Goal: Answer question/provide support: Share knowledge or assist other users

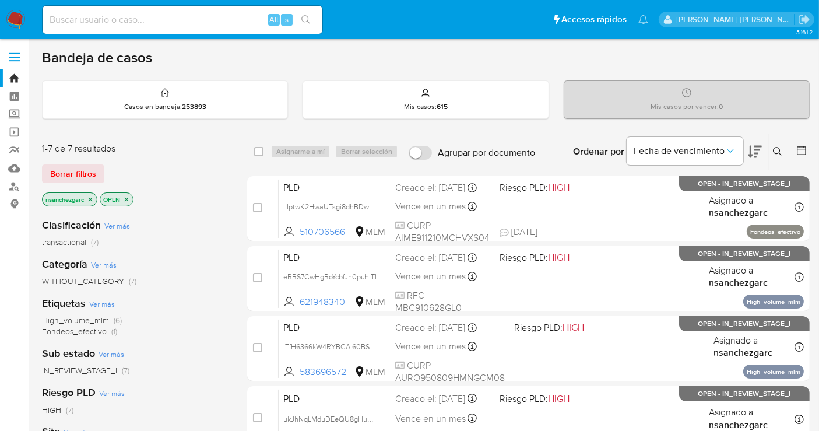
click at [745, 154] on icon at bounding box center [777, 151] width 9 height 9
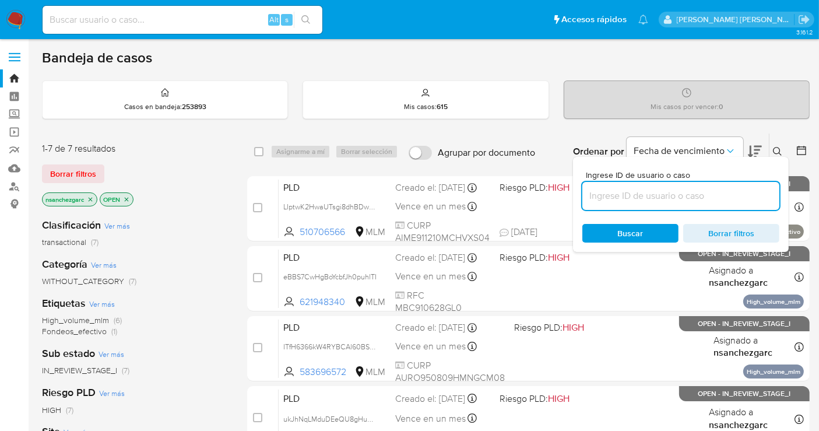
click at [604, 199] on input at bounding box center [680, 195] width 197 height 15
type input "1414222706"
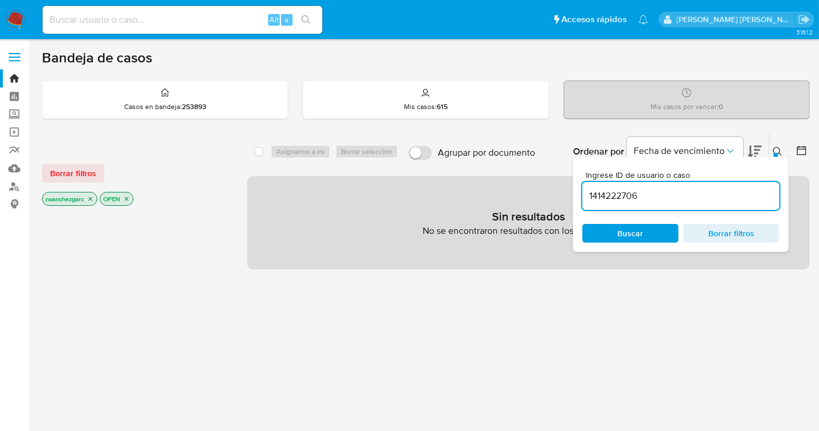
click at [93, 197] on icon "close-filter" at bounding box center [91, 199] width 4 height 4
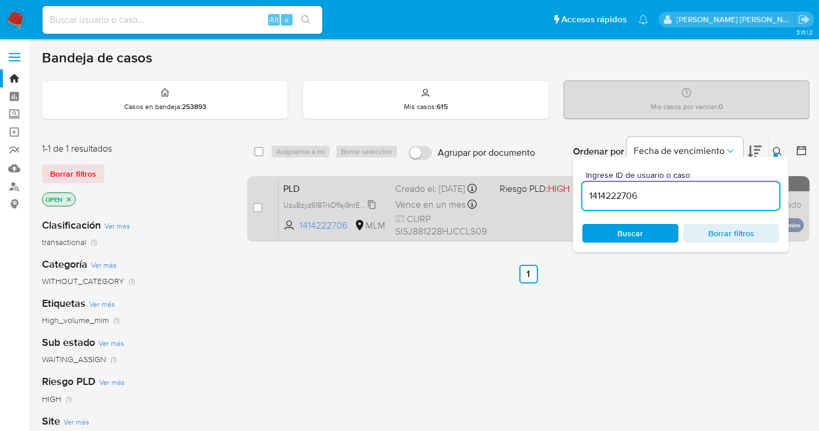
click at [370, 209] on icon at bounding box center [371, 204] width 9 height 9
click at [255, 205] on input "checkbox" at bounding box center [257, 207] width 9 height 9
checkbox input "true"
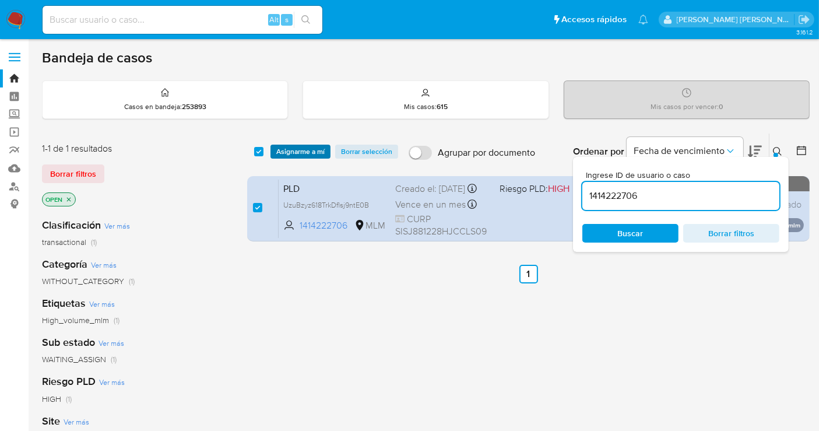
click at [290, 146] on span "Asignarme a mí" at bounding box center [300, 152] width 48 height 12
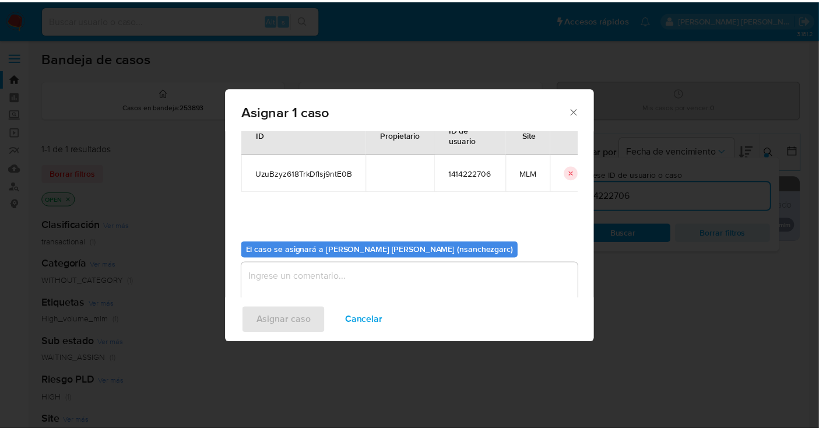
scroll to position [59, 0]
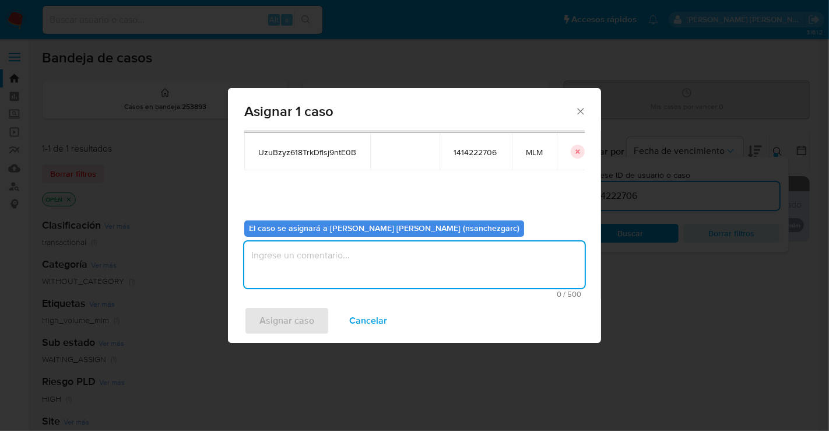
click at [280, 259] on textarea "assign-modal" at bounding box center [414, 264] width 340 height 47
type textarea "nesg"
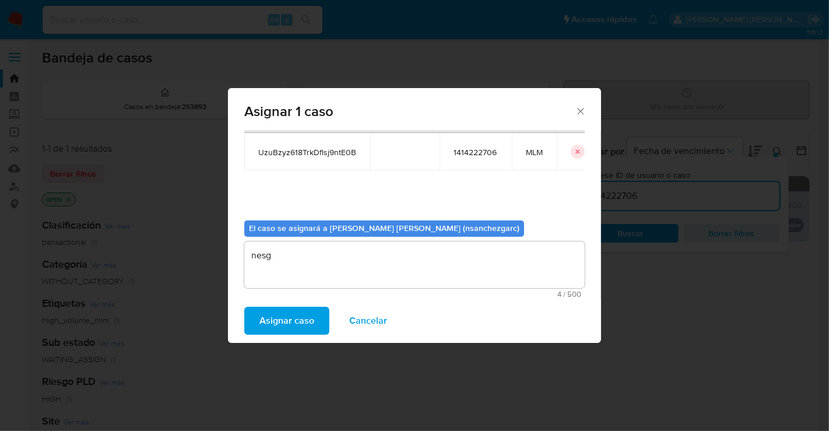
click at [291, 315] on span "Asignar caso" at bounding box center [286, 321] width 55 height 26
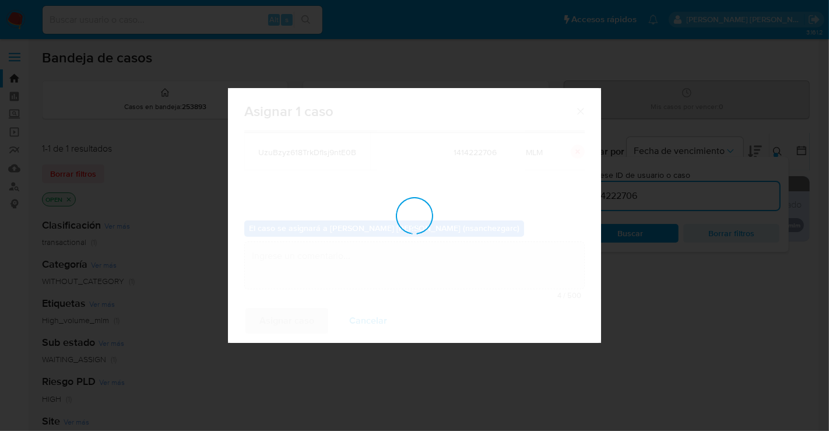
checkbox input "false"
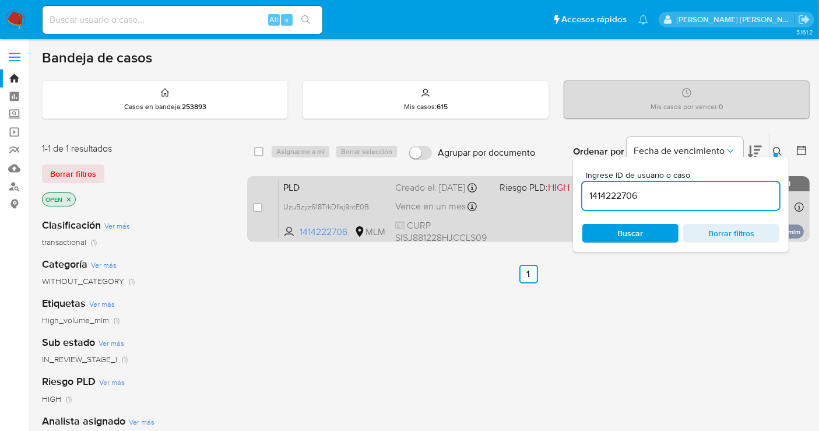
click at [434, 192] on div "Creado el: 12/09/2025 Creado el: 12/09/2025 02:06:02" at bounding box center [442, 187] width 95 height 13
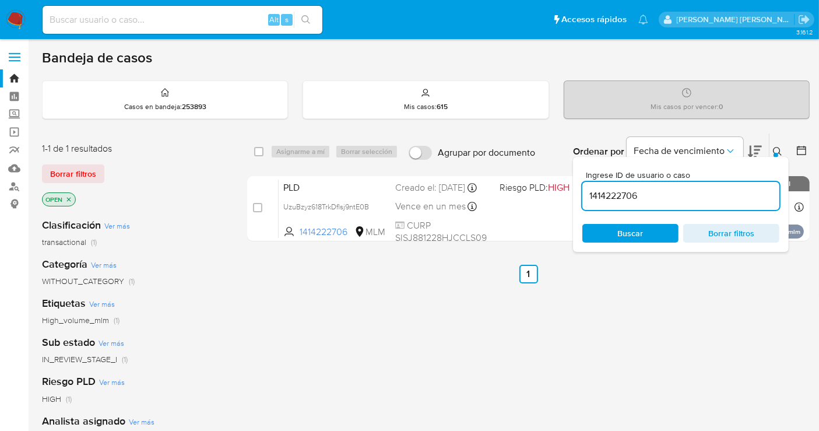
click at [80, 19] on input at bounding box center [183, 19] width 280 height 15
paste input "513821765"
type input "513821765"
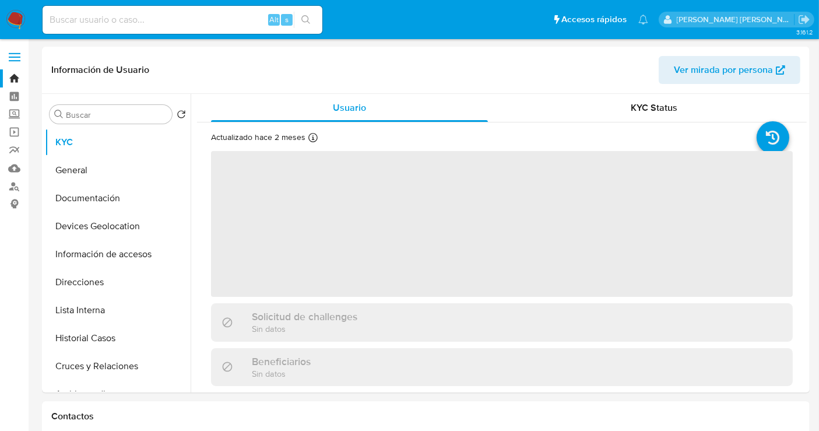
select select "10"
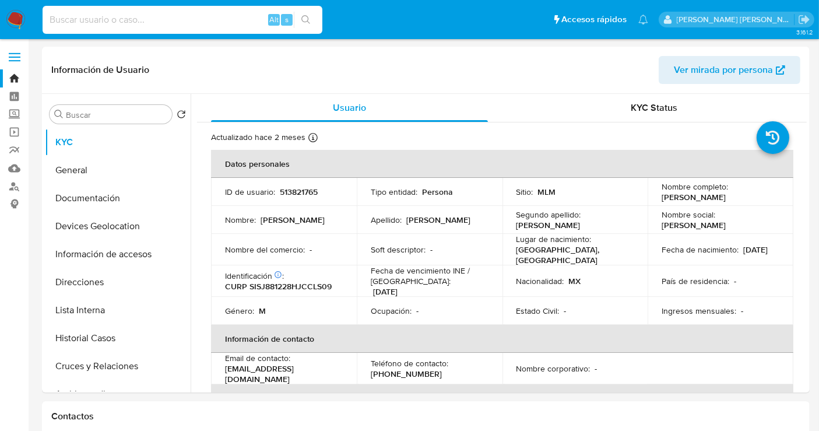
click at [92, 25] on input at bounding box center [183, 19] width 280 height 15
paste input "1596335840"
type input "1596335840"
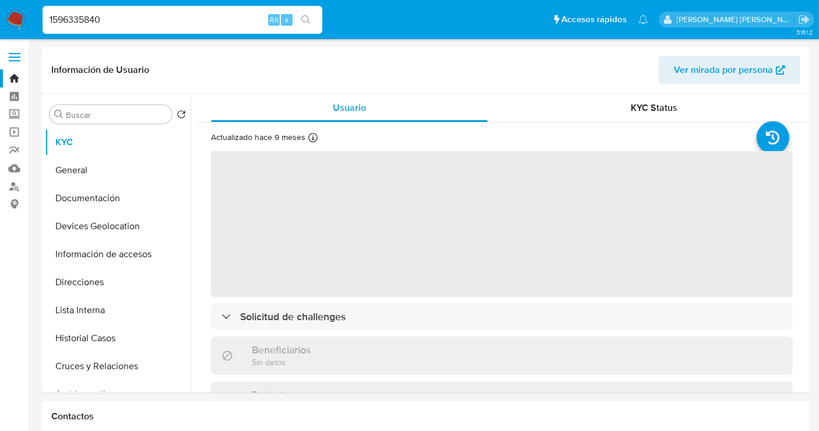
select select "10"
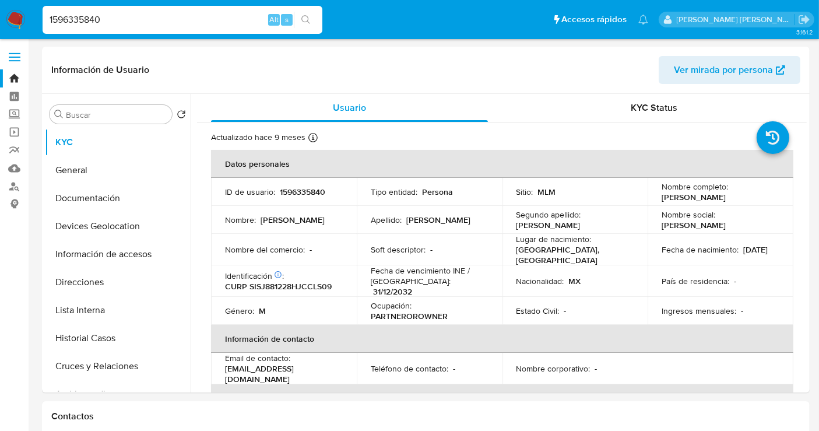
click at [74, 17] on input "1596335840" at bounding box center [183, 19] width 280 height 15
paste input "245694566"
type input "2456945660"
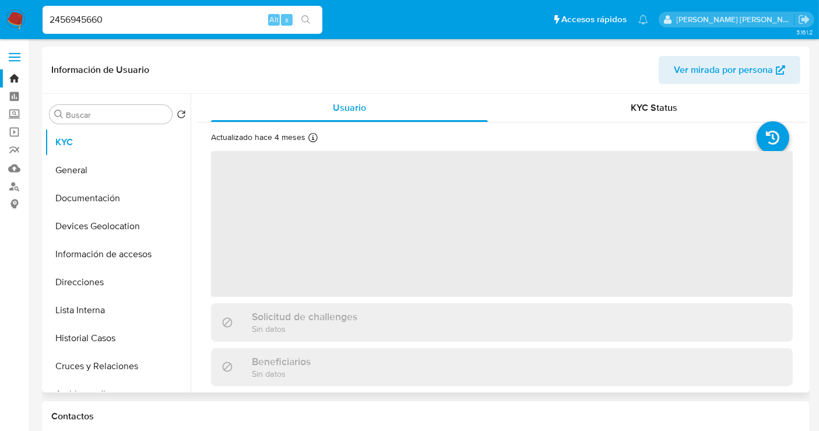
select select "10"
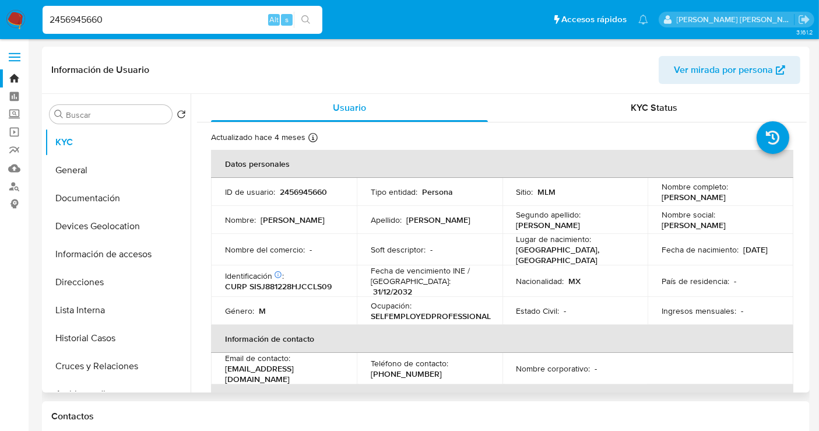
click at [88, 20] on input "2456945660" at bounding box center [183, 19] width 280 height 15
paste input "1663443455"
type input "1663443455"
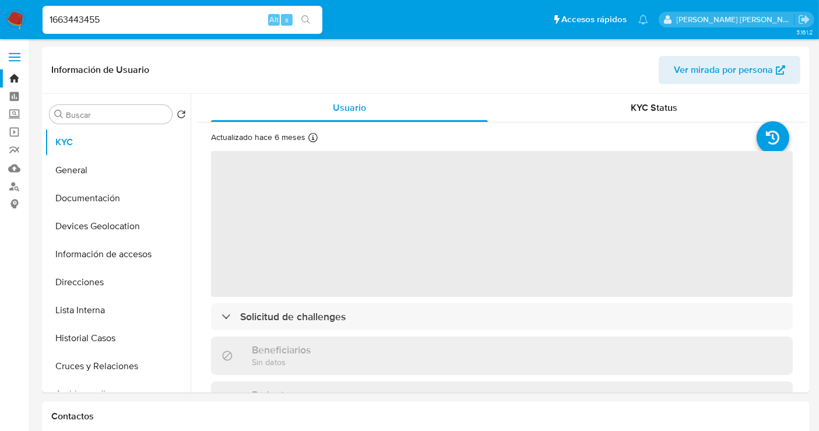
select select "10"
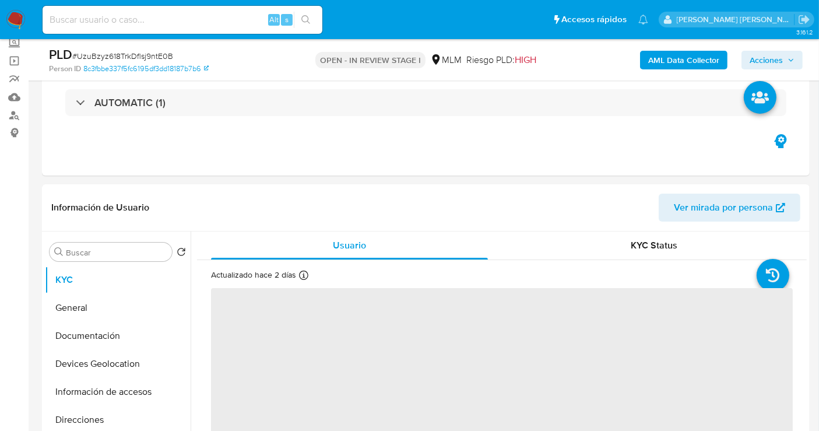
scroll to position [129, 0]
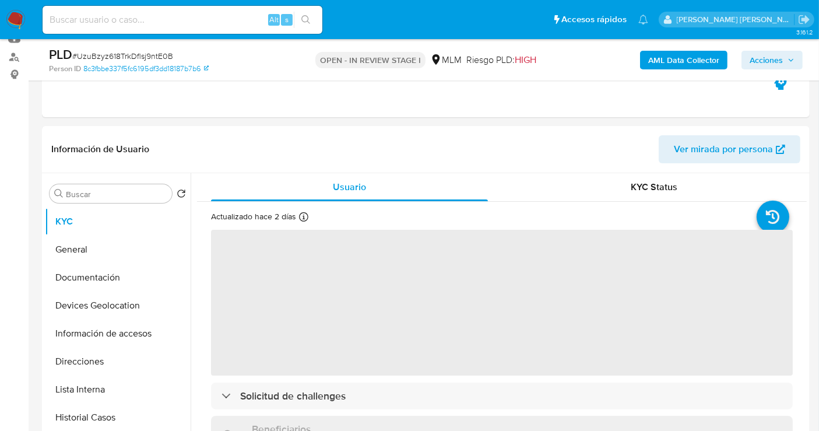
select select "10"
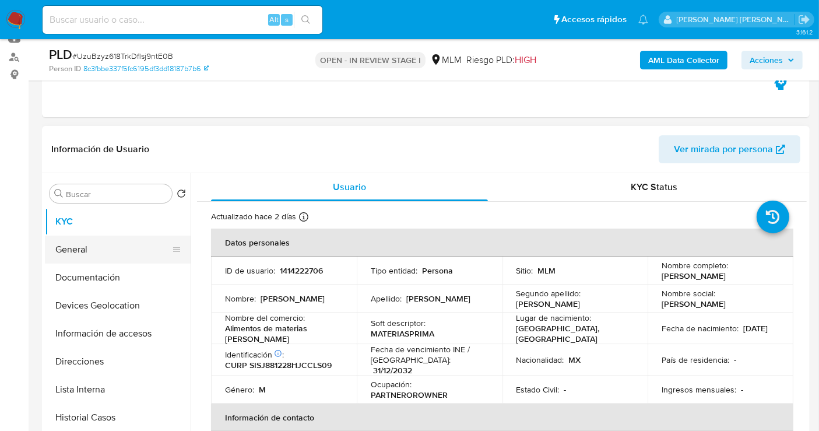
click at [89, 251] on button "General" at bounding box center [113, 249] width 136 height 28
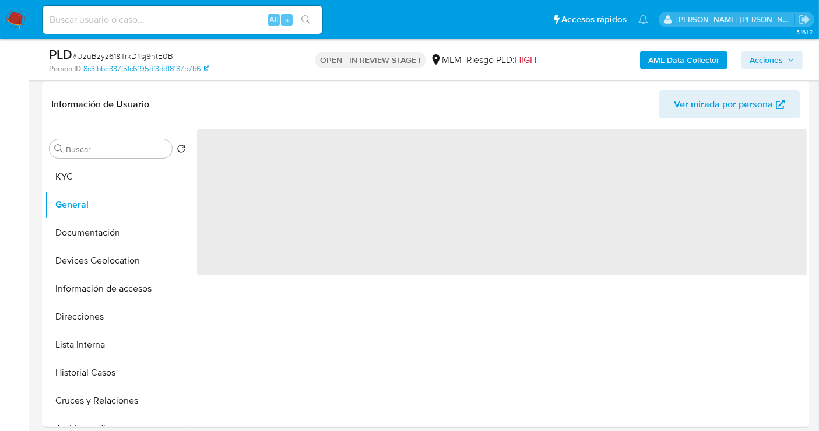
scroll to position [194, 0]
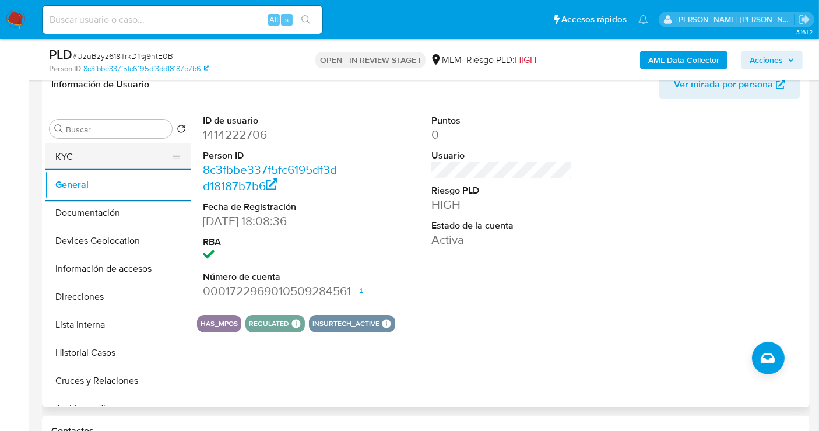
click at [71, 157] on button "KYC" at bounding box center [113, 157] width 136 height 28
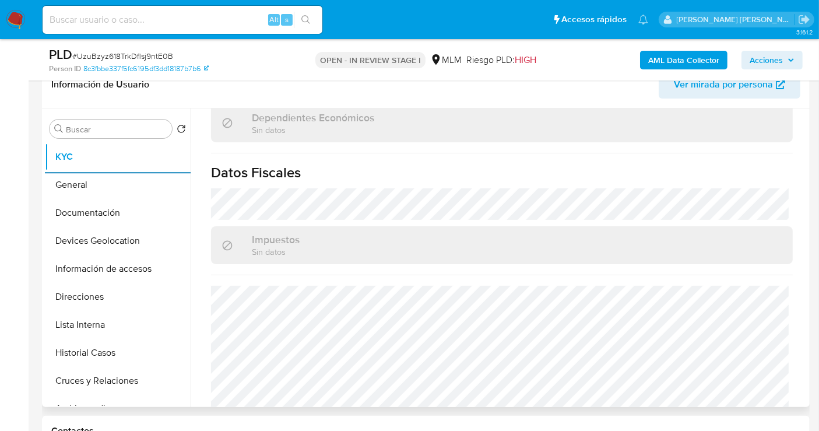
scroll to position [724, 0]
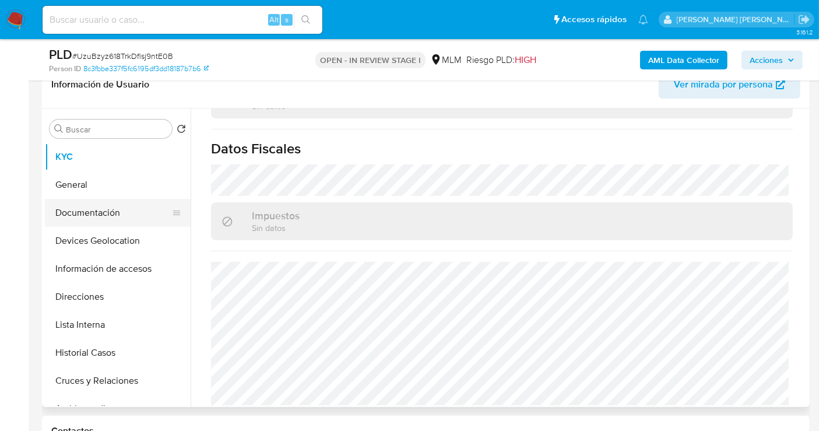
click at [129, 215] on button "Documentación" at bounding box center [113, 213] width 136 height 28
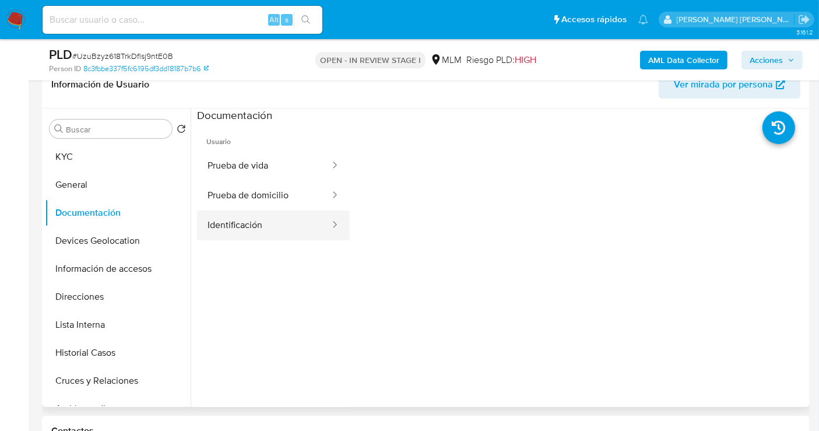
click at [249, 233] on button "Identificación" at bounding box center [264, 225] width 134 height 30
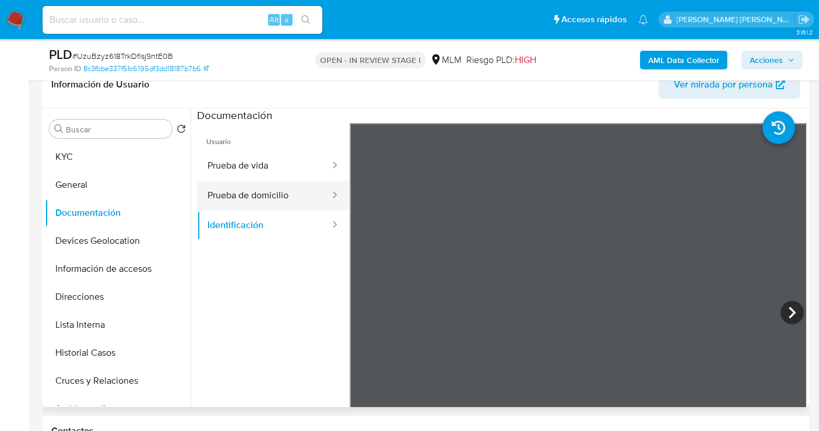
click at [266, 194] on button "Prueba de domicilio" at bounding box center [264, 196] width 134 height 30
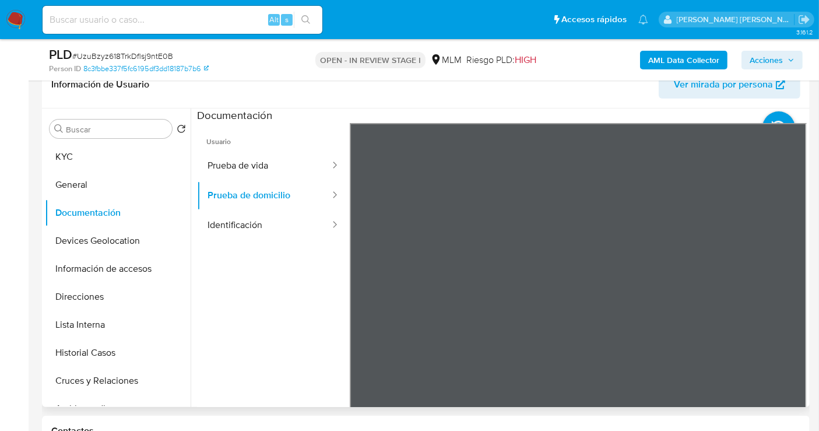
drag, startPoint x: 258, startPoint y: 169, endPoint x: 297, endPoint y: 110, distance: 71.1
click at [316, 128] on li "Usuario Prueba de vida Prueba de domicilio Identificación" at bounding box center [273, 181] width 153 height 117
click at [270, 162] on button "Prueba de vida" at bounding box center [264, 166] width 134 height 30
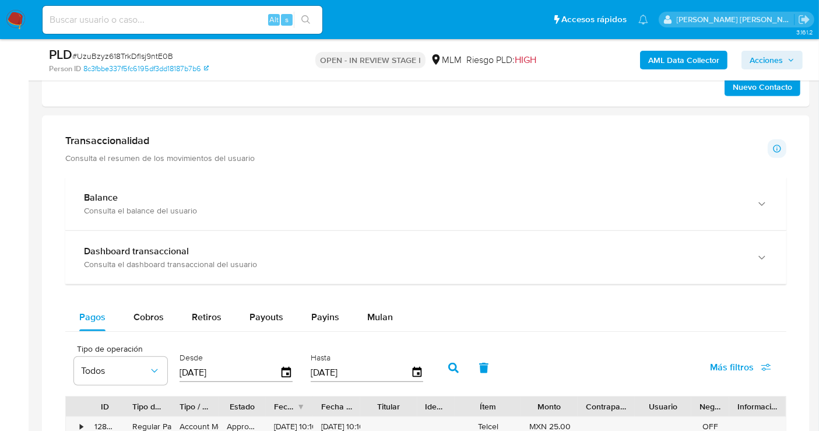
scroll to position [712, 0]
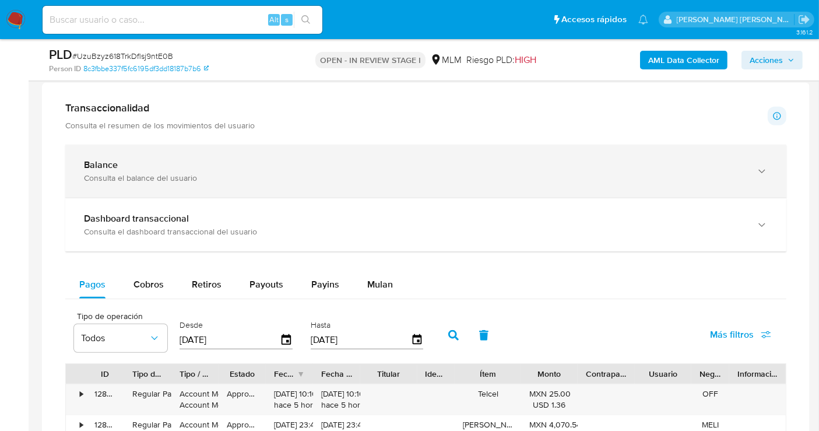
click at [160, 184] on div "Balance Consulta el balance del usuario" at bounding box center [425, 171] width 721 height 53
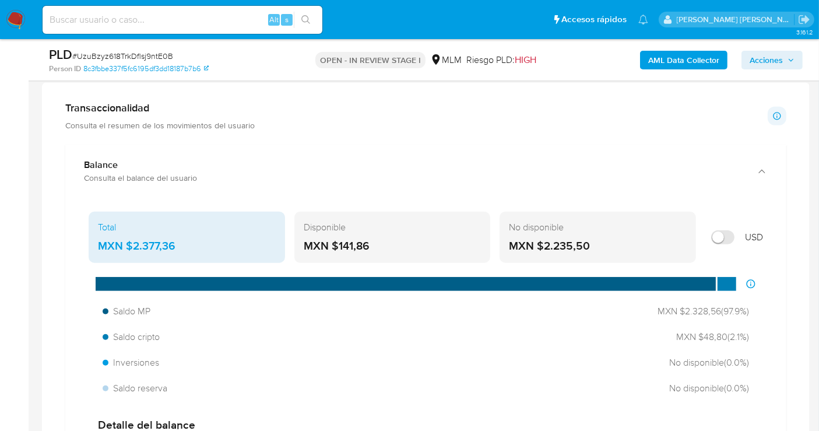
click at [145, 242] on div "MXN $2.377,36" at bounding box center [187, 245] width 178 height 15
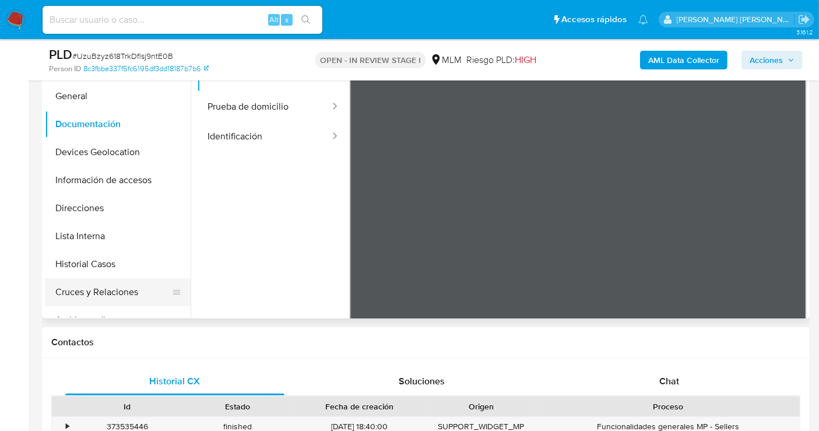
scroll to position [194, 0]
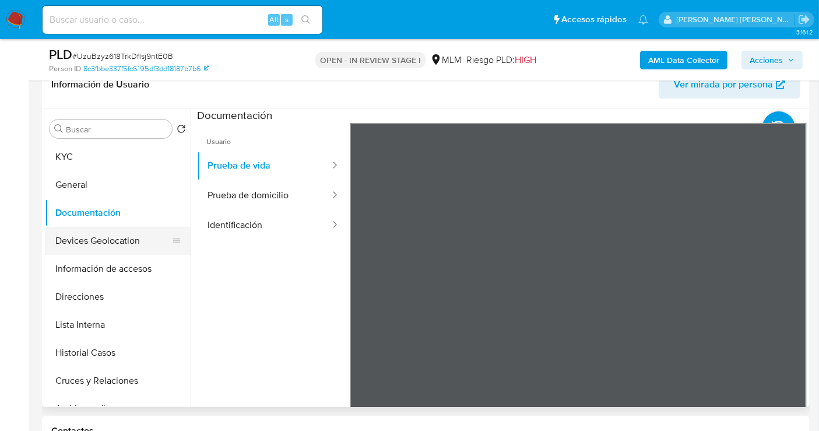
click at [108, 242] on button "Devices Geolocation" at bounding box center [113, 241] width 136 height 28
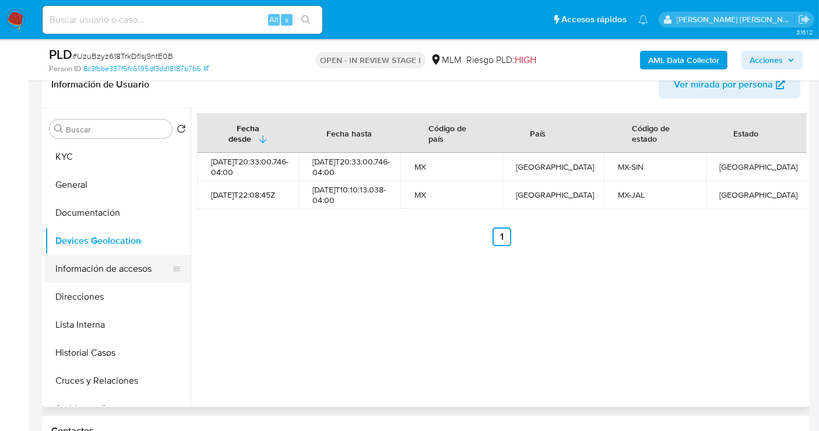
click at [101, 269] on button "Información de accesos" at bounding box center [113, 269] width 136 height 28
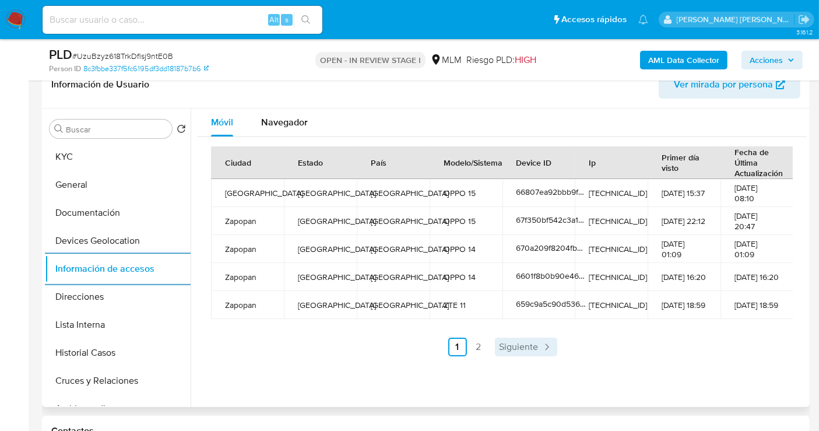
click at [519, 349] on span "Siguiente" at bounding box center [519, 346] width 39 height 9
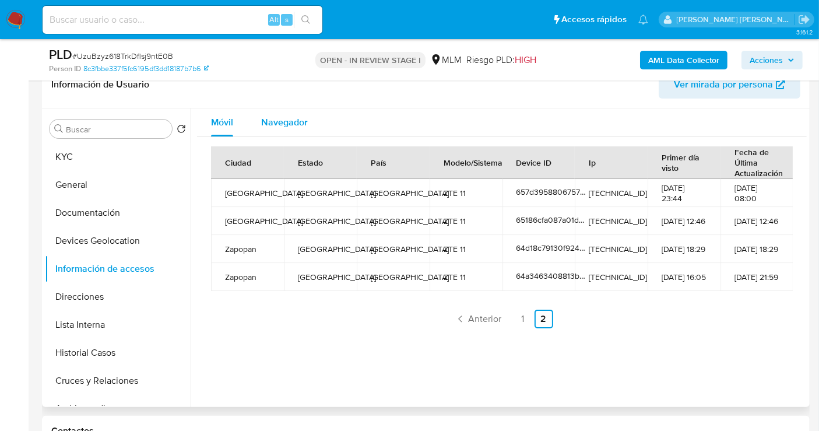
click at [286, 122] on span "Navegador" at bounding box center [284, 121] width 47 height 13
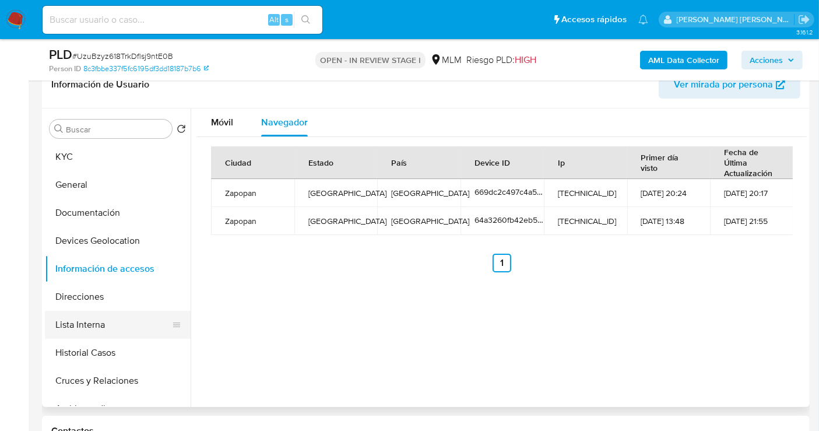
click at [82, 323] on button "Lista Interna" at bounding box center [113, 325] width 136 height 28
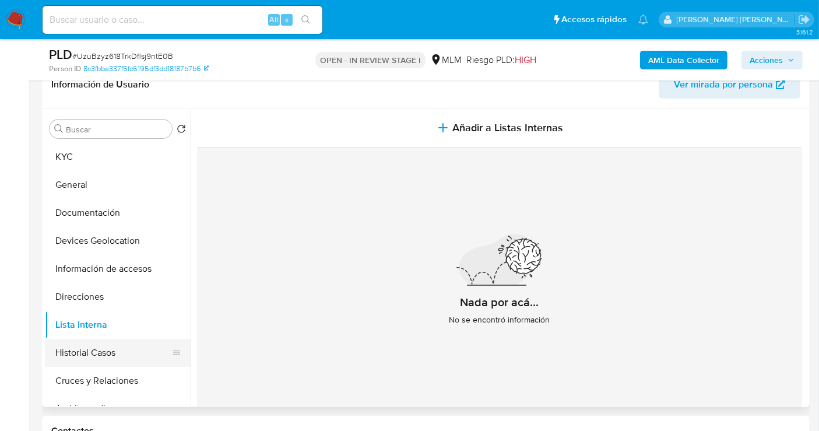
click at [126, 360] on button "Historial Casos" at bounding box center [113, 353] width 136 height 28
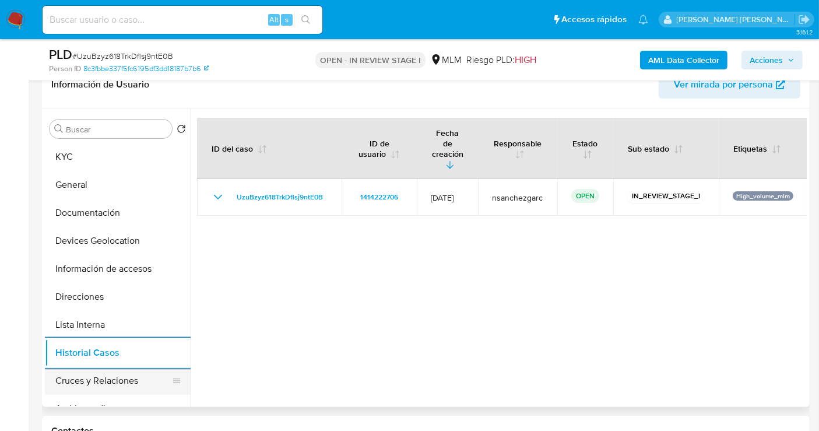
click at [46, 384] on button "Cruces y Relaciones" at bounding box center [113, 381] width 136 height 28
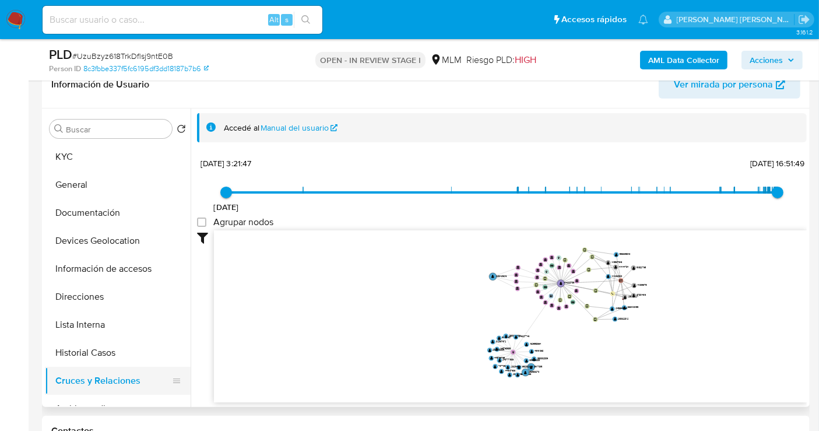
scroll to position [65, 0]
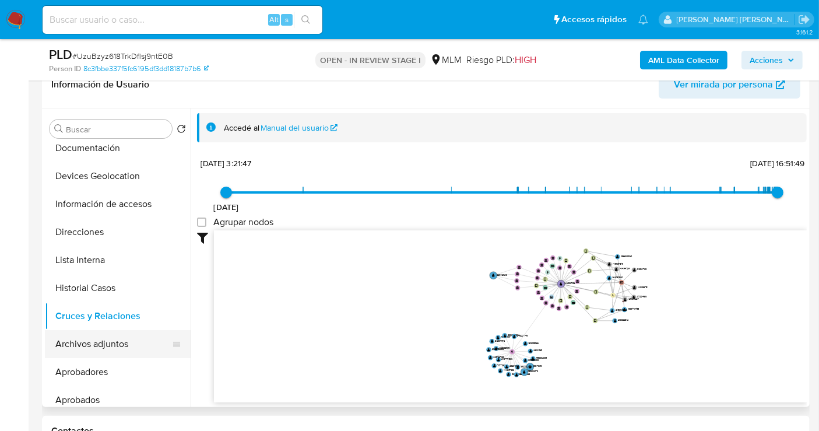
click at [100, 349] on button "Archivos adjuntos" at bounding box center [113, 344] width 136 height 28
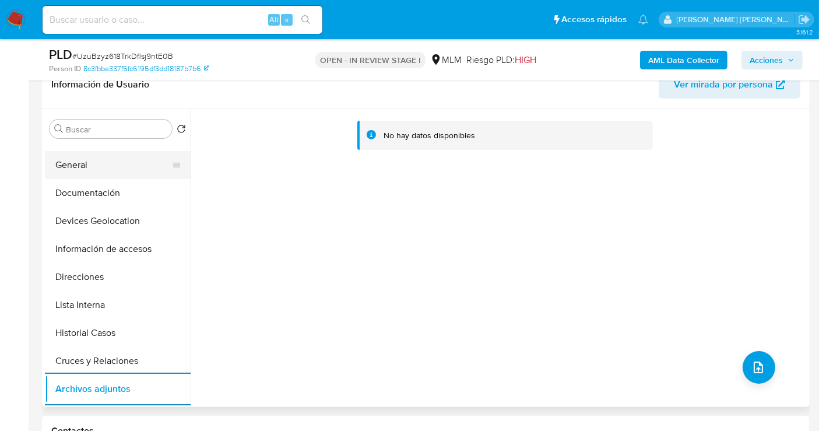
scroll to position [0, 0]
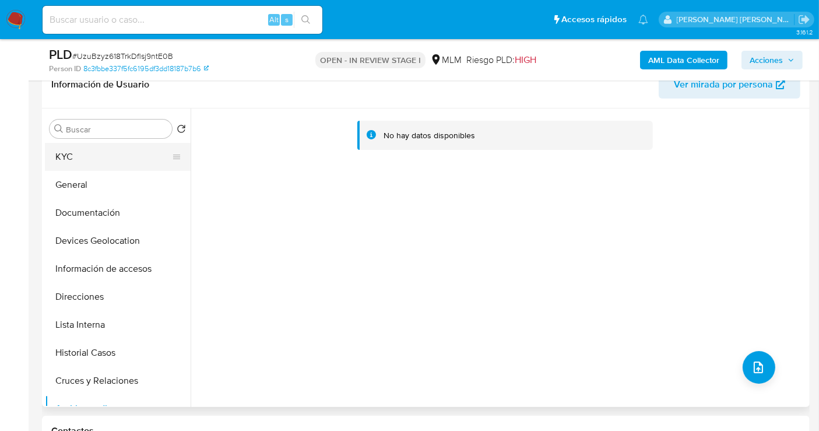
click at [63, 157] on button "KYC" at bounding box center [113, 157] width 136 height 28
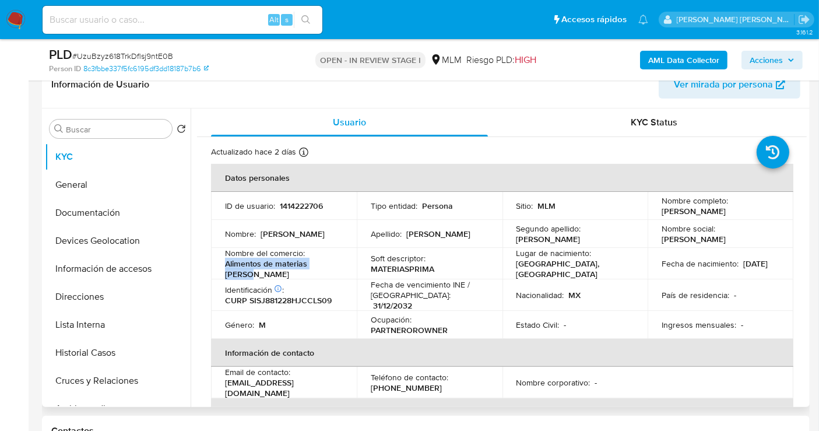
drag, startPoint x: 333, startPoint y: 268, endPoint x: 214, endPoint y: 269, distance: 118.3
click at [214, 269] on td "Nombre del comercio : Alimentos de materias primas" at bounding box center [284, 263] width 146 height 31
copy p "(33) 29249072"
drag, startPoint x: 432, startPoint y: 388, endPoint x: 368, endPoint y: 385, distance: 64.8
click at [368, 385] on td "Teléfono de contacto : (33) 29249072" at bounding box center [430, 382] width 146 height 31
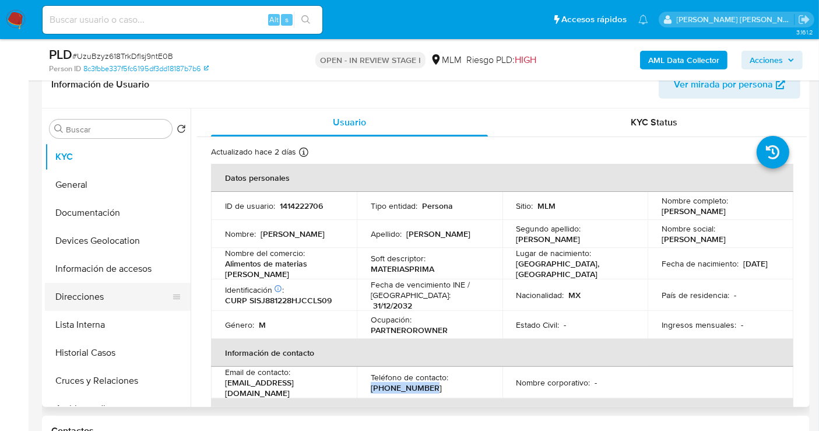
click at [90, 309] on button "Direcciones" at bounding box center [113, 297] width 136 height 28
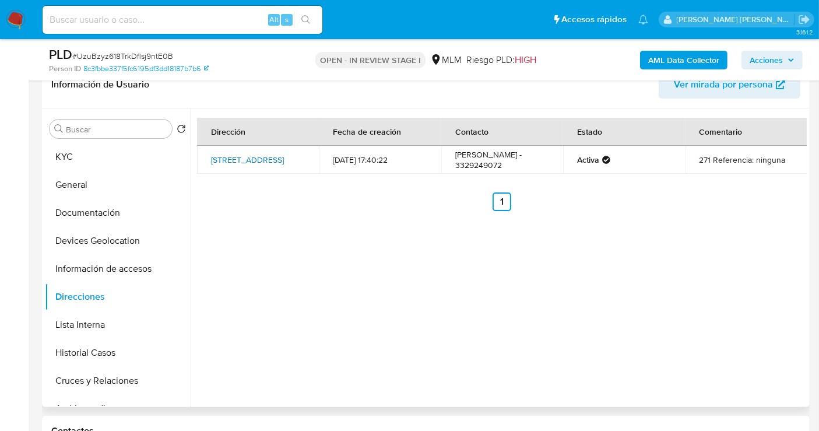
click at [232, 157] on link "Avenida Paseo Del Anochecer 964, Zapopan, Jalisco, 45019, Mexico 964" at bounding box center [247, 160] width 73 height 12
drag, startPoint x: 300, startPoint y: 171, endPoint x: 206, endPoint y: 147, distance: 96.4
click at [206, 147] on td "Avenida Paseo Del Anochecer 964, Zapopan, Jalisco, 45019, Mexico 964" at bounding box center [258, 160] width 122 height 28
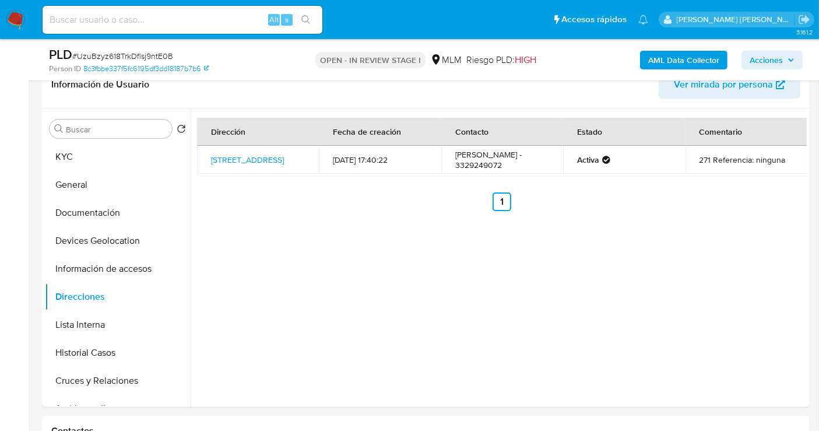
copy link "Avenida Paseo Del Anochecer 964, Zapopan, Jalisco, 45019, Mexico"
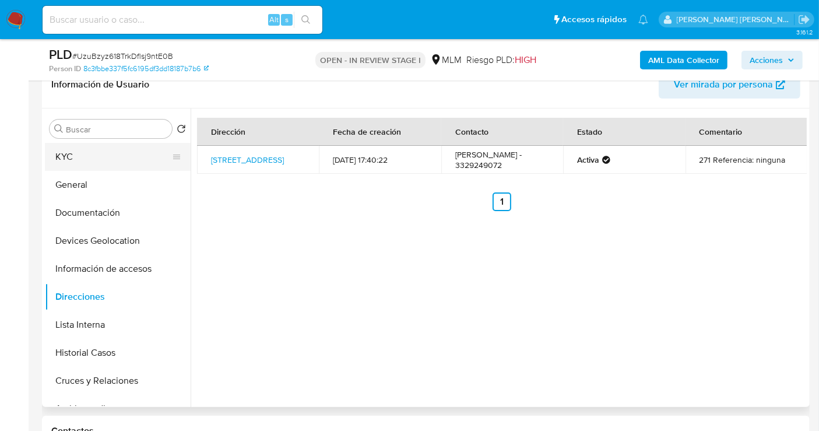
click at [78, 154] on button "KYC" at bounding box center [113, 157] width 136 height 28
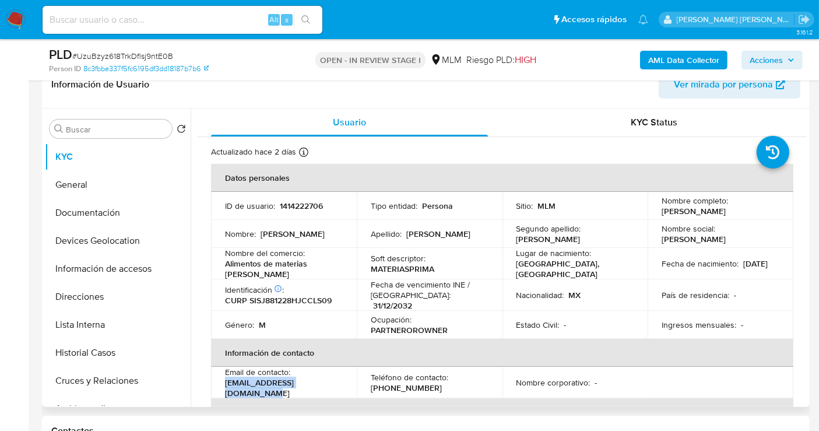
drag, startPoint x: 329, startPoint y: 387, endPoint x: 217, endPoint y: 385, distance: 111.9
click at [217, 385] on td "Email de contacto : jassielschmidt88@gmail.com" at bounding box center [284, 382] width 146 height 31
copy p "jassielschmidt88@gmail.com"
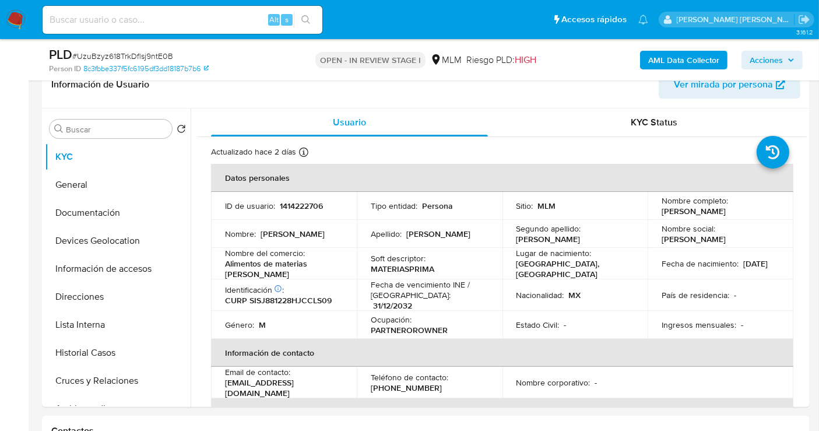
click at [75, 18] on input at bounding box center [183, 19] width 280 height 15
paste input "2291429216"
type input "2291429216"
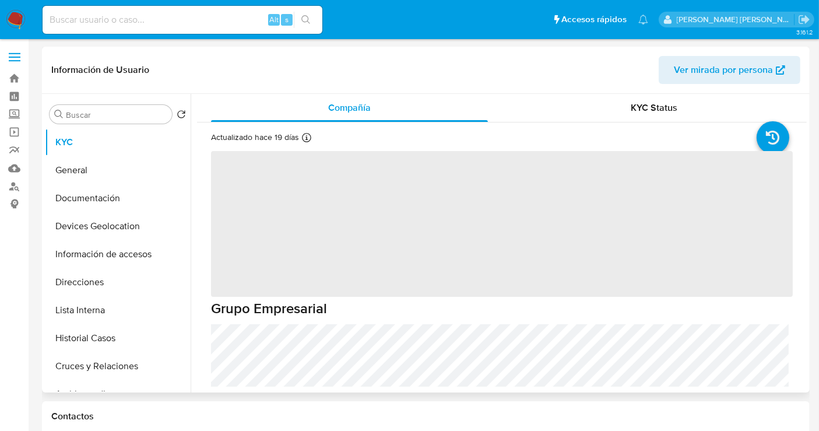
select select "10"
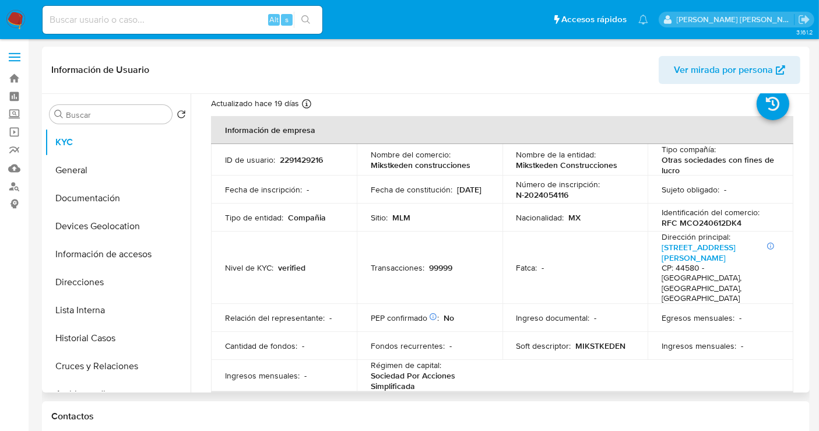
scroll to position [33, 0]
click at [91, 337] on button "Historial Casos" at bounding box center [113, 338] width 136 height 28
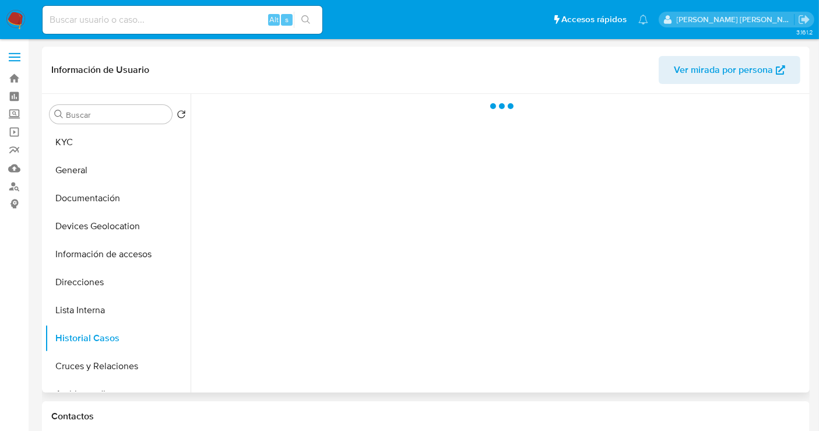
scroll to position [0, 0]
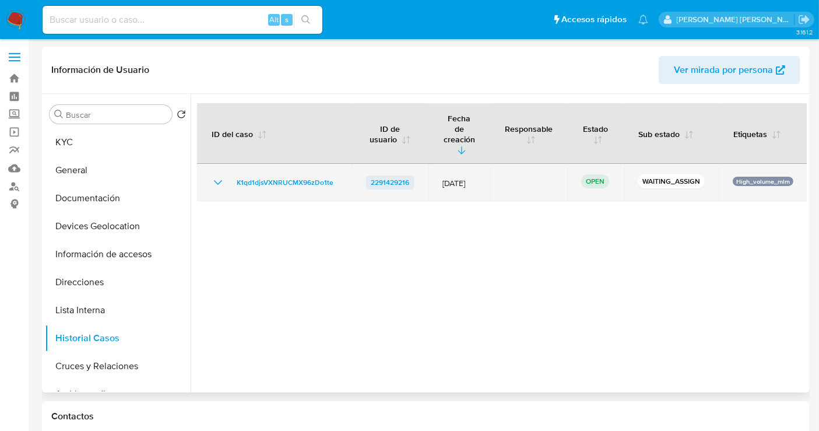
drag, startPoint x: 413, startPoint y: 157, endPoint x: 387, endPoint y: 157, distance: 26.2
click at [387, 164] on td "2291429216" at bounding box center [390, 182] width 76 height 37
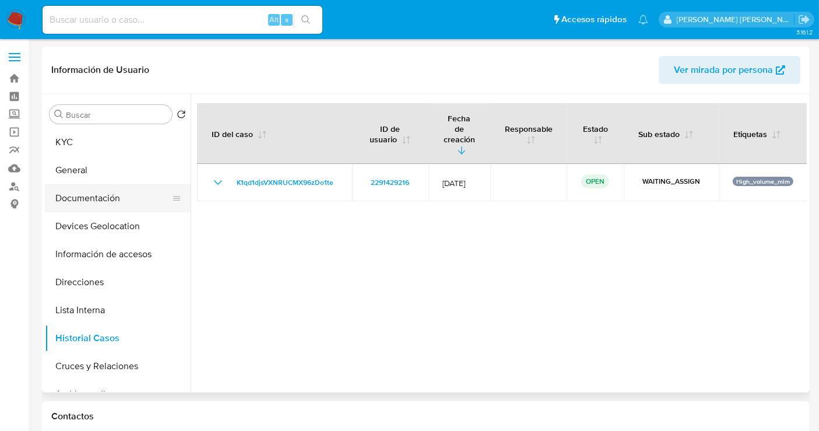
click at [93, 199] on button "Documentación" at bounding box center [113, 198] width 136 height 28
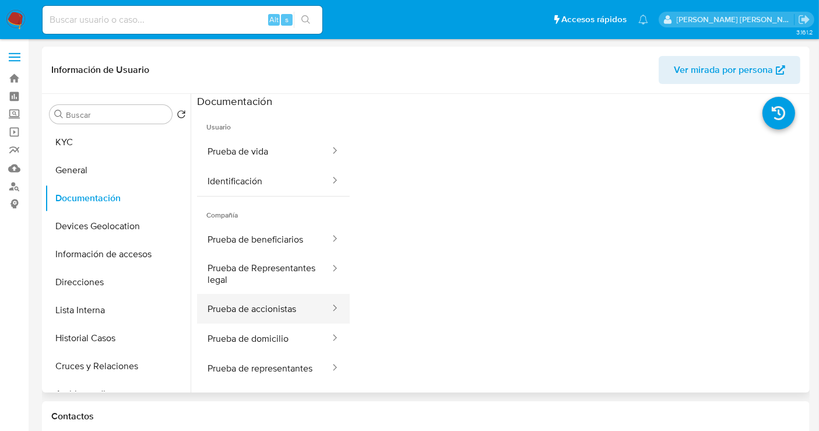
scroll to position [65, 0]
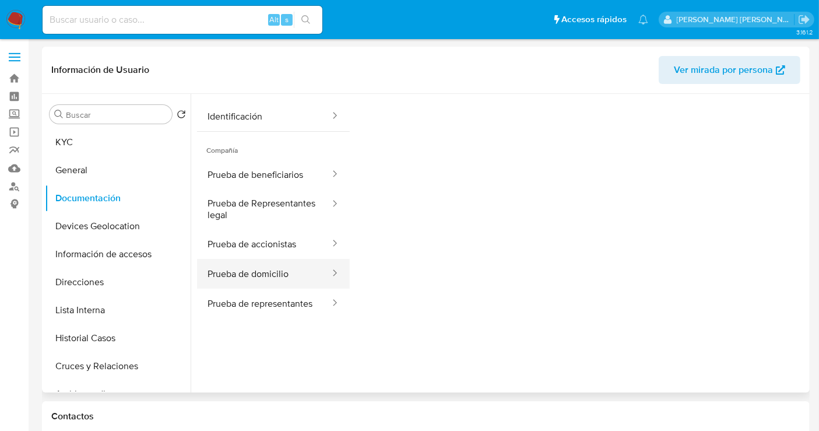
click at [261, 269] on button "Prueba de domicilio" at bounding box center [264, 274] width 134 height 30
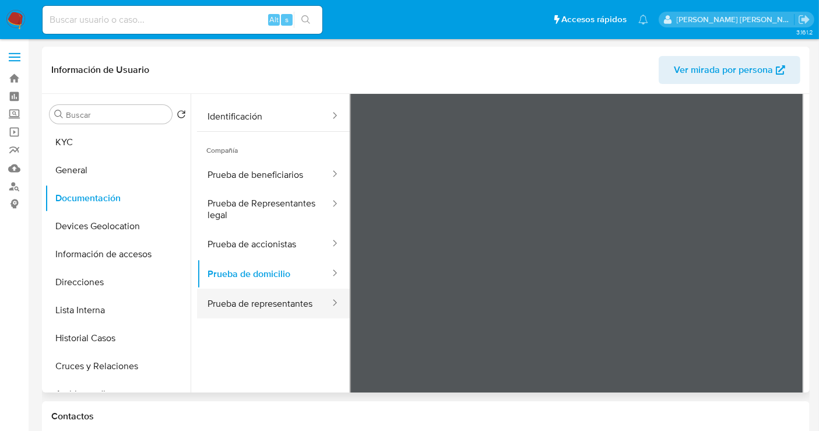
click at [241, 318] on button "Prueba de representantes" at bounding box center [264, 304] width 134 height 30
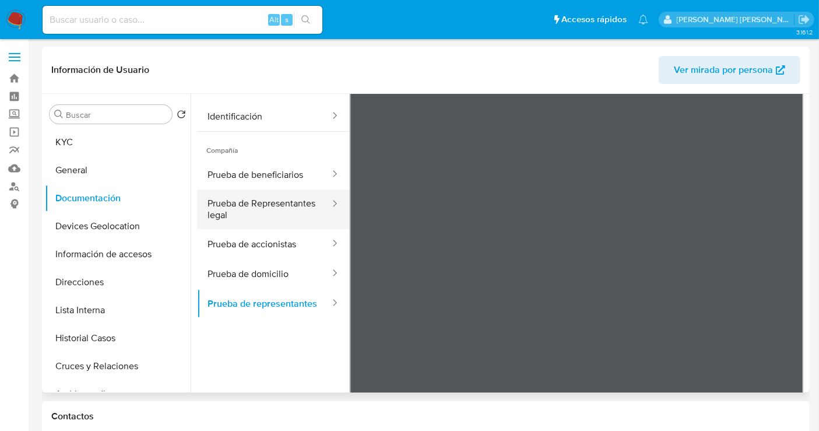
click at [225, 208] on button "Prueba de Representantes legal" at bounding box center [264, 209] width 134 height 40
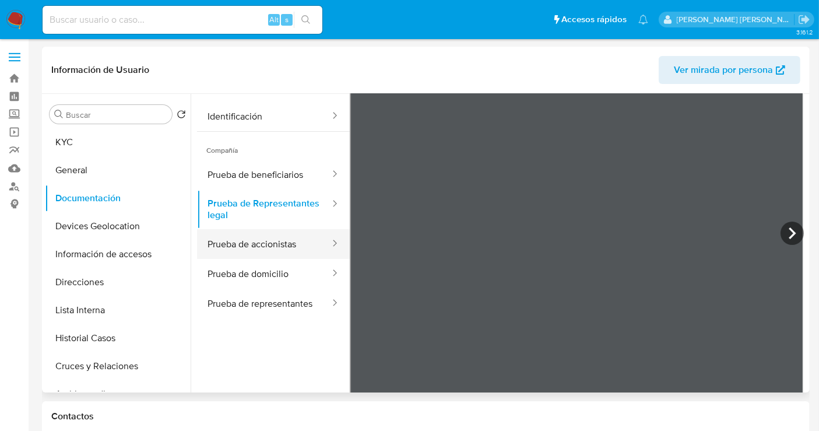
click at [253, 238] on button "Prueba de accionistas" at bounding box center [264, 244] width 134 height 30
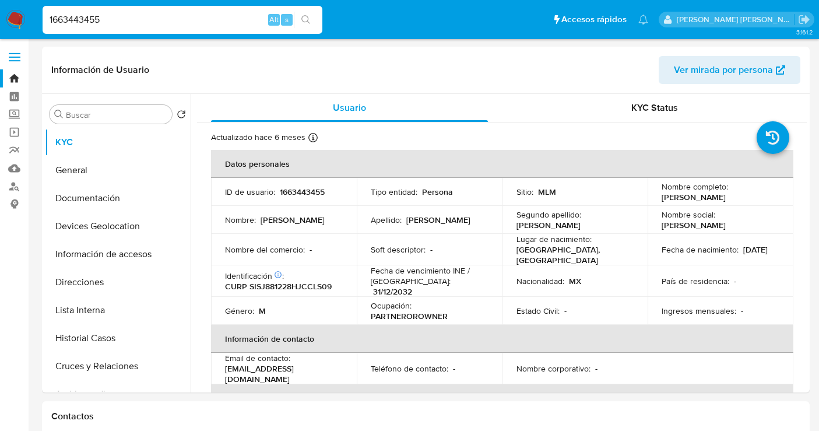
select select "10"
click at [66, 22] on input "1663443455" at bounding box center [183, 19] width 280 height 15
paste input "415537549"
type input "1415537549"
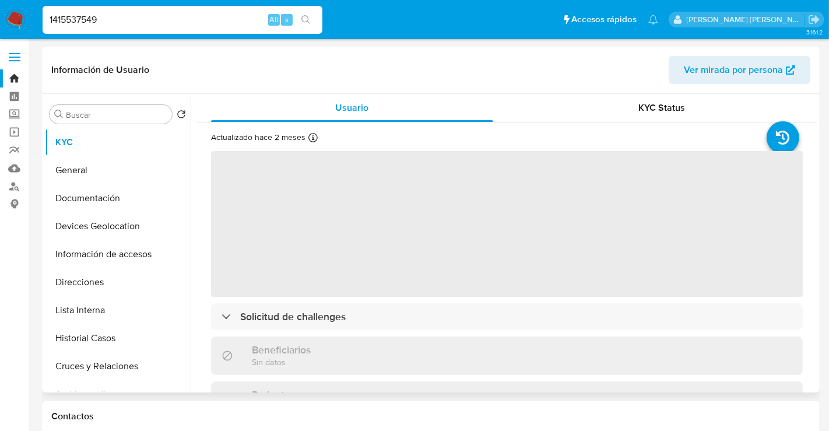
select select "10"
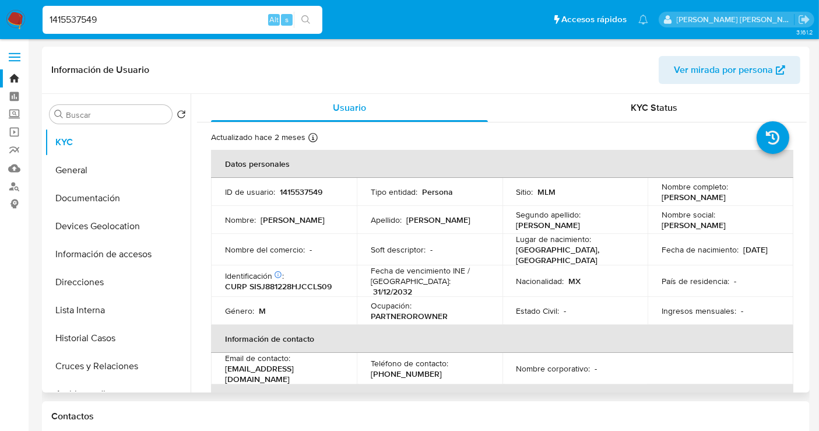
click at [93, 19] on input "1415537549" at bounding box center [183, 19] width 280 height 15
paste input "4144784"
type input "1414144784"
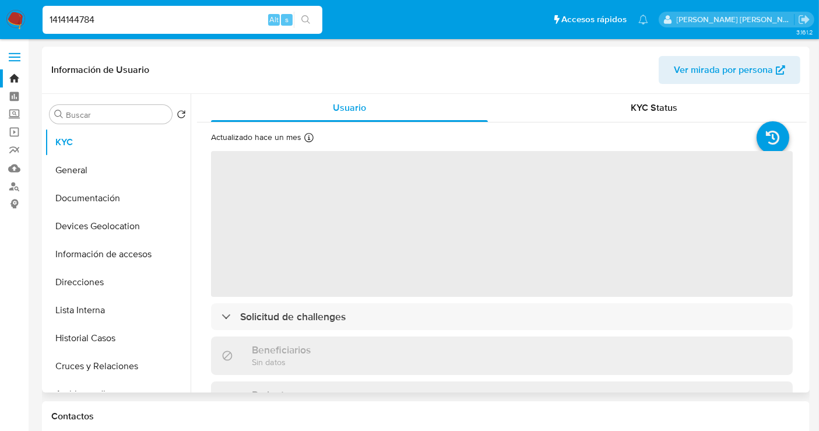
select select "10"
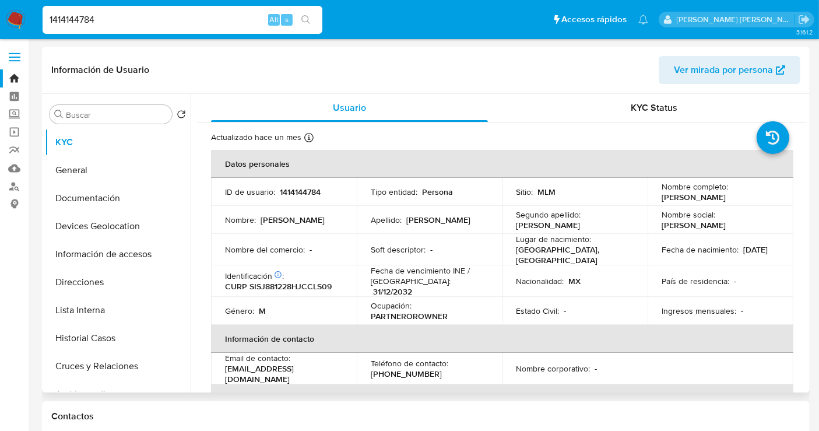
click at [52, 12] on input "1414144784" at bounding box center [183, 19] width 280 height 15
paste input "3396751"
type input "1413396751"
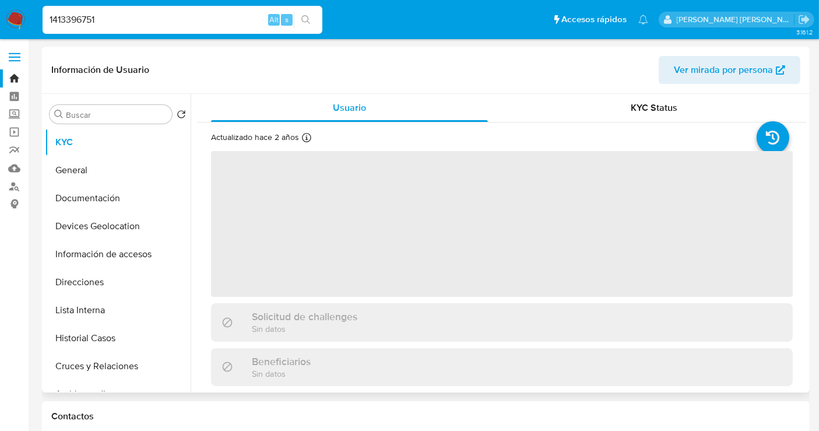
select select "10"
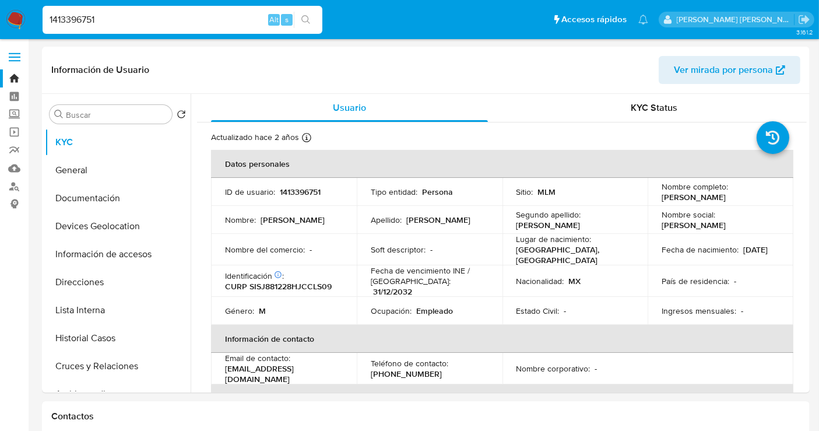
click at [76, 16] on input "1413396751" at bounding box center [183, 19] width 280 height 15
paste input "4262940"
type input "1414262940"
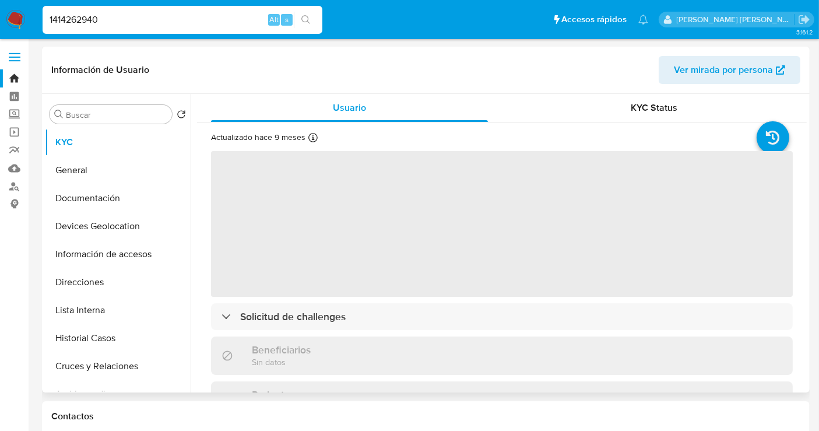
select select "10"
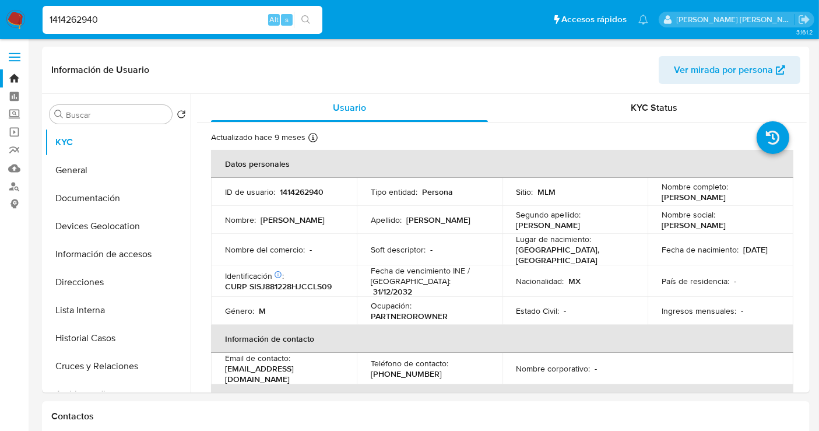
click at [71, 23] on input "1414262940" at bounding box center [183, 19] width 280 height 15
paste input "378014616"
type input "378014616"
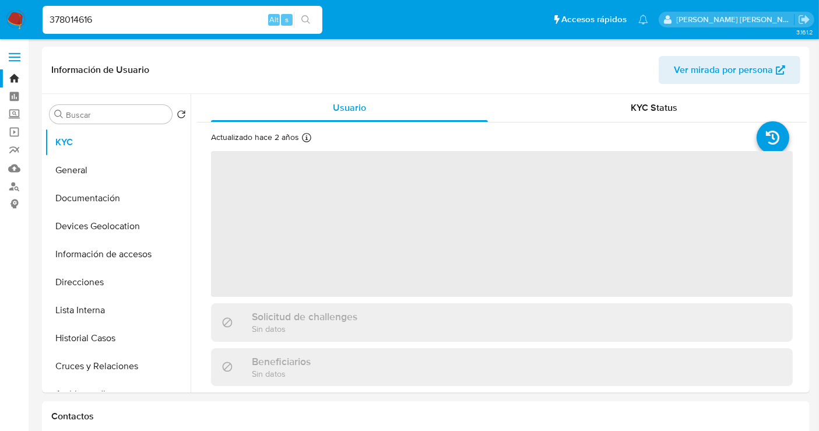
select select "10"
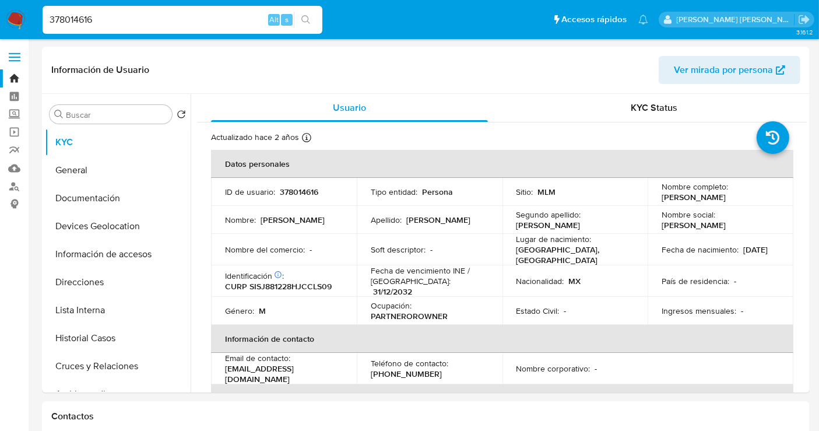
click at [65, 20] on input "378014616" at bounding box center [183, 19] width 280 height 15
paste input "1255288217"
type input "1255288217"
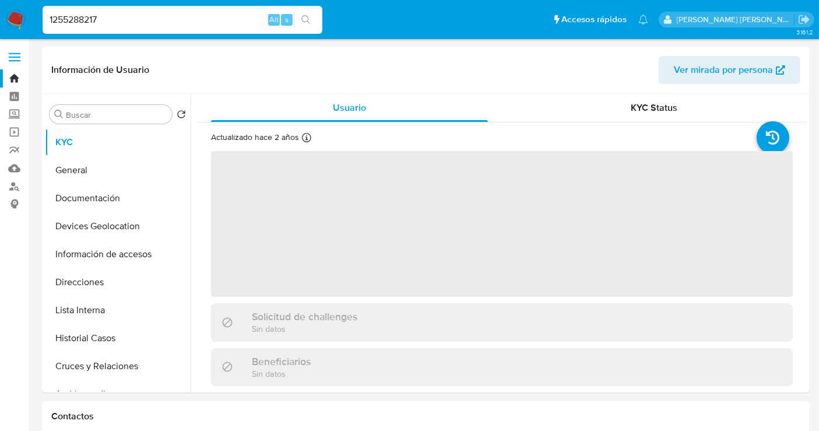
select select "10"
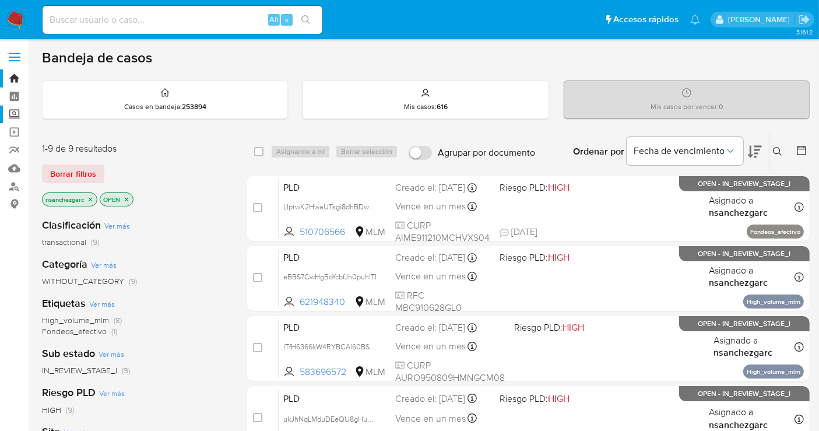
click at [12, 115] on label "Screening" at bounding box center [69, 114] width 139 height 18
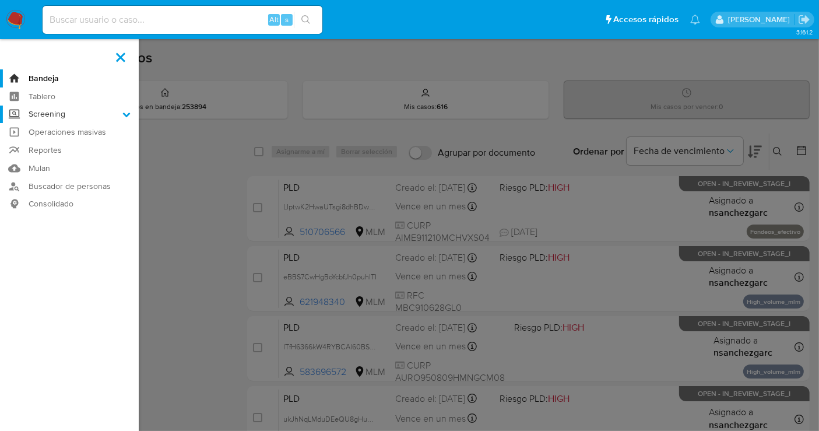
click at [0, 0] on input "Screening" at bounding box center [0, 0] width 0 height 0
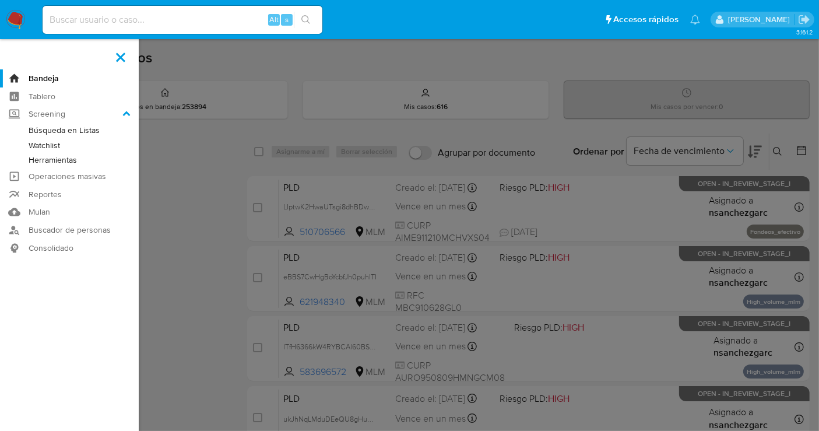
click at [45, 156] on link "Herramientas" at bounding box center [69, 160] width 139 height 15
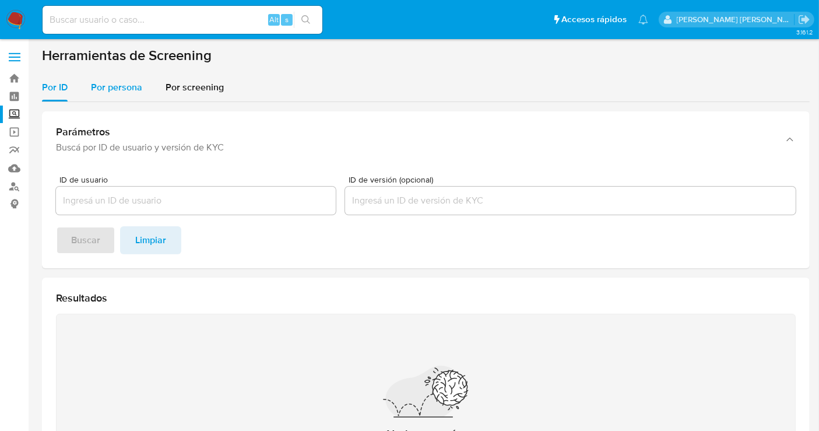
click at [122, 93] on span "Por persona" at bounding box center [116, 86] width 51 height 13
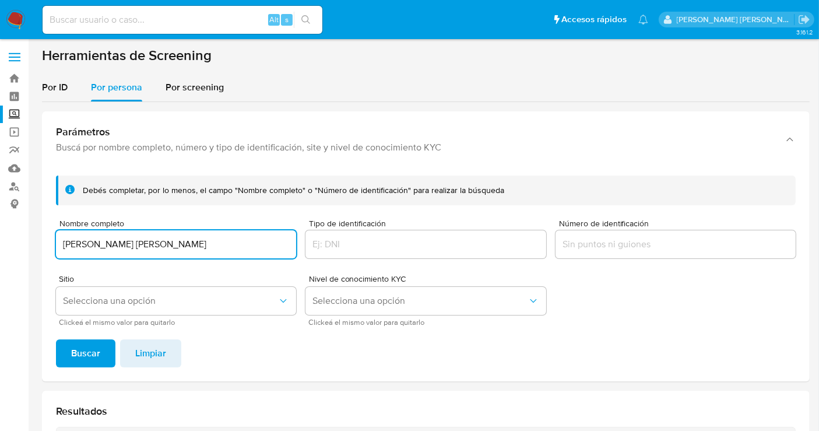
type input "[PERSON_NAME] [PERSON_NAME]"
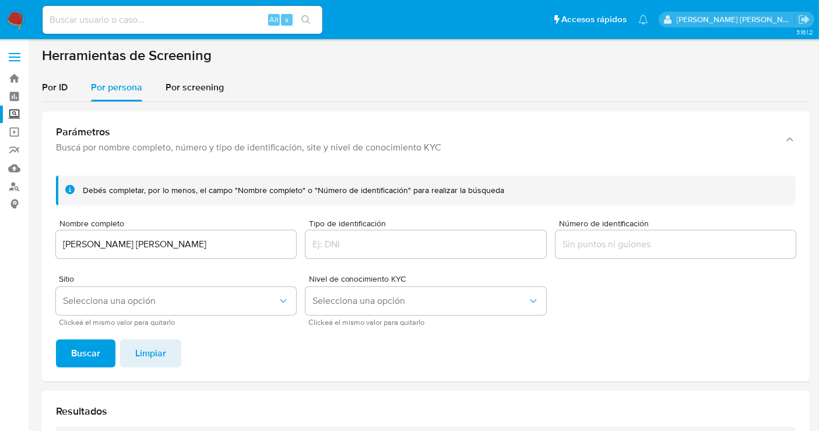
click at [114, 349] on footer "Buscar Limpiar" at bounding box center [426, 353] width 740 height 28
click at [105, 354] on button "Buscar" at bounding box center [85, 353] width 59 height 28
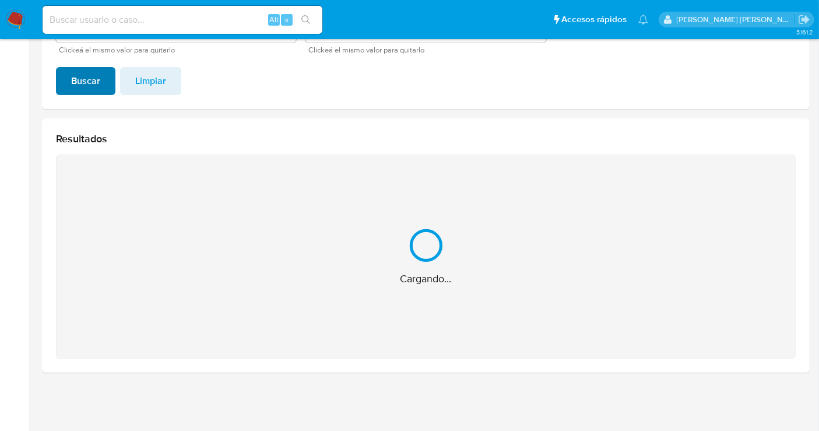
scroll to position [86, 0]
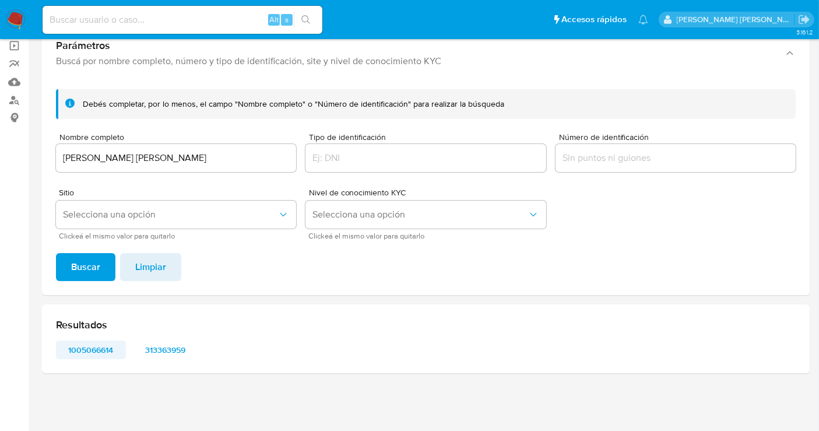
click at [105, 349] on span "1005066614" at bounding box center [91, 350] width 54 height 16
click at [168, 346] on span "313363959" at bounding box center [166, 350] width 54 height 16
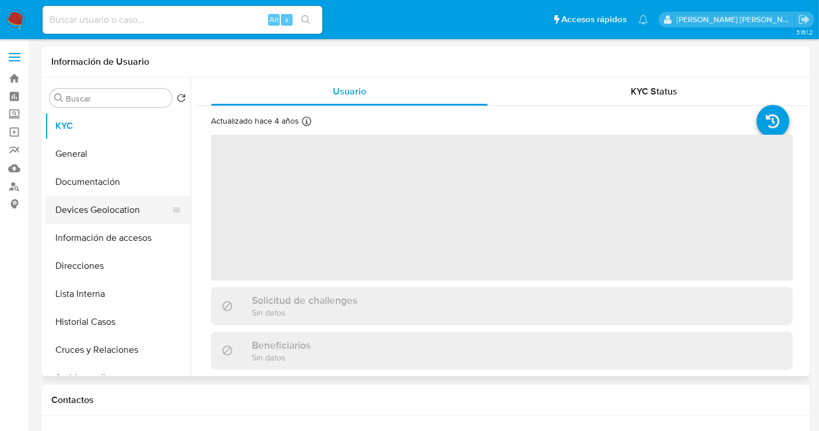
select select "10"
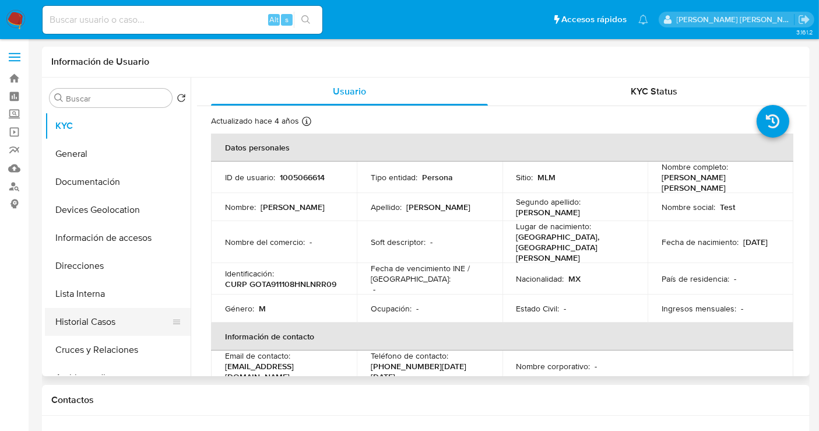
click at [86, 321] on button "Historial Casos" at bounding box center [113, 322] width 136 height 28
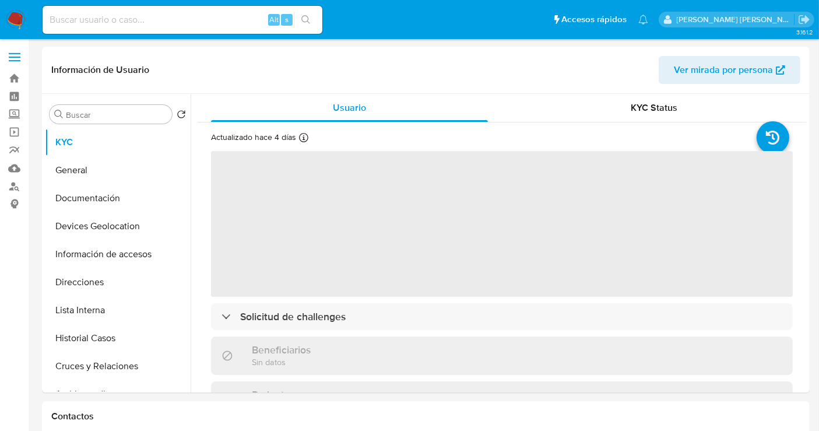
select select "10"
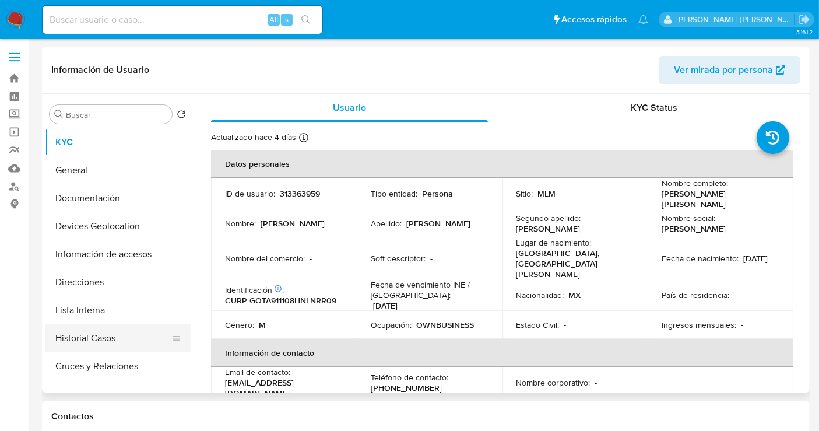
click at [106, 333] on button "Historial Casos" at bounding box center [113, 338] width 136 height 28
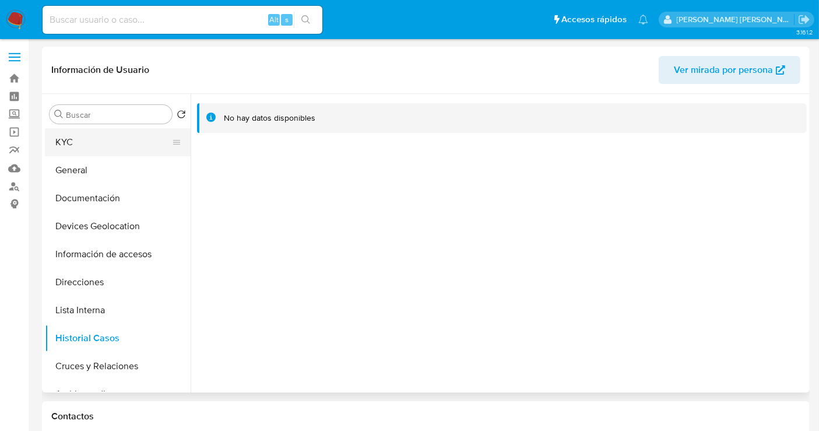
click at [99, 147] on button "KYC" at bounding box center [113, 142] width 136 height 28
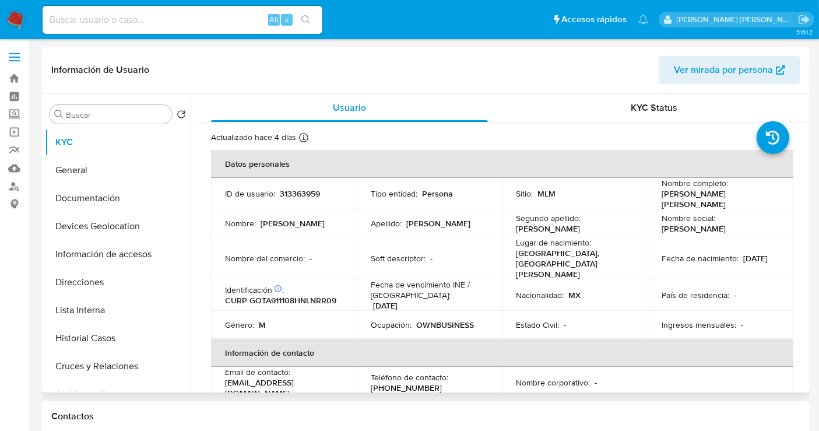
click at [293, 189] on p "313363959" at bounding box center [300, 193] width 40 height 10
copy p "313363959"
click at [293, 189] on p "313363959" at bounding box center [300, 193] width 40 height 10
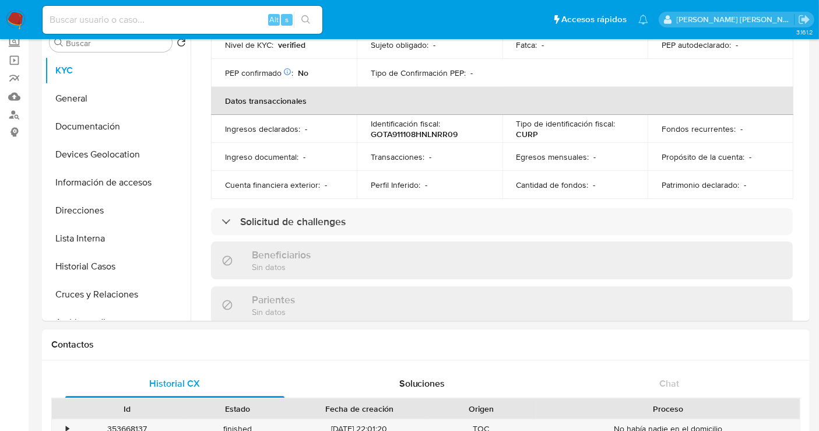
scroll to position [65, 0]
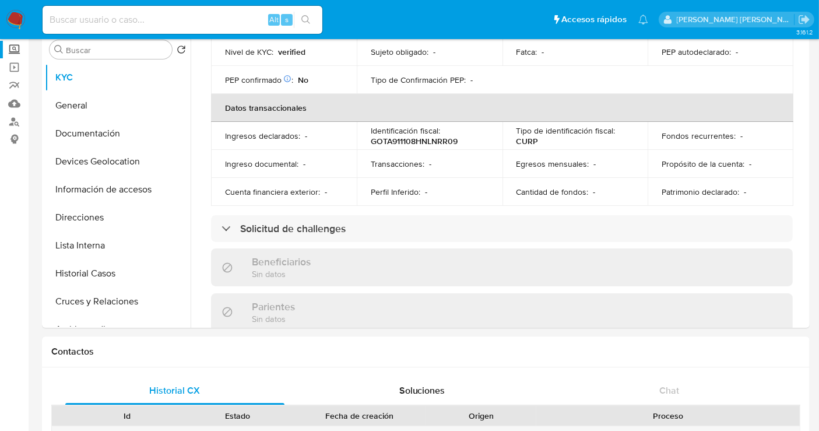
click at [12, 51] on label "Screening" at bounding box center [69, 50] width 139 height 18
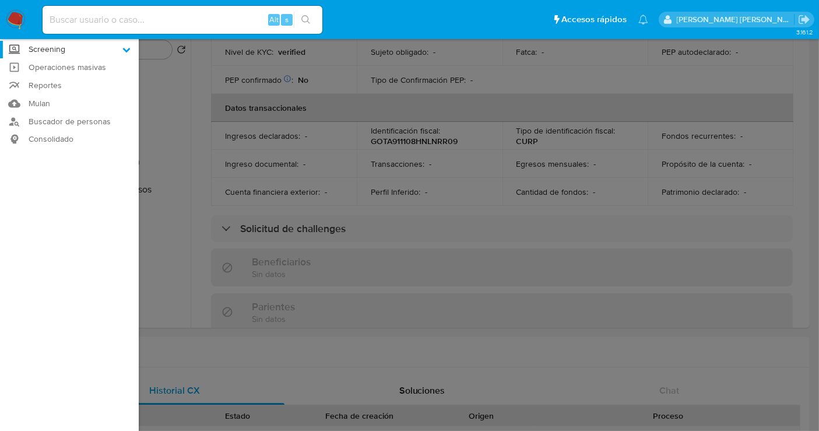
click at [0, 0] on input "Screening" at bounding box center [0, 0] width 0 height 0
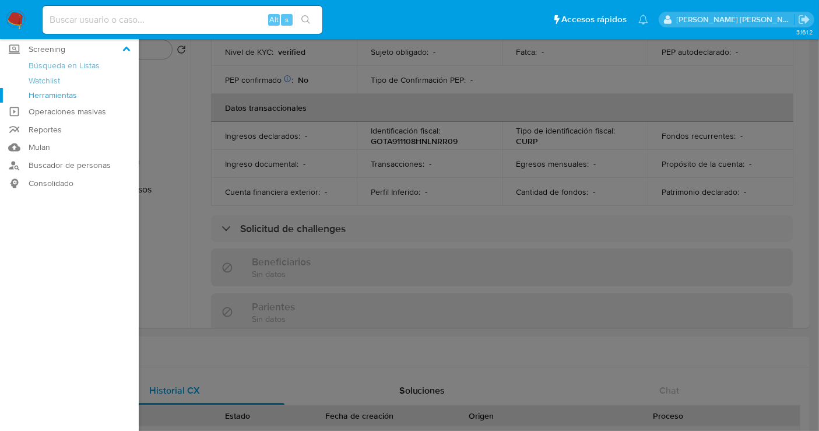
click at [61, 96] on link "Herramientas" at bounding box center [69, 95] width 139 height 15
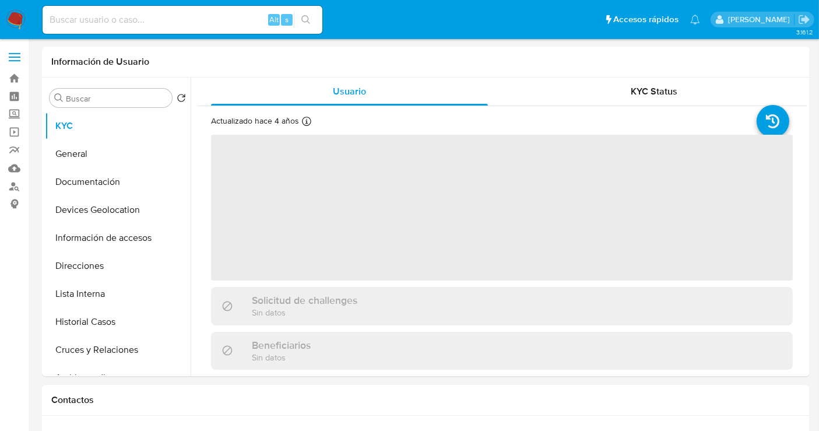
select select "10"
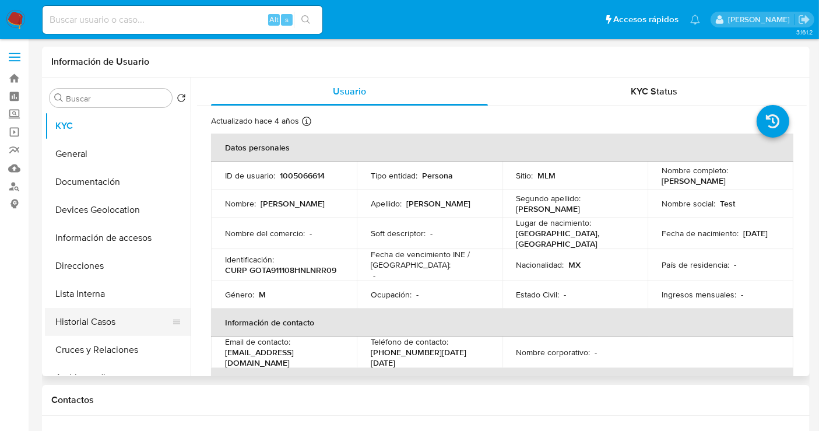
click at [113, 322] on button "Historial Casos" at bounding box center [113, 322] width 136 height 28
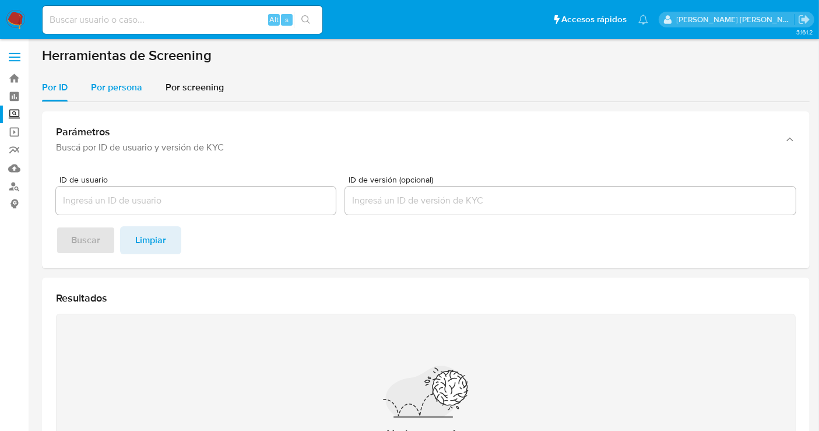
click at [119, 91] on span "Por persona" at bounding box center [116, 86] width 51 height 13
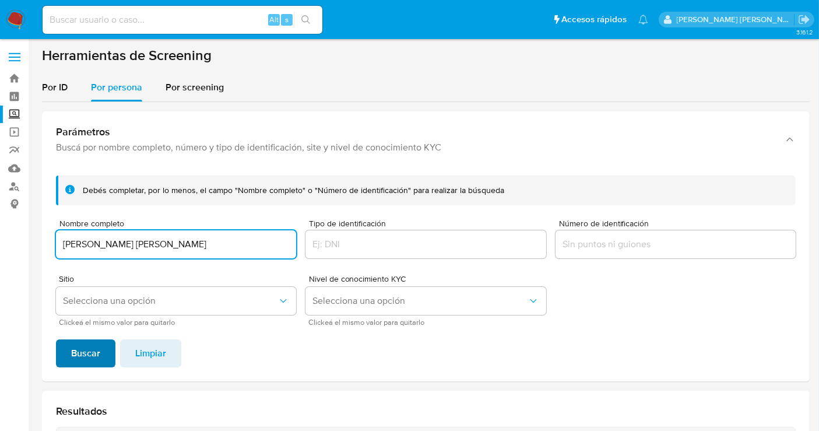
type input "[PERSON_NAME] [PERSON_NAME]"
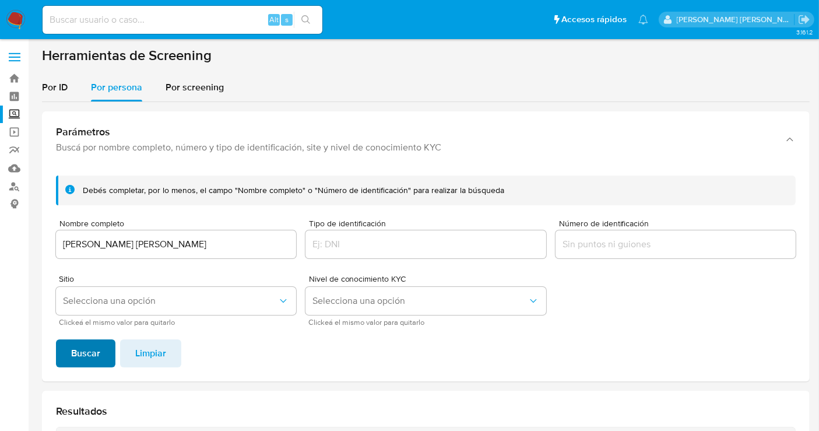
click at [96, 340] on span "Buscar" at bounding box center [85, 353] width 29 height 26
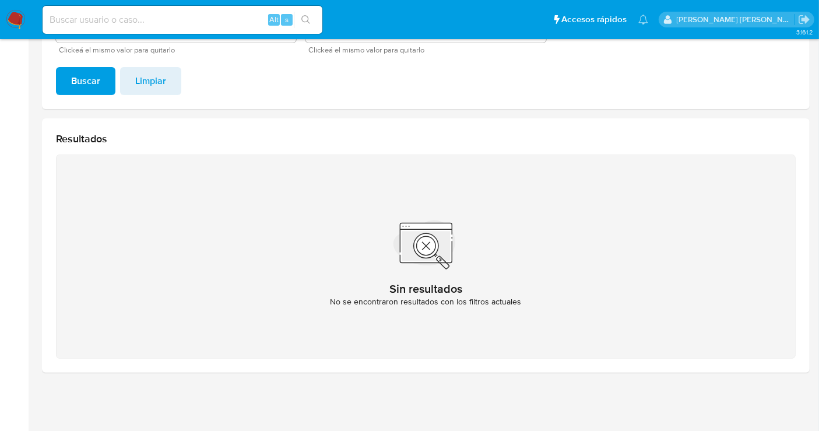
scroll to position [78, 0]
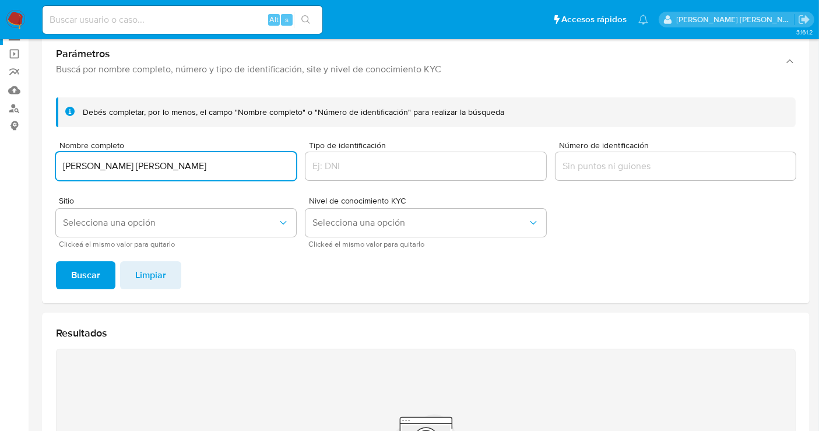
click at [121, 163] on input "[PERSON_NAME] [PERSON_NAME]" at bounding box center [176, 166] width 240 height 15
type input "IRAN [PERSON_NAME]"
click at [76, 272] on span "Buscar" at bounding box center [85, 275] width 29 height 26
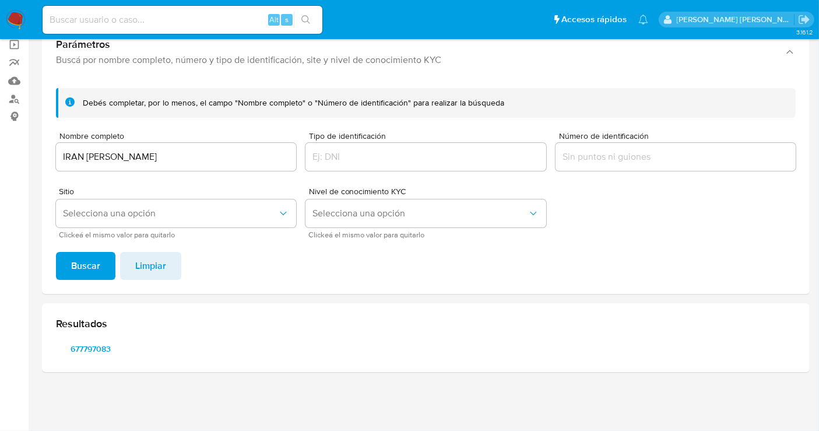
scroll to position [86, 0]
click at [88, 349] on span "677797083" at bounding box center [91, 350] width 54 height 16
click at [22, 17] on img at bounding box center [16, 20] width 20 height 20
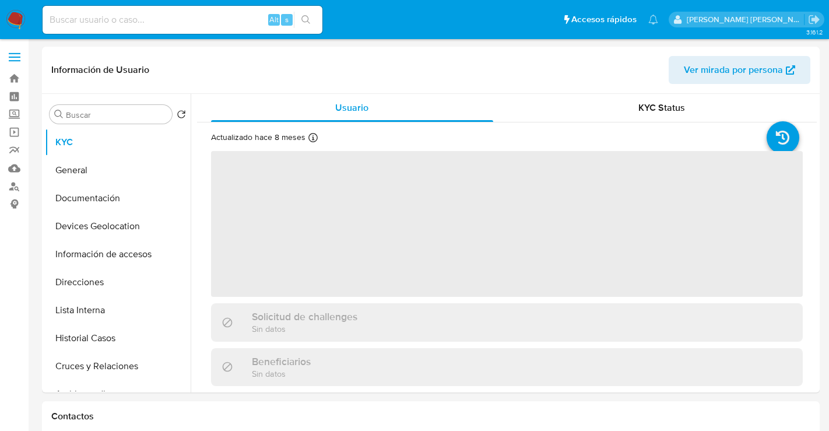
select select "10"
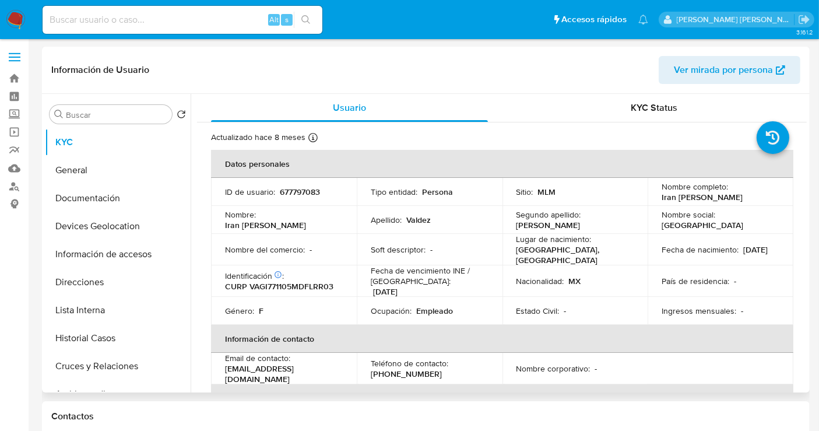
click at [305, 192] on p "677797083" at bounding box center [300, 192] width 40 height 10
copy p "677797083"
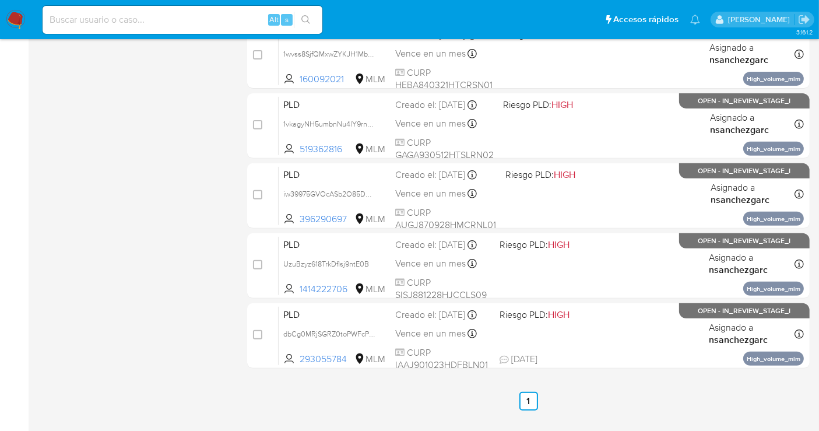
scroll to position [453, 0]
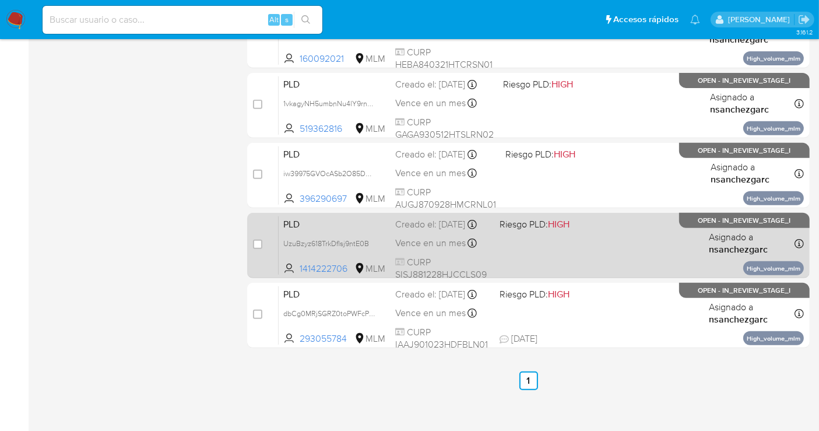
click at [428, 231] on div "Creado el: [DATE] Creado el: [DATE] 02:06:02" at bounding box center [442, 224] width 95 height 13
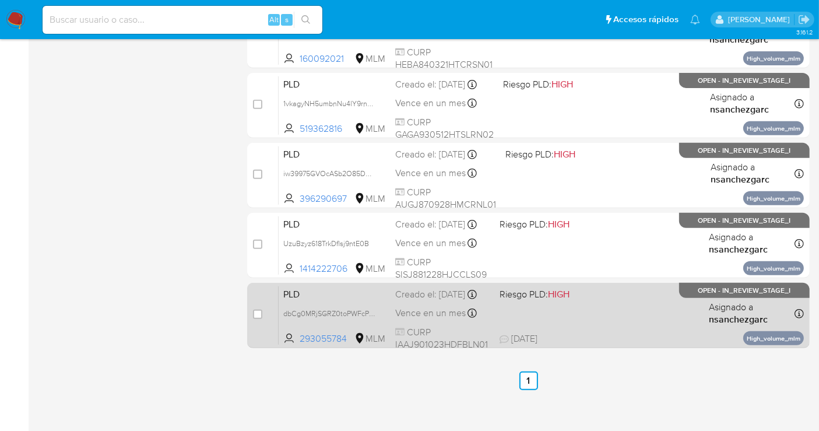
click at [452, 290] on div "Creado el: [DATE] Creado el: [DATE] 02:05:50" at bounding box center [442, 294] width 95 height 13
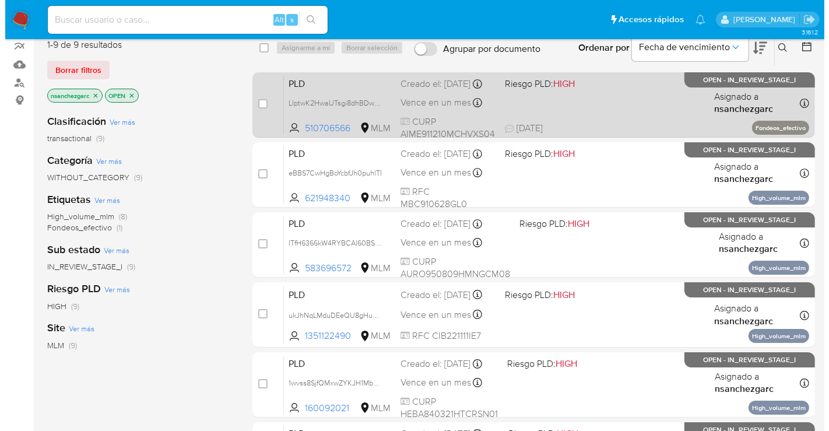
scroll to position [65, 0]
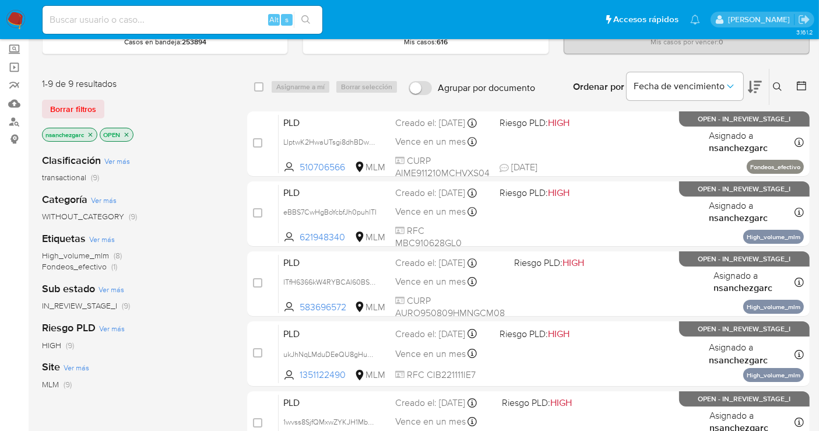
click at [780, 86] on icon at bounding box center [777, 86] width 9 height 9
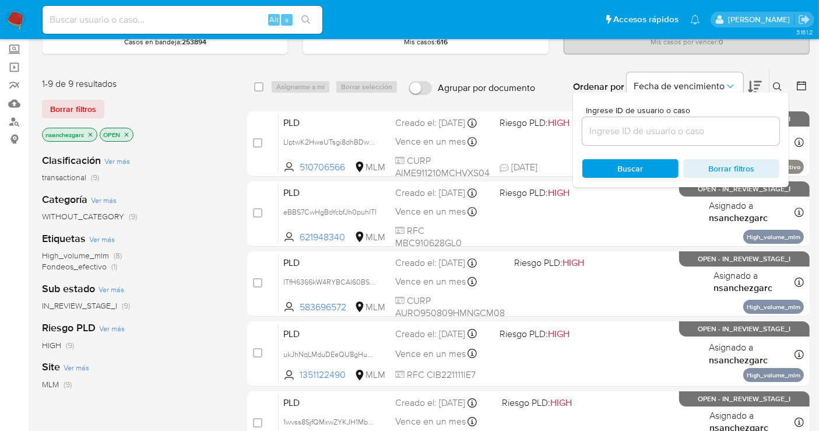
click at [621, 126] on input at bounding box center [680, 131] width 197 height 15
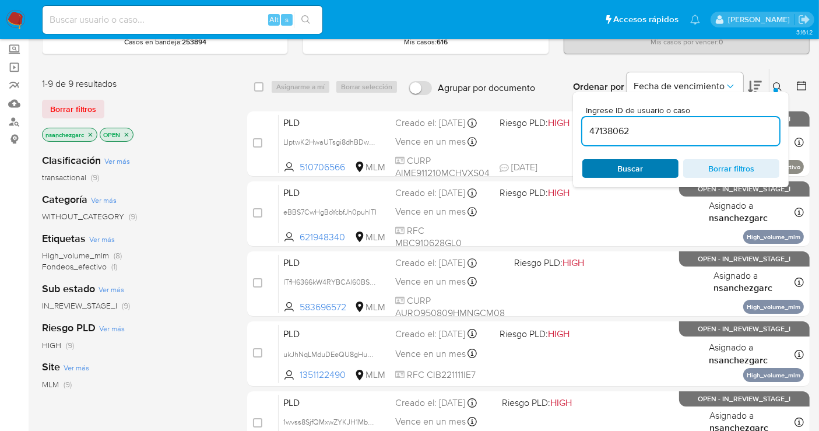
type input "47138062"
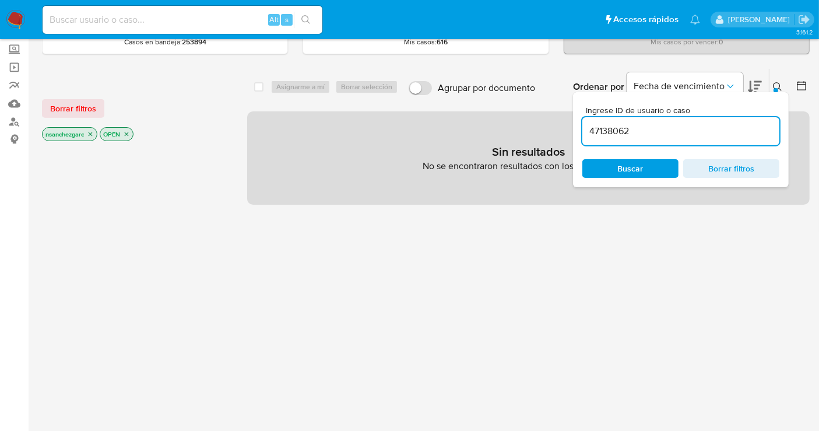
click at [90, 132] on icon "close-filter" at bounding box center [90, 134] width 7 height 7
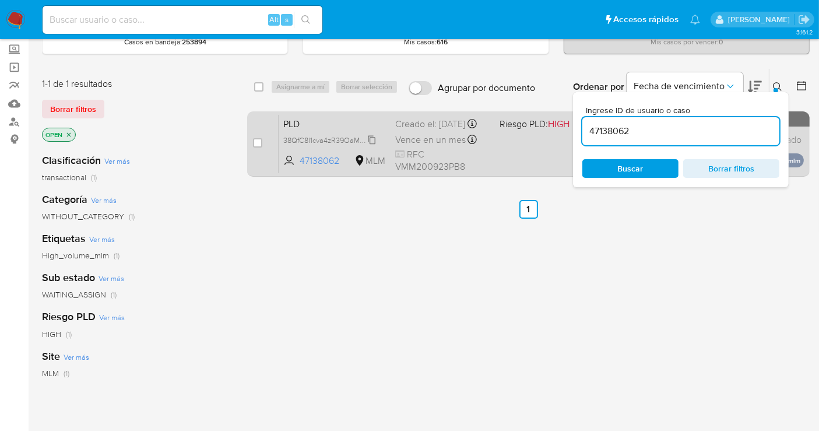
click at [371, 146] on span "38QfC8l1cva4zR39OaMvJqzo" at bounding box center [330, 139] width 95 height 13
click at [258, 140] on input "checkbox" at bounding box center [257, 142] width 9 height 9
checkbox input "true"
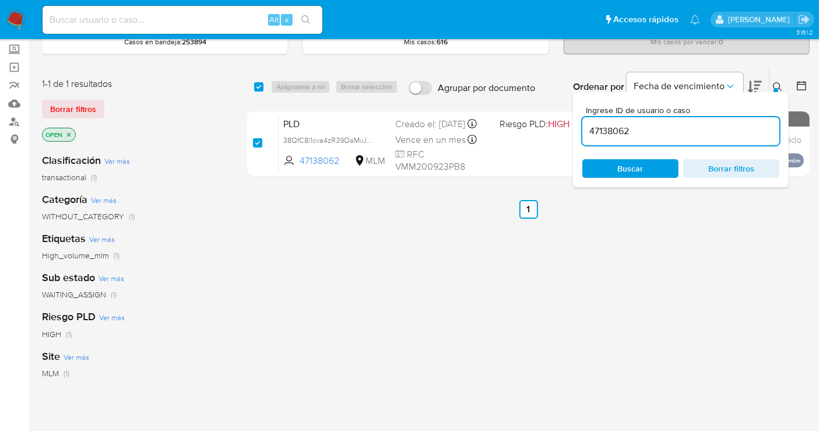
checkbox input "true"
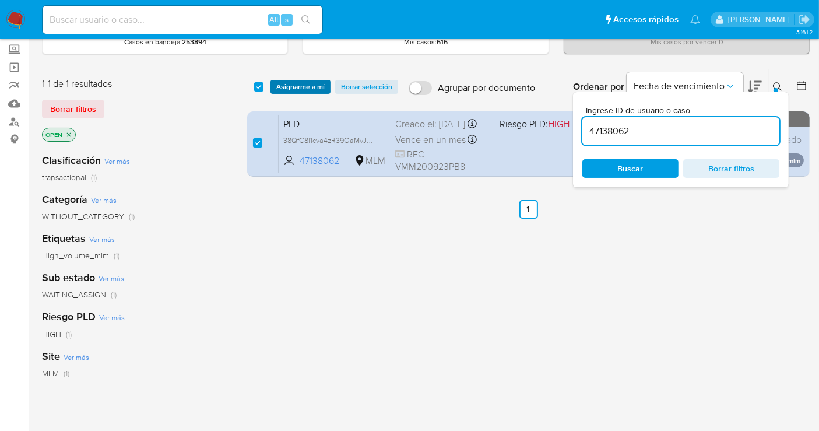
click at [284, 88] on span "Asignarme a mí" at bounding box center [300, 87] width 48 height 12
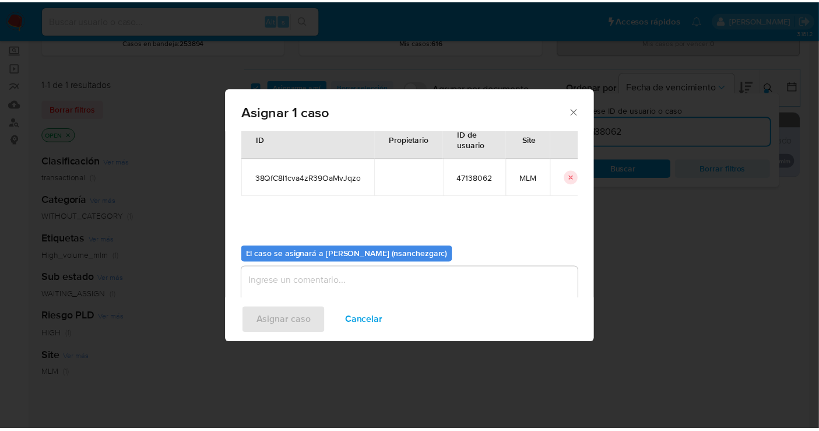
scroll to position [59, 0]
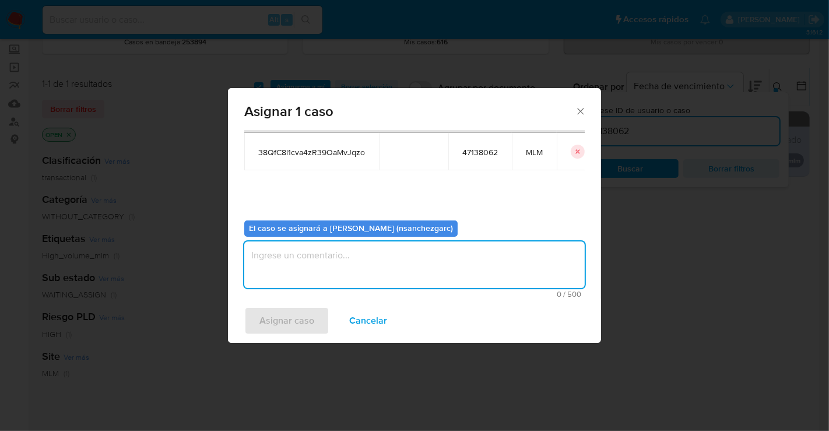
click at [287, 249] on textarea "assign-modal" at bounding box center [414, 264] width 340 height 47
type textarea "nesg"
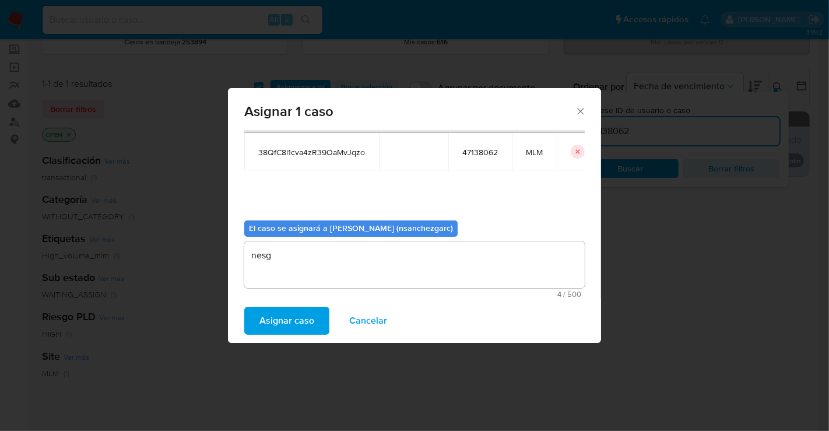
click at [280, 322] on span "Asignar caso" at bounding box center [286, 321] width 55 height 26
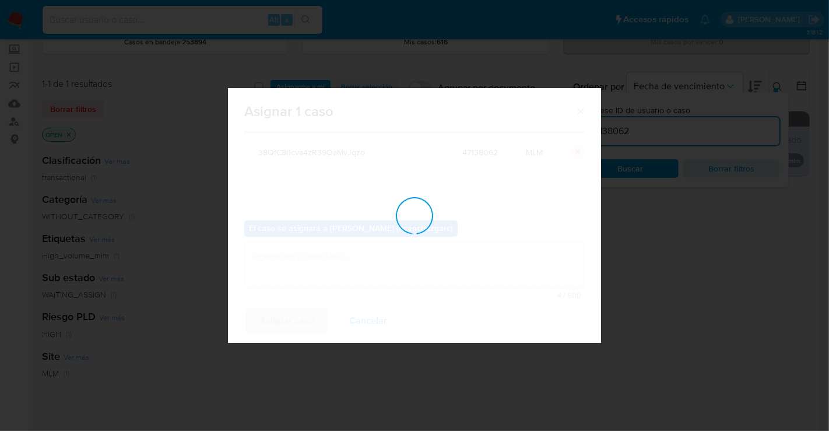
checkbox input "false"
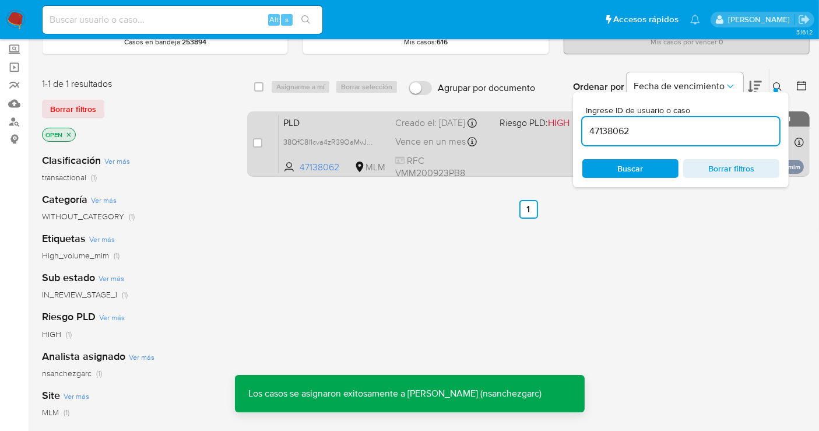
click at [423, 140] on div "PLD 38QfC8l1cva4zR39OaMvJqzo 47138062 MLM Riesgo PLD: HIGH Creado el: 12/09/202…" at bounding box center [541, 143] width 525 height 59
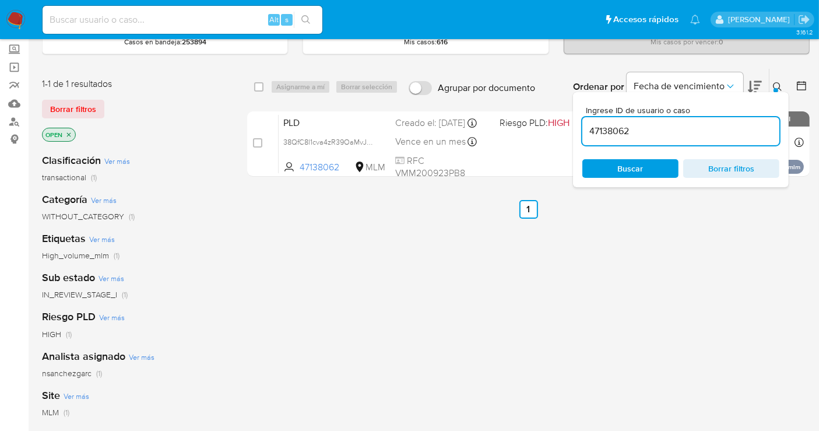
click at [16, 23] on img at bounding box center [16, 20] width 20 height 20
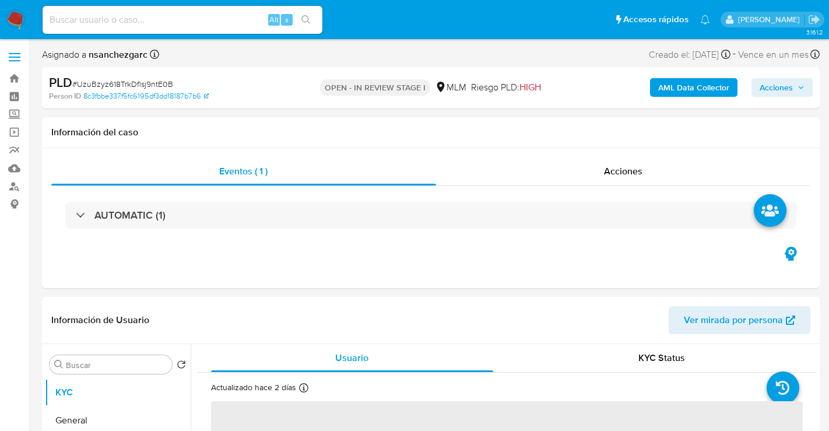
select select "10"
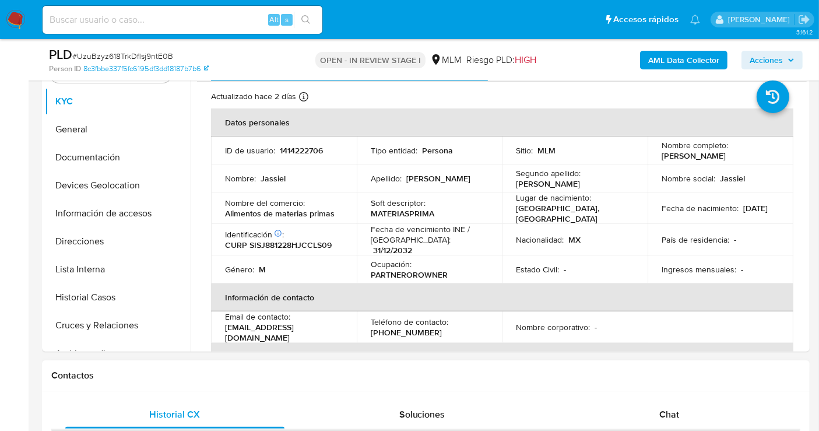
scroll to position [323, 0]
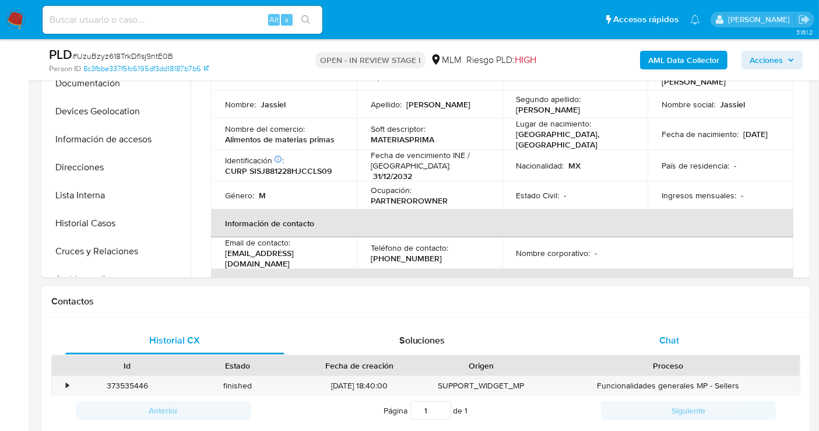
click at [690, 338] on div "Chat" at bounding box center [669, 340] width 219 height 28
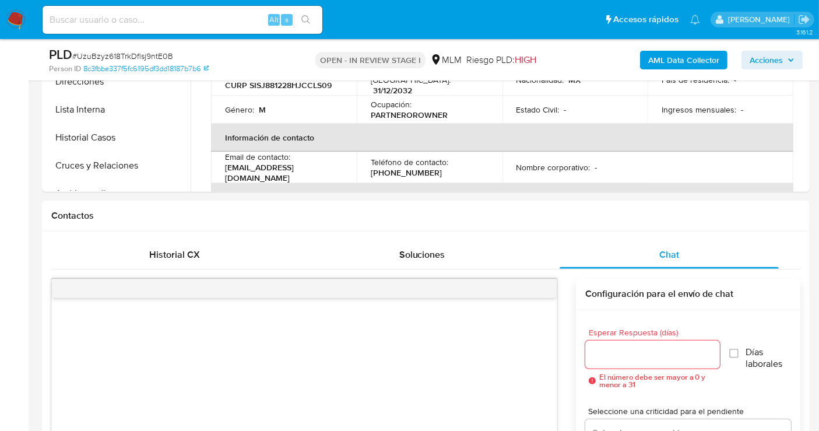
scroll to position [453, 0]
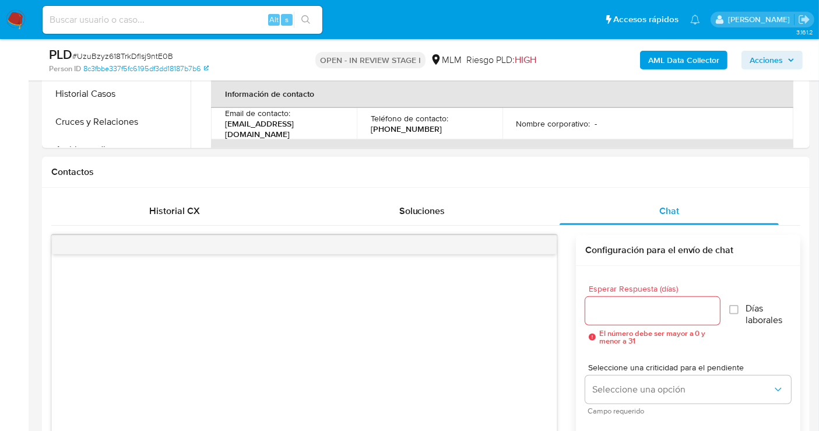
click at [638, 317] on div at bounding box center [652, 311] width 135 height 28
click at [626, 309] on input "Esperar Respuesta (días)" at bounding box center [652, 310] width 135 height 15
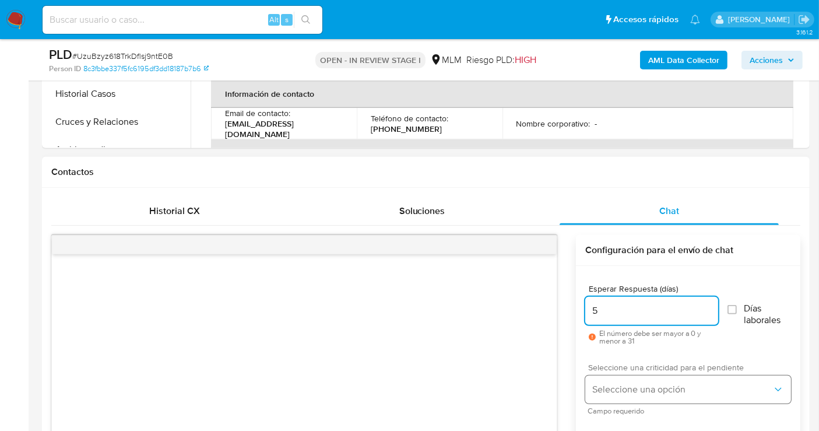
type input "5"
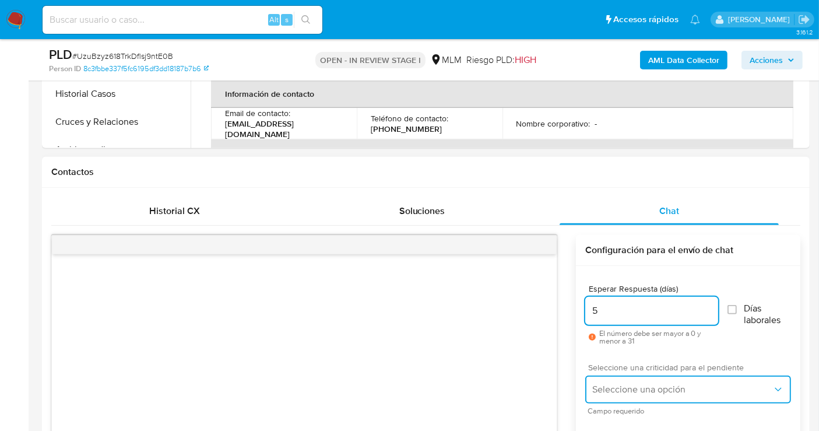
click at [624, 384] on span "Seleccione una opción" at bounding box center [682, 390] width 180 height 12
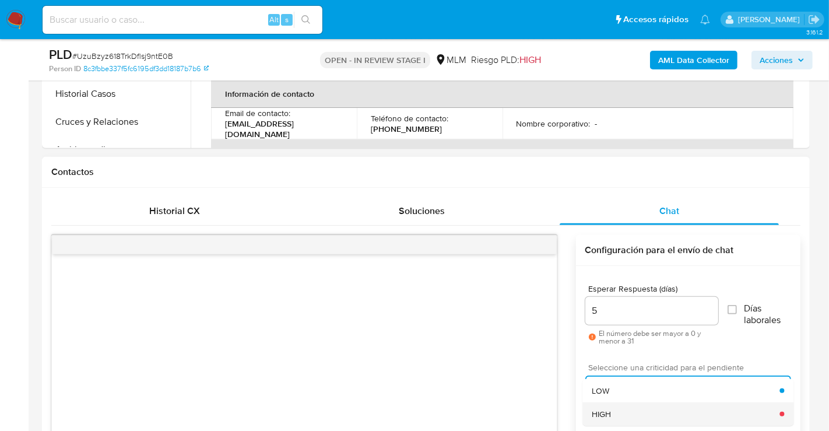
click at [618, 413] on div "HIGH" at bounding box center [686, 413] width 188 height 23
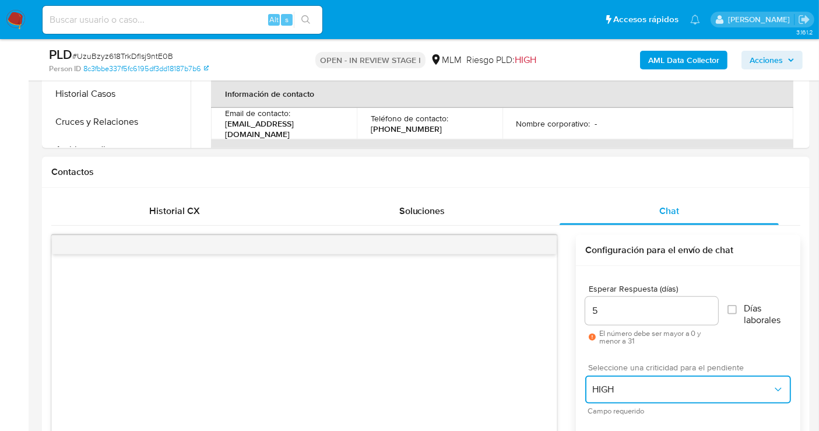
scroll to position [712, 0]
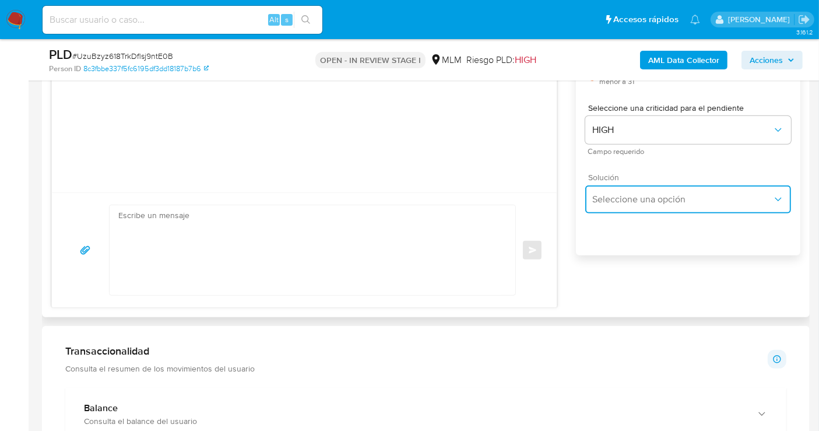
click at [616, 198] on span "Seleccione una opción" at bounding box center [682, 200] width 180 height 12
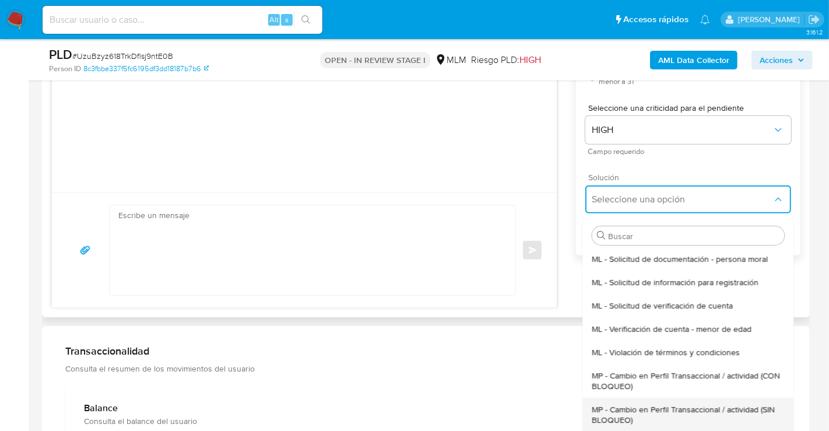
click at [617, 411] on span "MP - Cambio en Perfil Transaccional / actividad (SIN BLOQUEO)" at bounding box center [688, 414] width 192 height 21
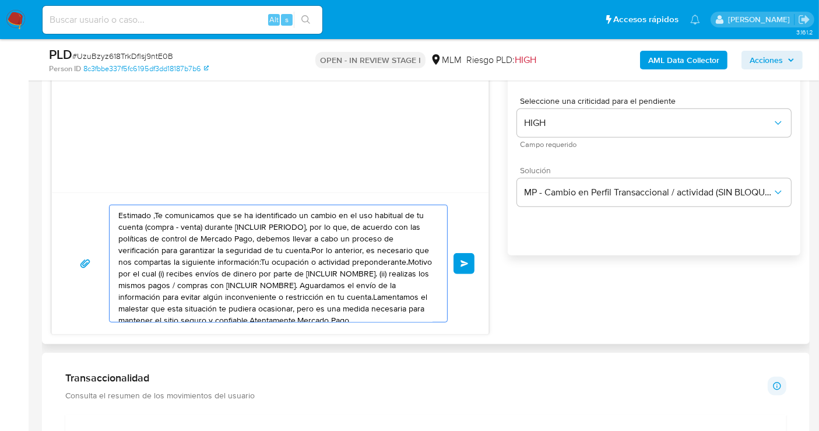
click at [195, 293] on textarea "Estimado ,Te comunicamos que se ha identificado un cambio en el uso habitual de…" at bounding box center [275, 263] width 314 height 117
paste textarea "cliente se ha identificado un cambio en el uso habitual de tu cuenta para garan…"
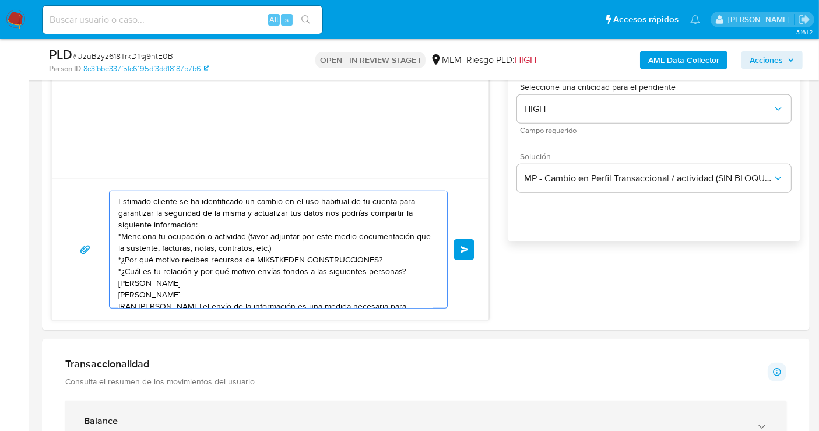
scroll to position [842, 0]
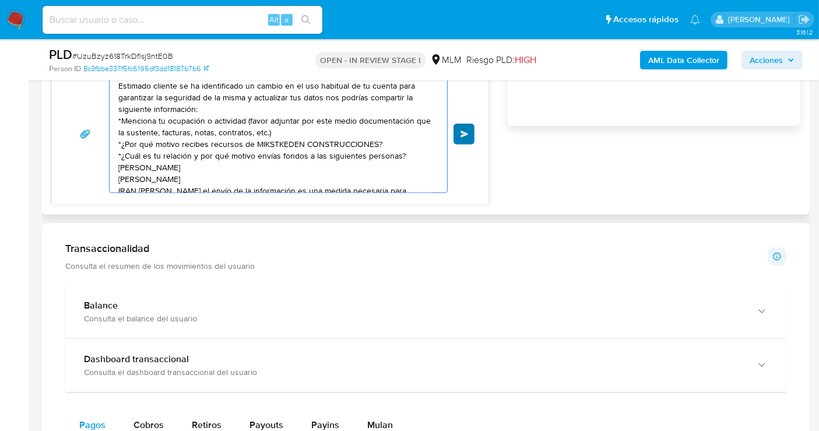
type textarea "Estimado cliente se ha identificado un cambio en el uso habitual de tu cuenta p…"
click at [461, 131] on span "Enviar" at bounding box center [464, 134] width 8 height 7
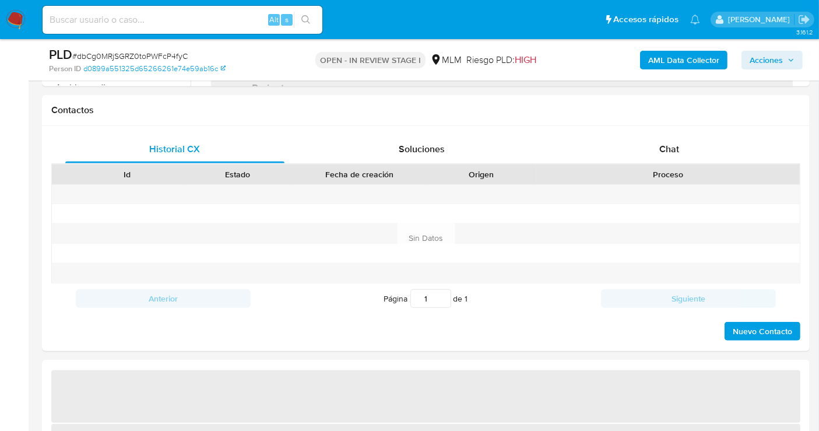
select select "10"
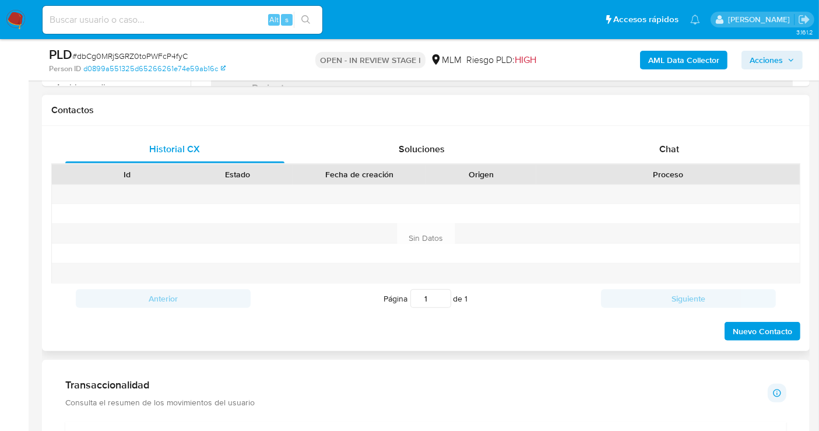
scroll to position [518, 0]
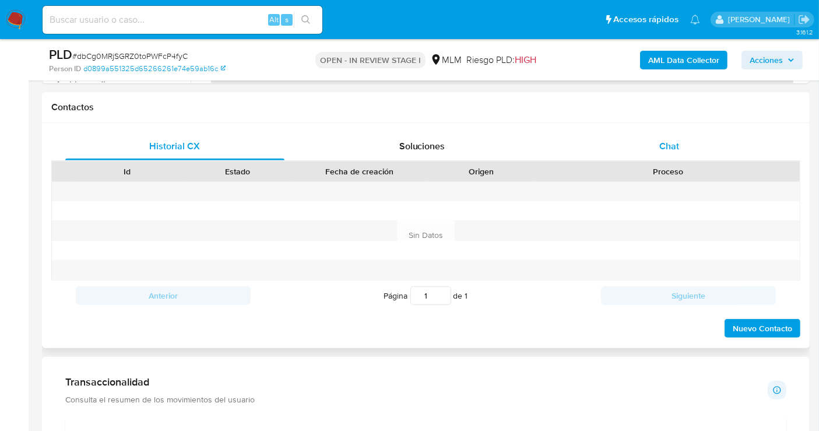
click at [663, 145] on span "Chat" at bounding box center [669, 145] width 20 height 13
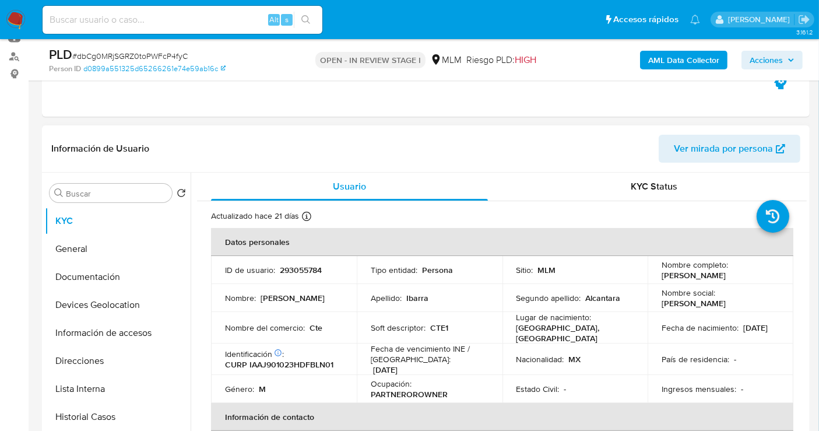
scroll to position [129, 0]
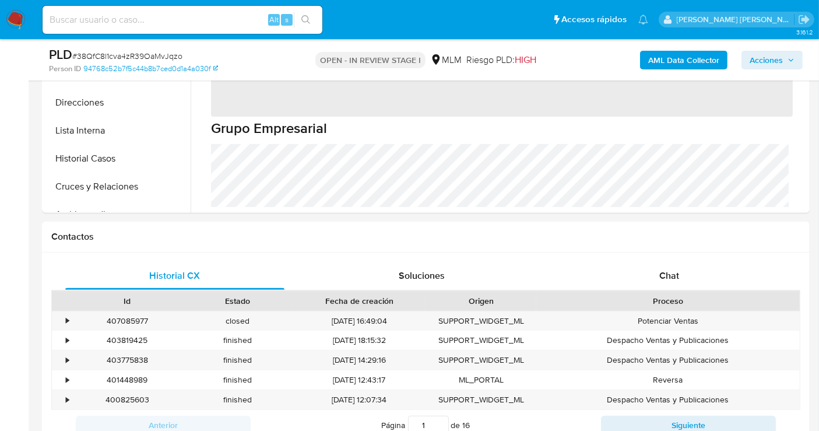
select select "10"
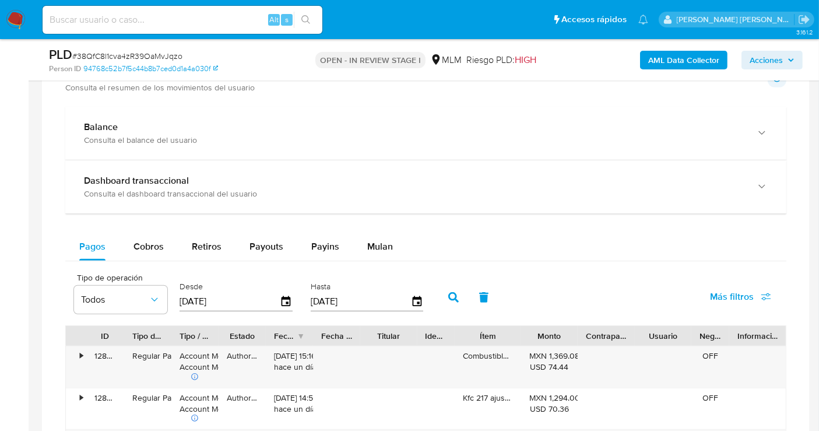
scroll to position [842, 0]
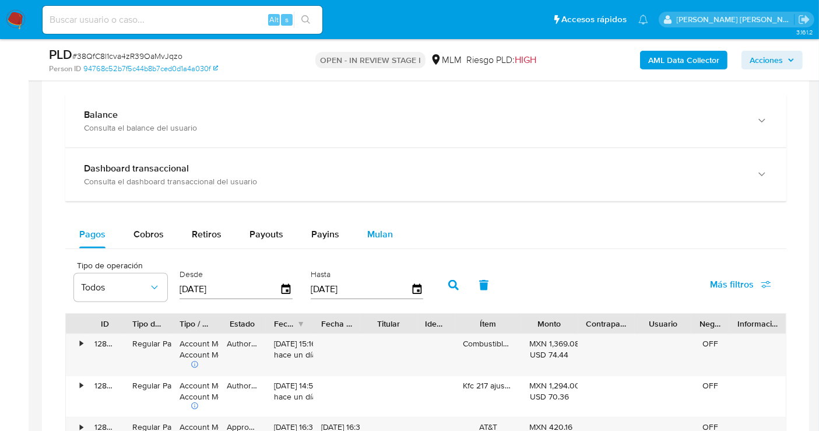
click at [371, 234] on span "Mulan" at bounding box center [380, 233] width 26 height 13
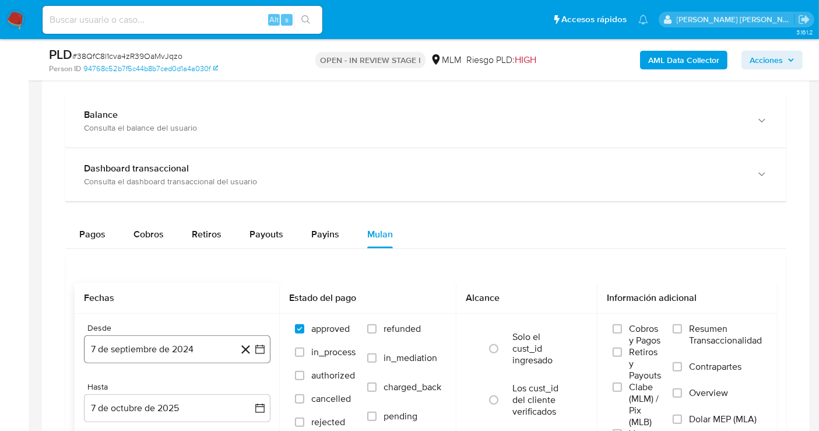
click at [210, 343] on button "7 de septiembre de 2024" at bounding box center [177, 349] width 187 height 28
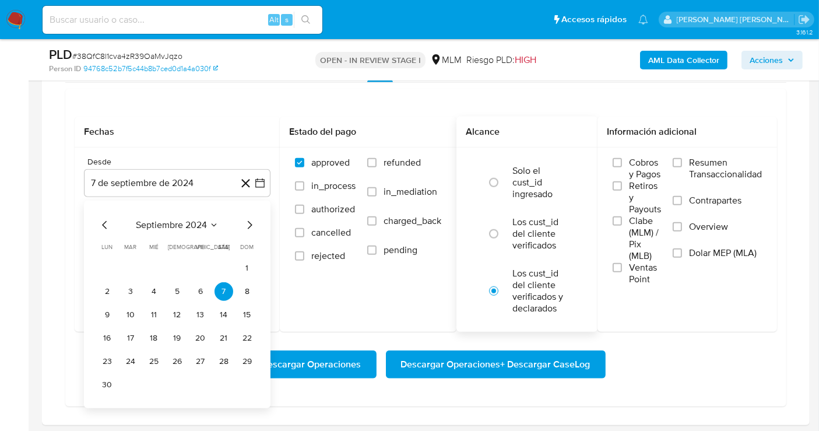
scroll to position [1036, 0]
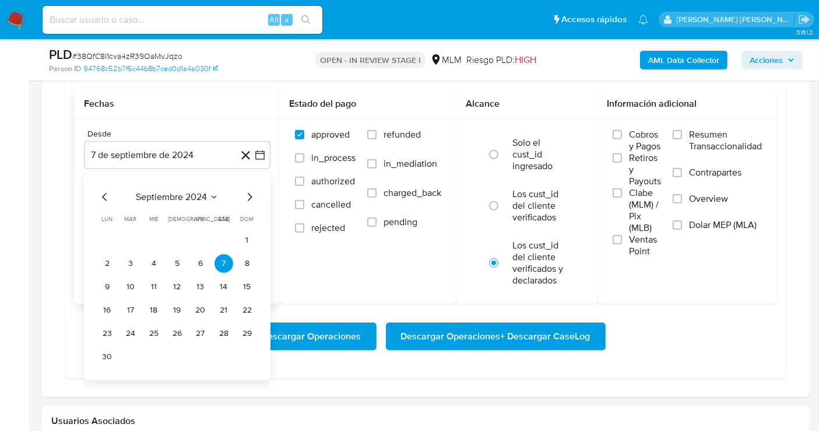
click at [249, 196] on icon "Mes siguiente" at bounding box center [250, 197] width 5 height 8
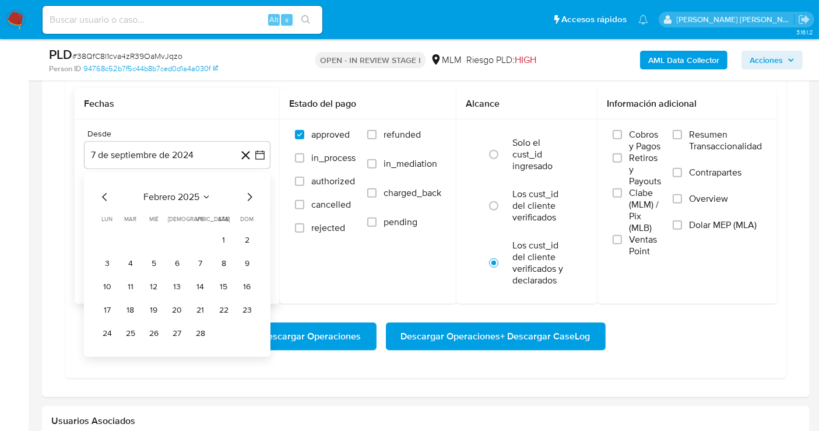
click at [249, 196] on icon "Mes siguiente" at bounding box center [250, 197] width 5 height 8
click at [216, 237] on button "1" at bounding box center [223, 240] width 19 height 19
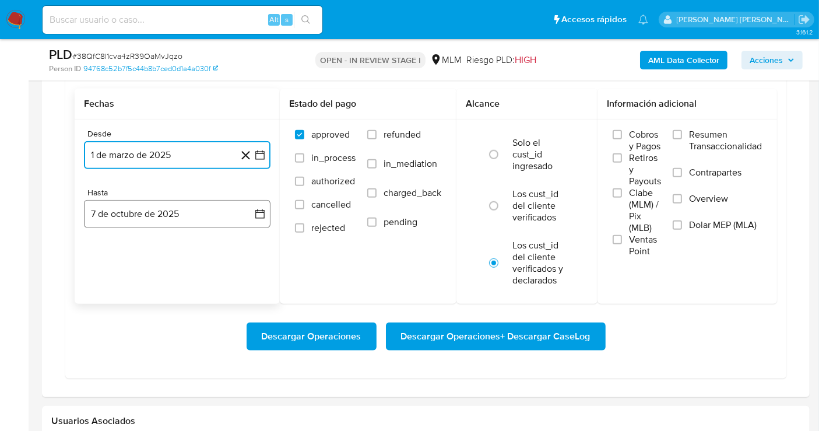
click at [220, 205] on button "7 de octubre de 2025" at bounding box center [177, 214] width 187 height 28
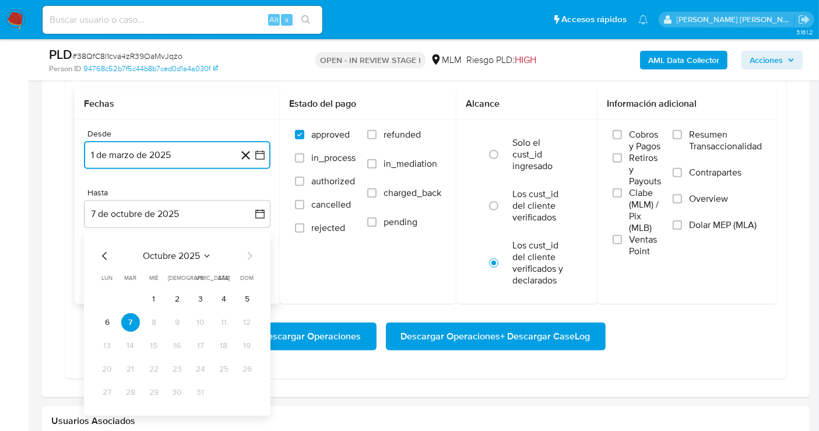
click at [103, 251] on icon "Mes anterior" at bounding box center [105, 256] width 14 height 14
click at [251, 390] on button "31" at bounding box center [247, 392] width 19 height 19
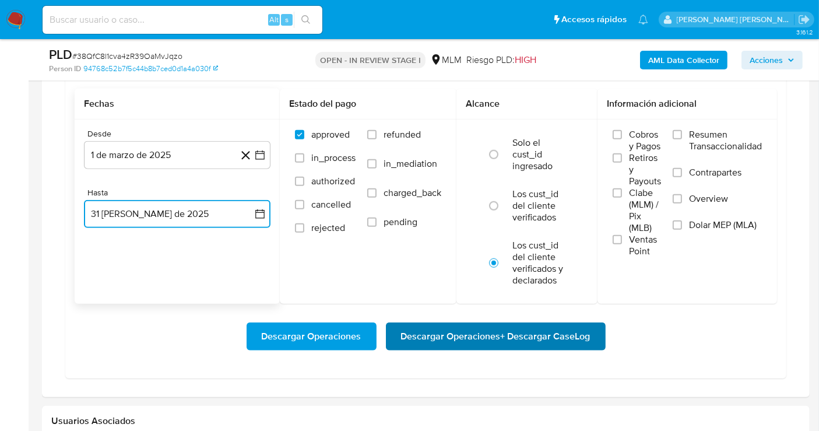
click at [466, 333] on span "Descargar Operaciones + Descargar CaseLog" at bounding box center [495, 336] width 189 height 26
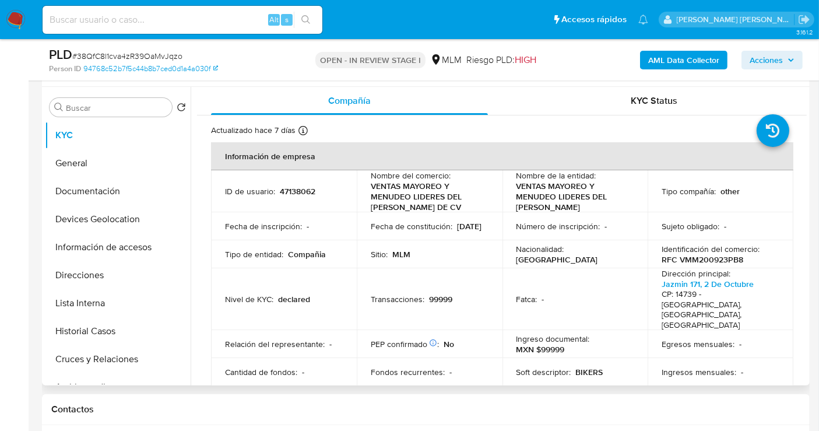
scroll to position [129, 0]
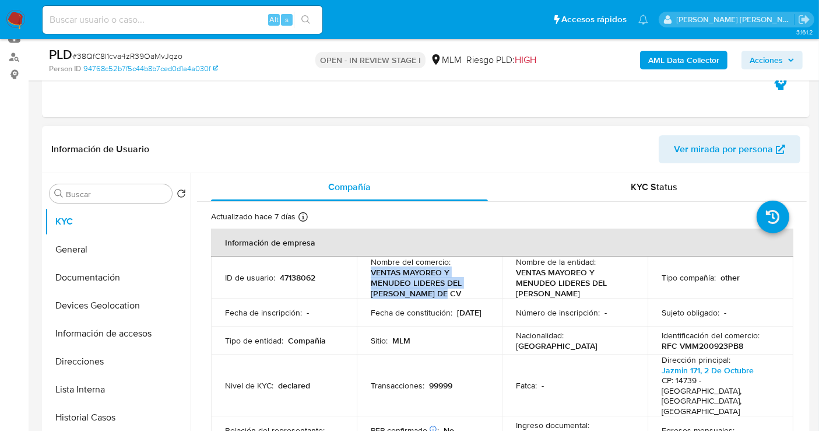
drag, startPoint x: 452, startPoint y: 296, endPoint x: 364, endPoint y: 275, distance: 89.8
click at [364, 275] on td "Nombre del comercio : VENTAS MAYOREO Y MENUDEO LIDERES DEL MERCADO SA DE CV" at bounding box center [430, 277] width 146 height 42
copy p "VENTAS MAYOREO Y MENUDEO LIDERES DEL [PERSON_NAME] DE CV"
click at [101, 252] on button "General" at bounding box center [113, 249] width 136 height 28
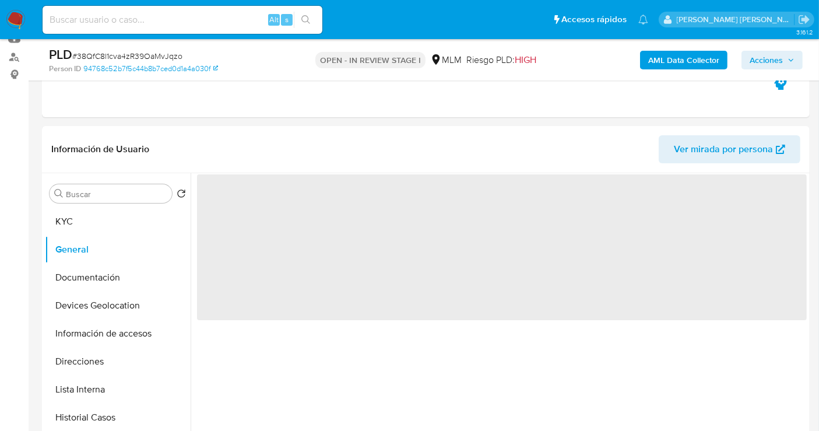
scroll to position [194, 0]
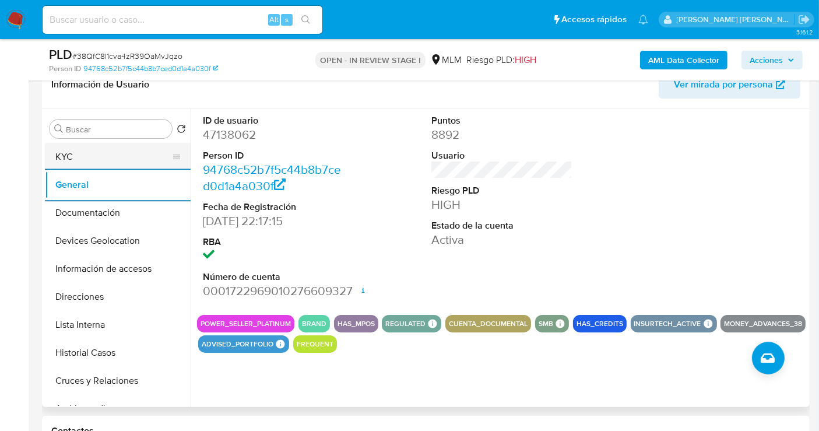
click at [109, 159] on button "KYC" at bounding box center [113, 157] width 136 height 28
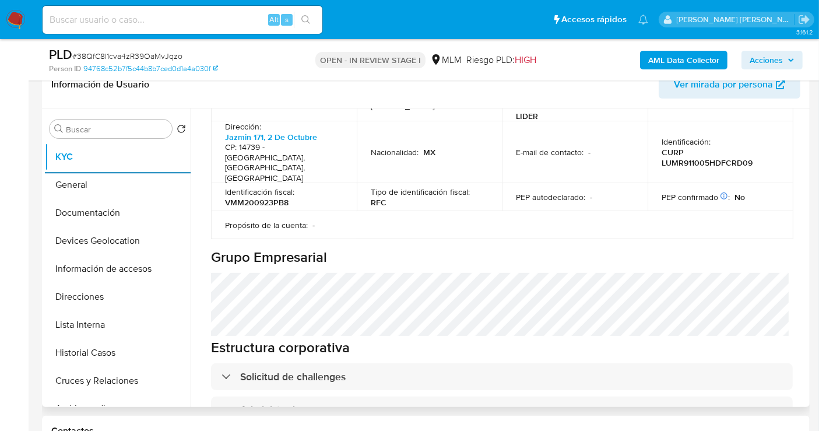
scroll to position [583, 0]
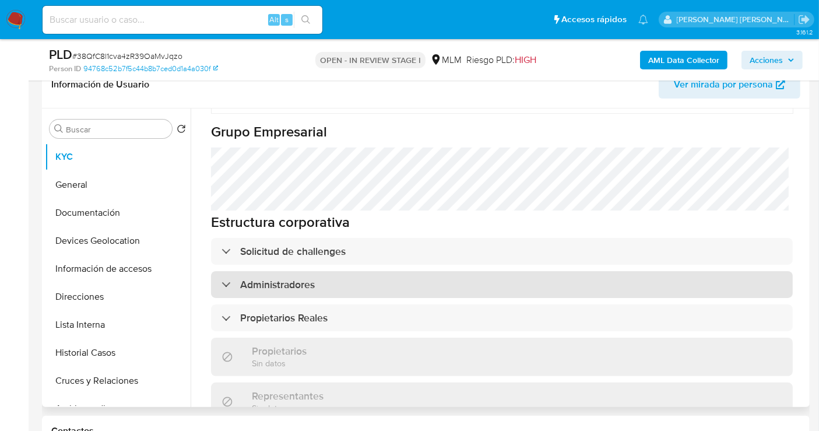
click at [286, 278] on h3 "Administradores" at bounding box center [277, 284] width 75 height 13
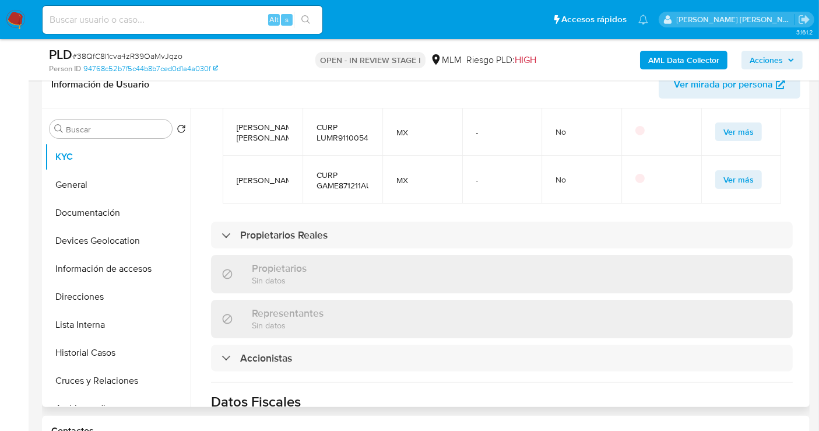
scroll to position [842, 0]
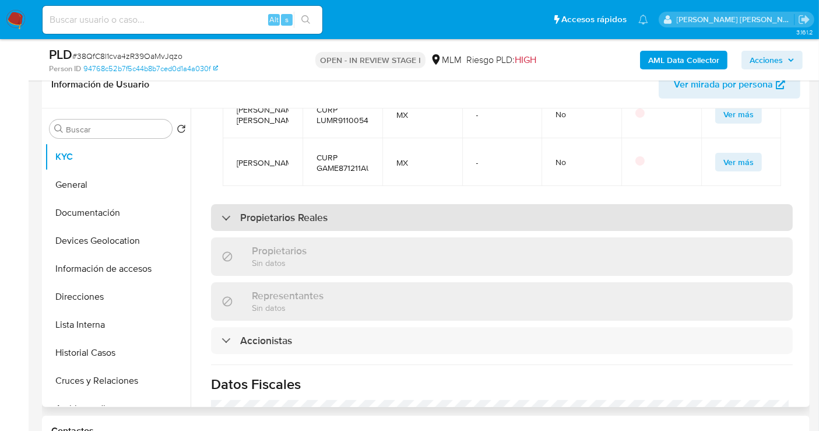
click at [275, 211] on h3 "Propietarios Reales" at bounding box center [283, 217] width 87 height 13
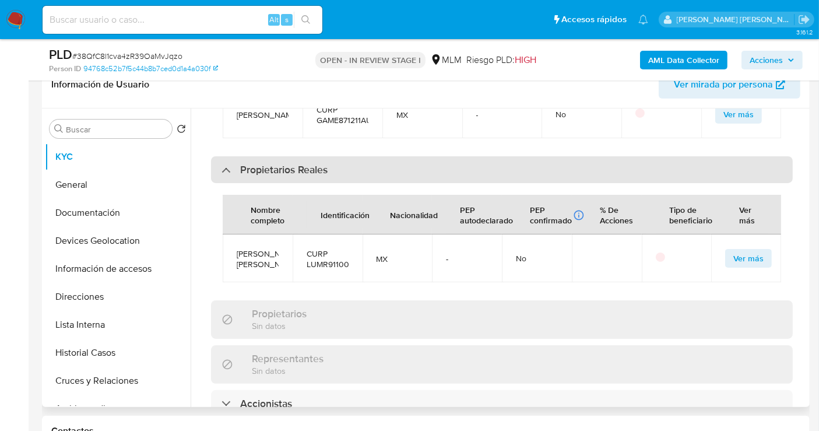
scroll to position [906, 0]
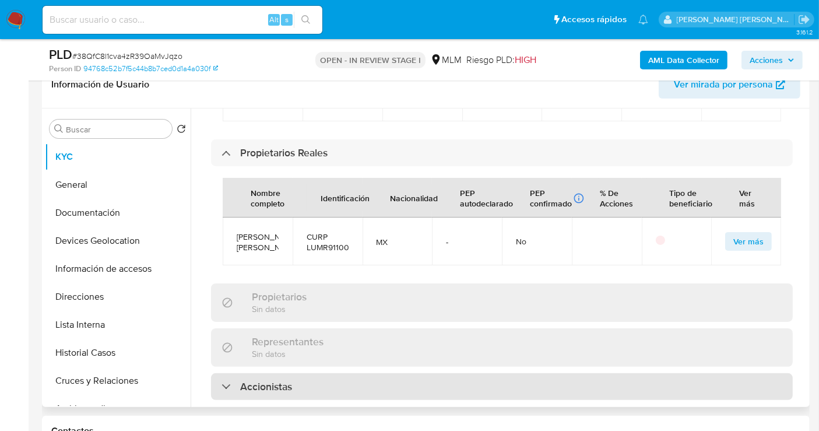
click at [255, 380] on h3 "Accionistas" at bounding box center [266, 386] width 52 height 13
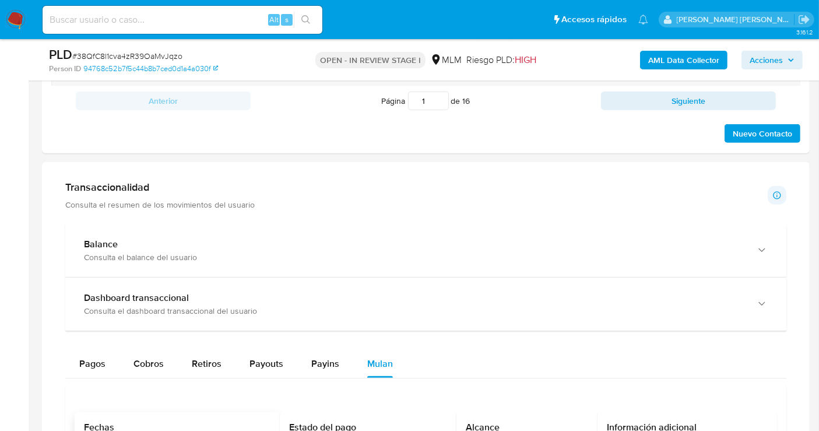
scroll to position [777, 0]
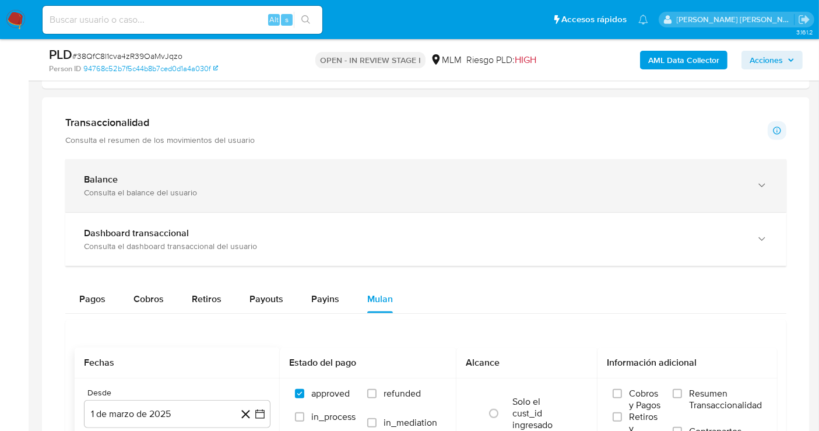
click at [191, 201] on div "Balance Consulta el balance del usuario" at bounding box center [425, 185] width 721 height 53
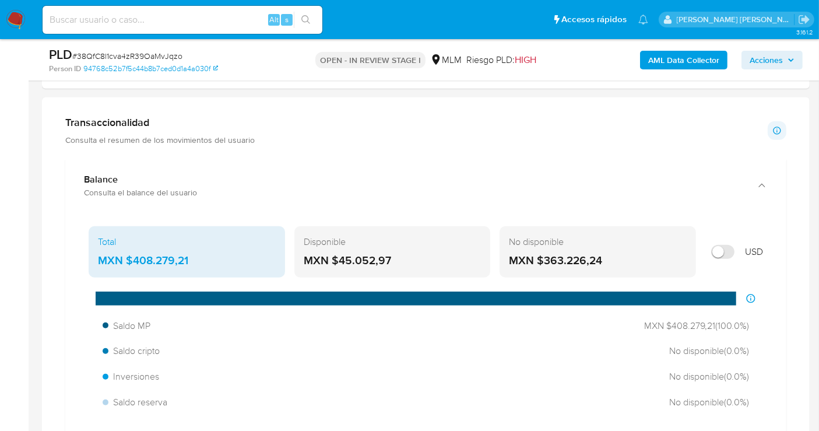
click at [175, 254] on div "MXN $408.279,21" at bounding box center [187, 260] width 178 height 15
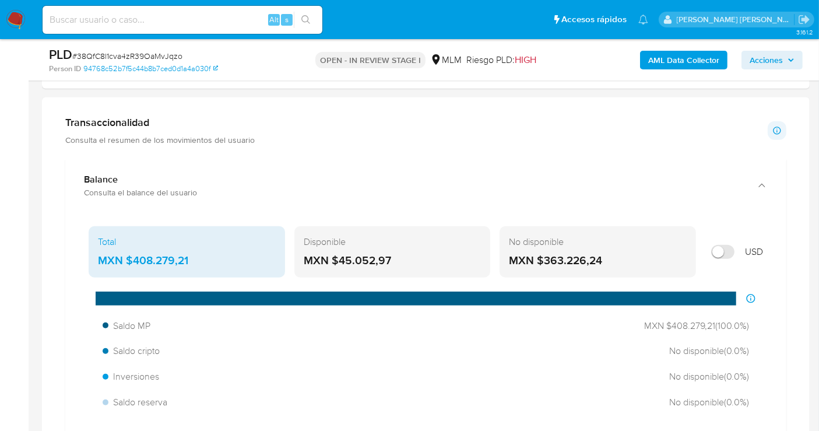
click at [185, 257] on div "MXN $408.279,21" at bounding box center [187, 260] width 178 height 15
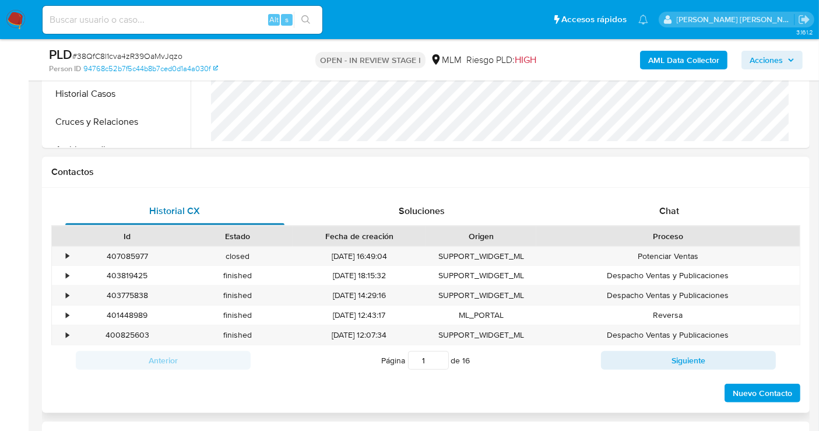
scroll to position [194, 0]
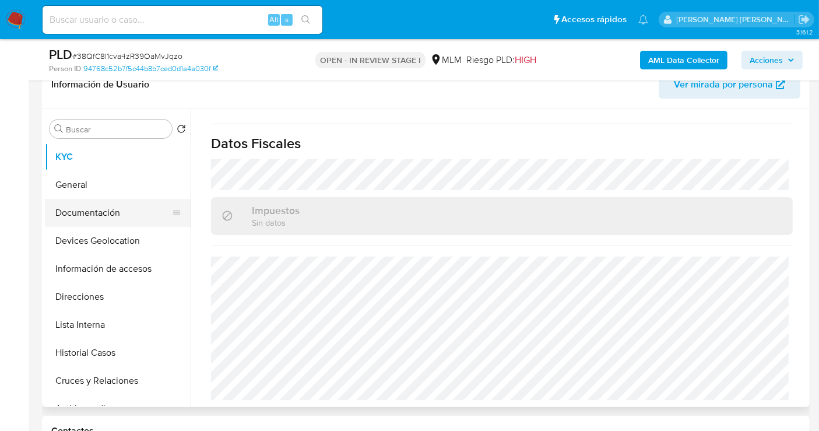
click at [96, 216] on button "Documentación" at bounding box center [113, 213] width 136 height 28
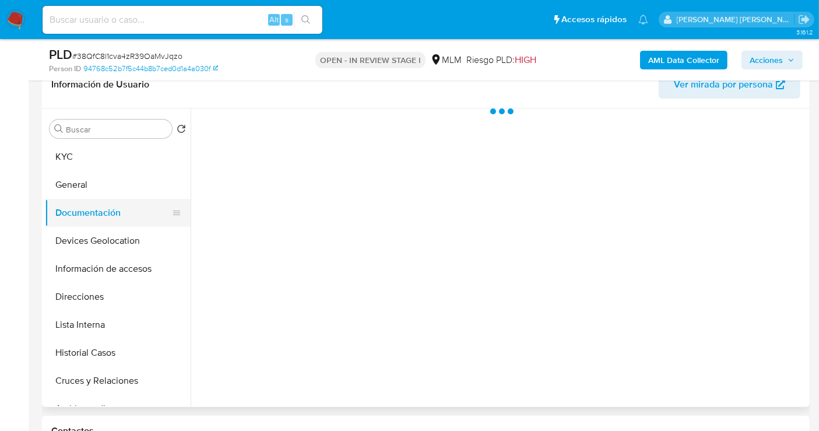
scroll to position [0, 0]
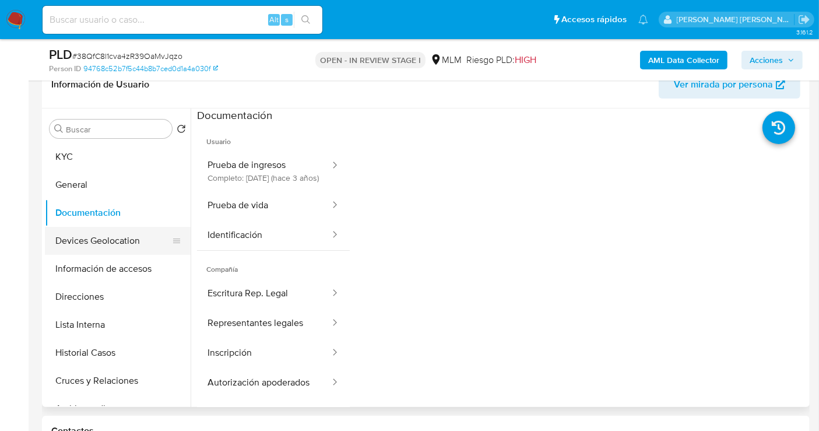
click at [97, 239] on button "Devices Geolocation" at bounding box center [113, 241] width 136 height 28
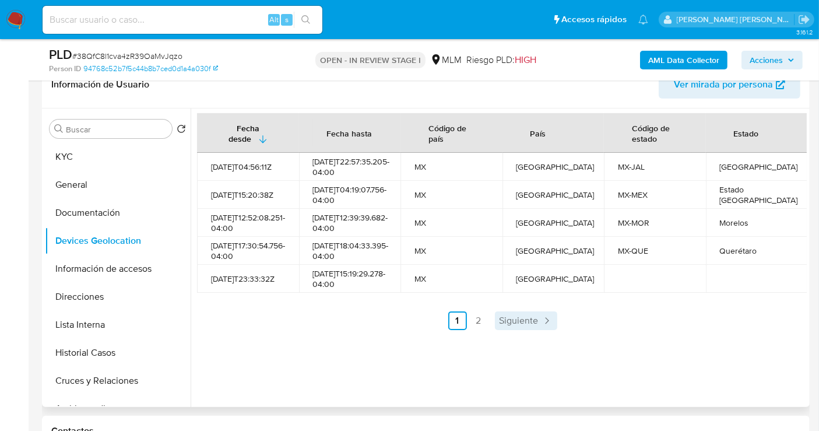
click at [516, 325] on span "Siguiente" at bounding box center [519, 320] width 39 height 9
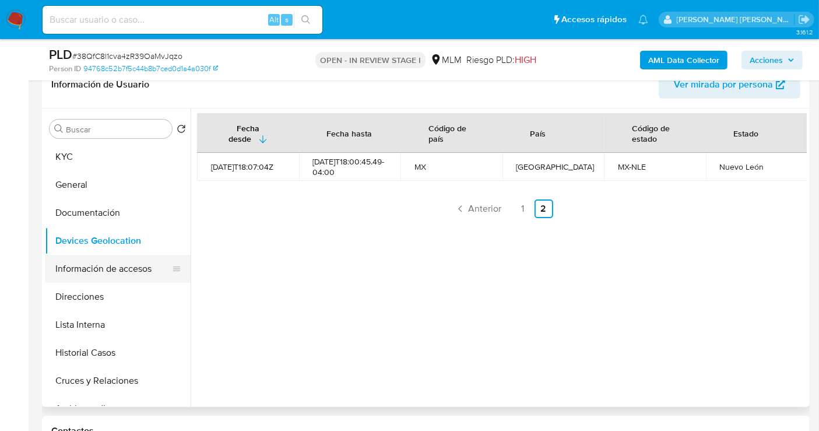
click at [138, 261] on button "Información de accesos" at bounding box center [113, 269] width 136 height 28
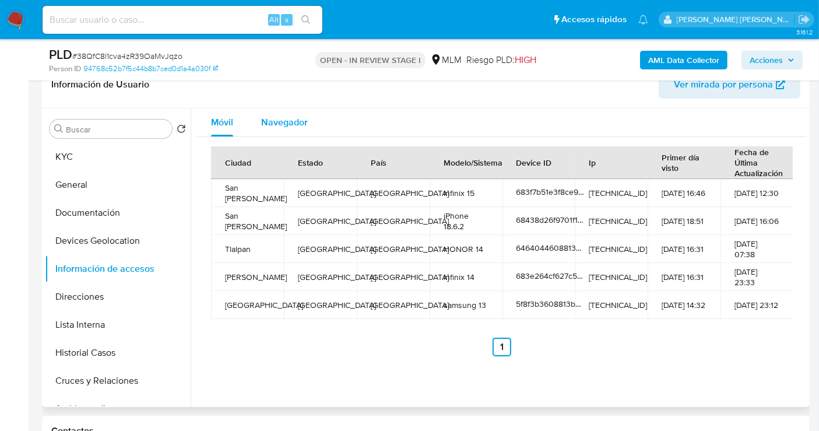
click at [274, 119] on span "Navegador" at bounding box center [284, 121] width 47 height 13
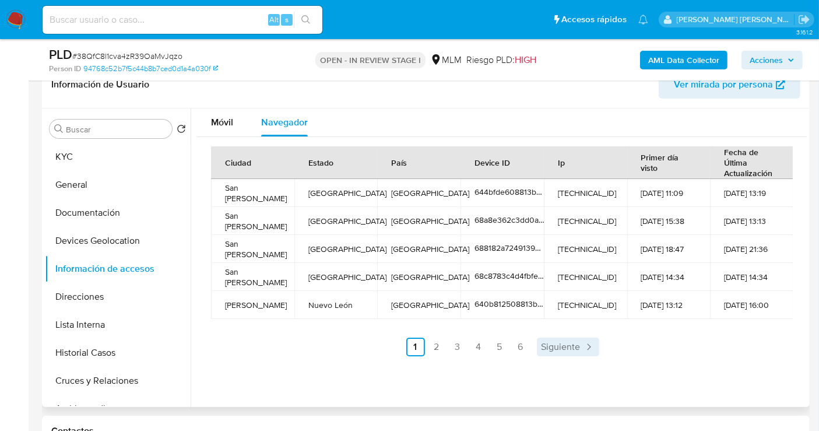
click at [574, 351] on span "Siguiente" at bounding box center [560, 346] width 39 height 9
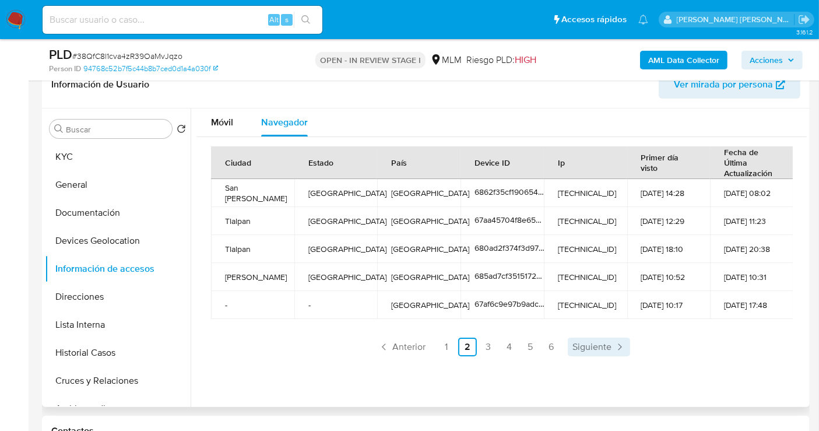
click at [575, 342] on span "Siguiente" at bounding box center [591, 346] width 39 height 9
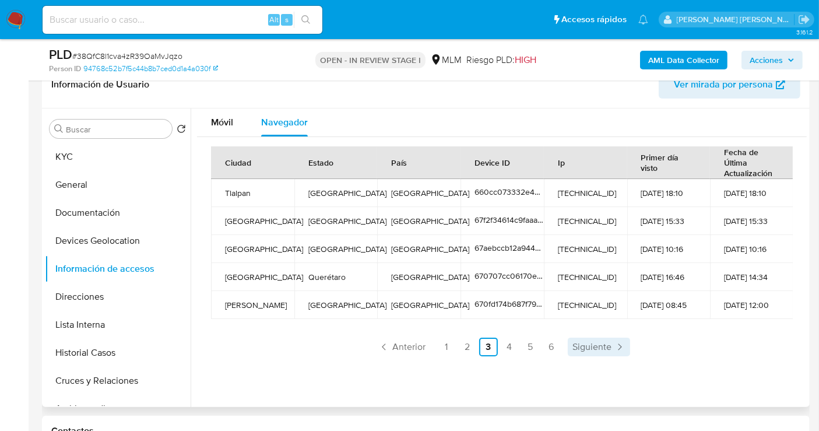
click at [596, 343] on span "Siguiente" at bounding box center [591, 346] width 39 height 9
click at [578, 342] on span "Siguiente" at bounding box center [591, 346] width 39 height 9
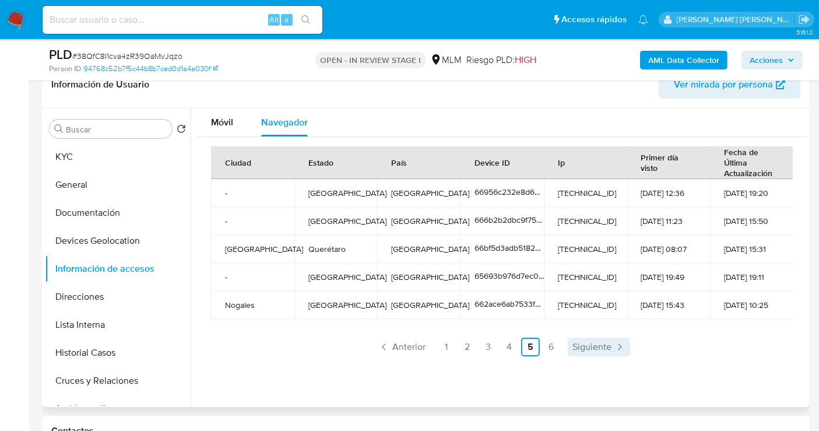
click at [603, 345] on span "Siguiente" at bounding box center [591, 346] width 39 height 9
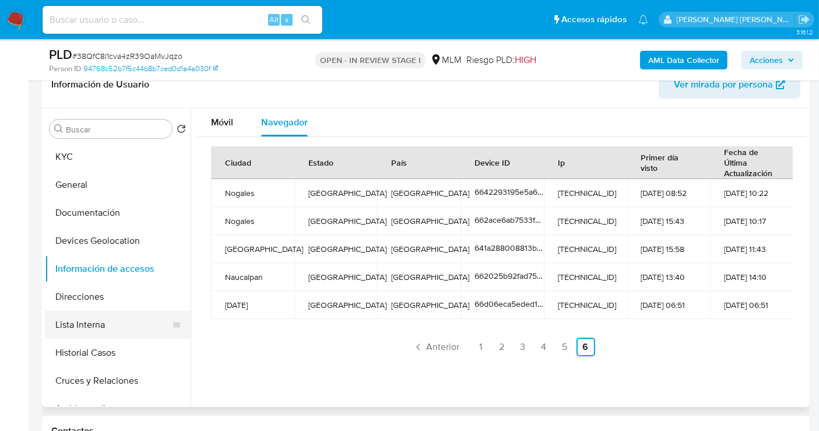
click at [82, 322] on button "Lista Interna" at bounding box center [113, 325] width 136 height 28
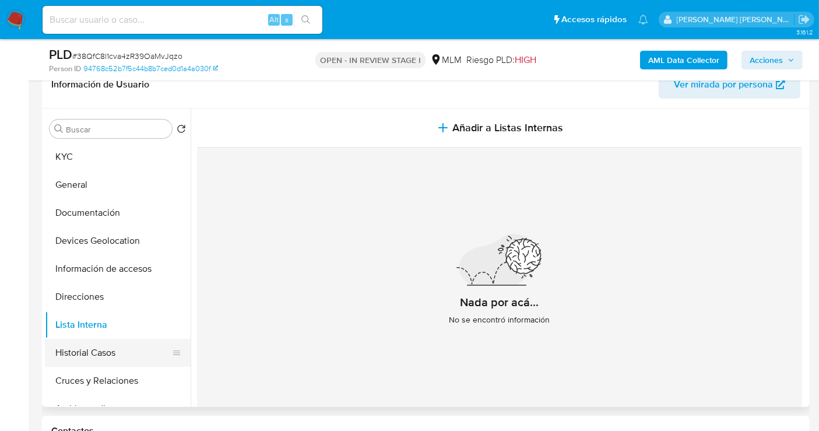
click at [89, 354] on button "Historial Casos" at bounding box center [113, 353] width 136 height 28
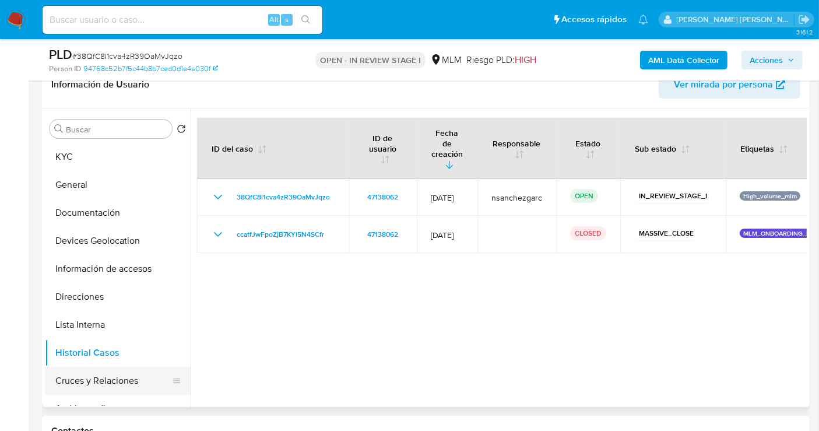
click at [119, 377] on button "Cruces y Relaciones" at bounding box center [113, 381] width 136 height 28
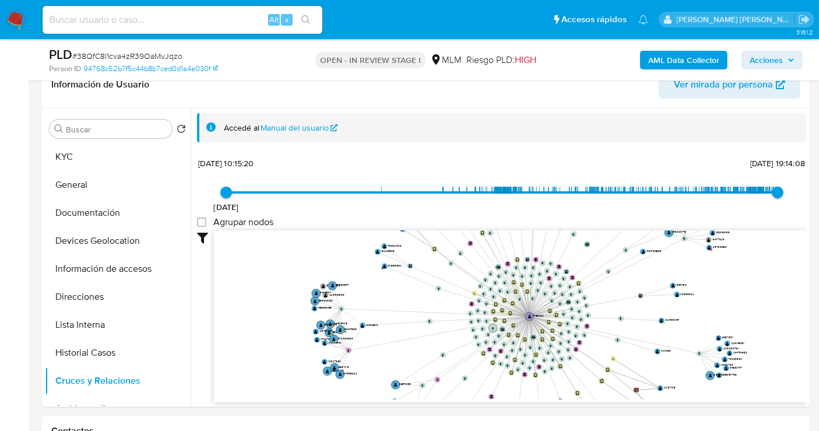
scroll to position [43, 0]
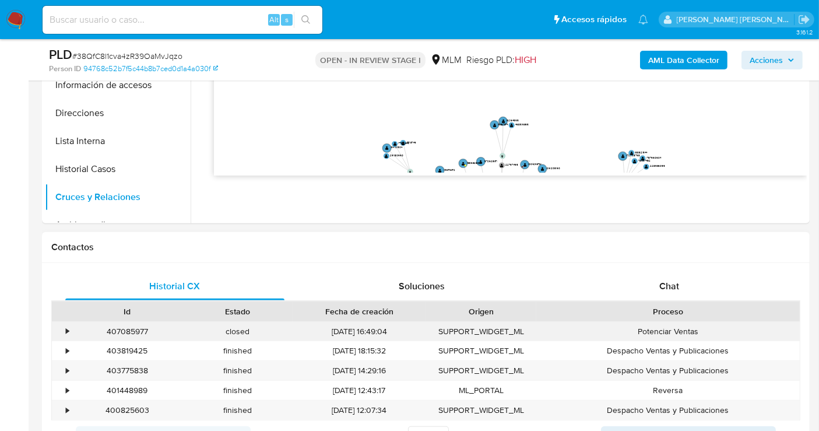
drag, startPoint x: 649, startPoint y: 350, endPoint x: 781, endPoint y: 335, distance: 132.6
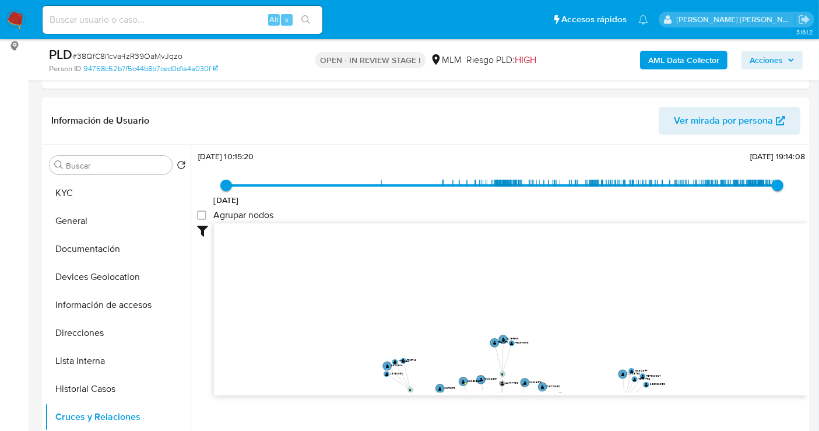
scroll to position [0, 0]
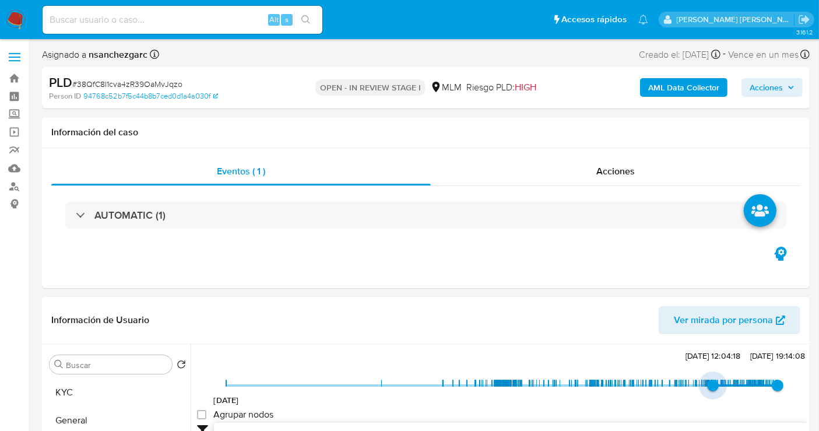
type input "1736557891000"
drag, startPoint x: 247, startPoint y: 385, endPoint x: 719, endPoint y: 384, distance: 472.1
click at [719, 384] on span "10/1/2025, 19:11:31" at bounding box center [722, 385] width 12 height 12
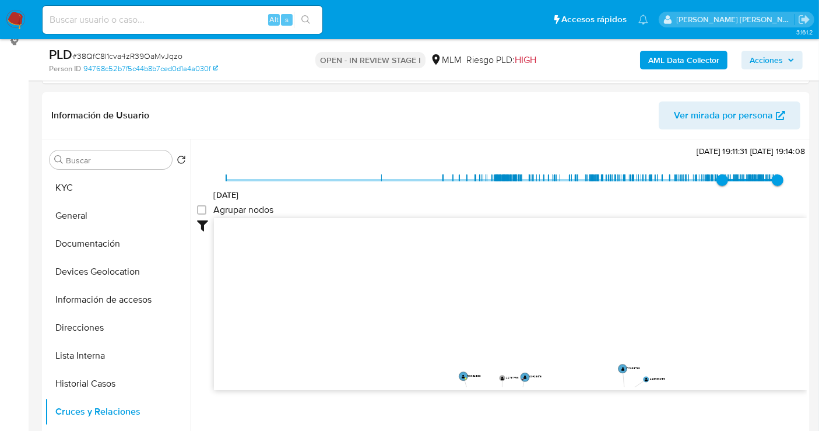
scroll to position [323, 0]
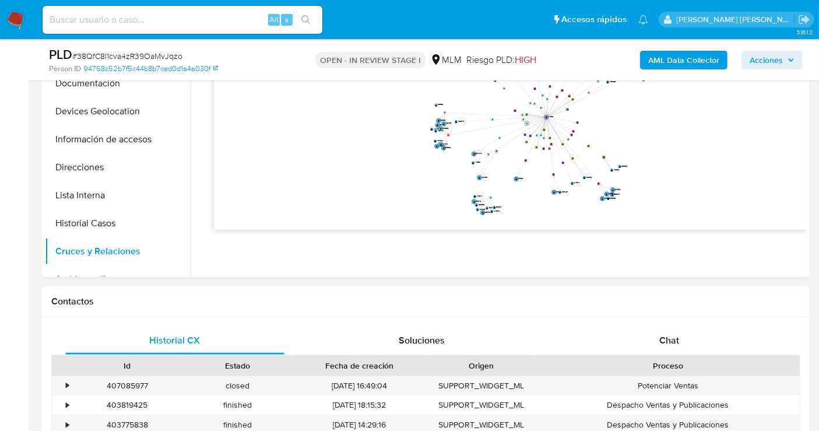
drag, startPoint x: 698, startPoint y: 171, endPoint x: 683, endPoint y: 45, distance: 127.3
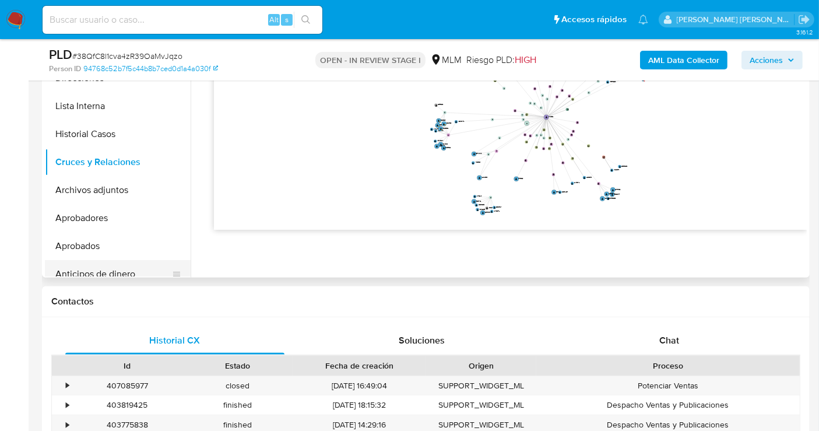
scroll to position [129, 0]
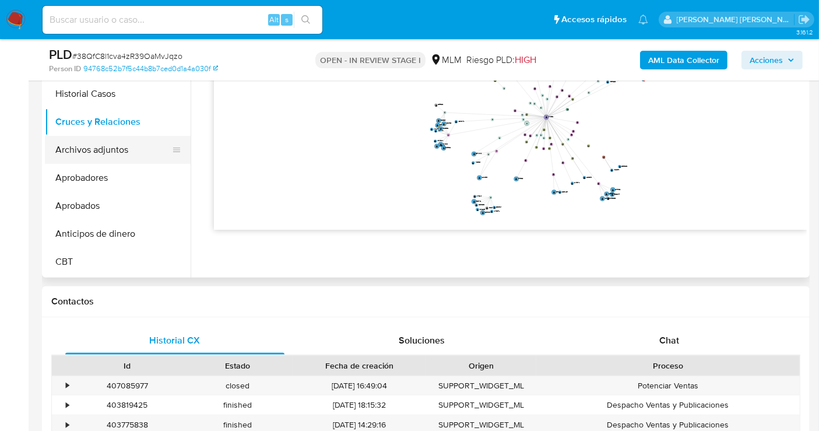
click at [88, 150] on button "Archivos adjuntos" at bounding box center [113, 150] width 136 height 28
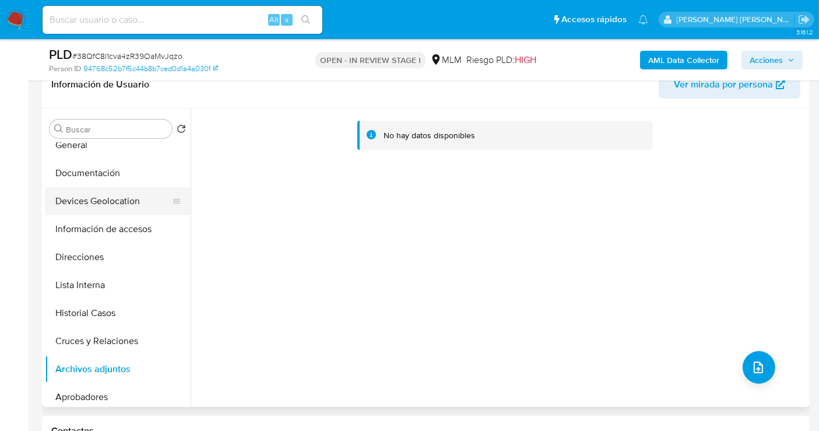
scroll to position [0, 0]
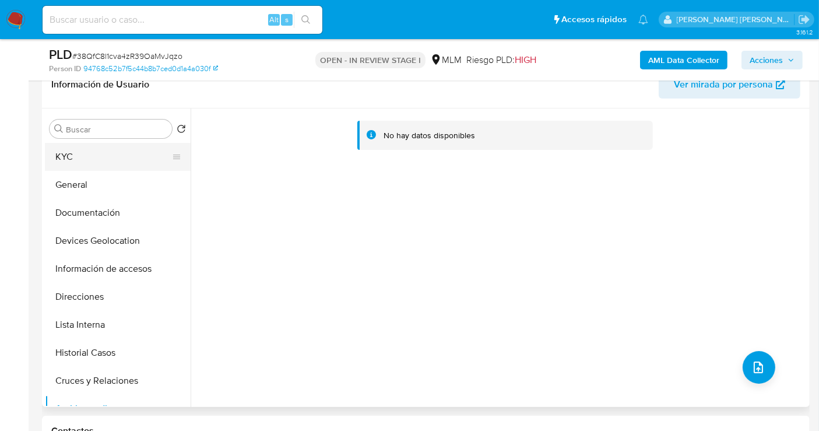
click at [63, 153] on button "KYC" at bounding box center [113, 157] width 136 height 28
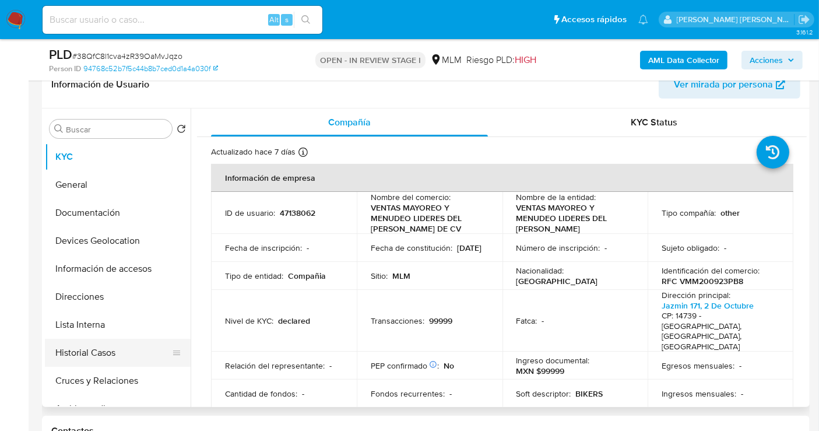
click at [95, 353] on button "Historial Casos" at bounding box center [113, 353] width 136 height 28
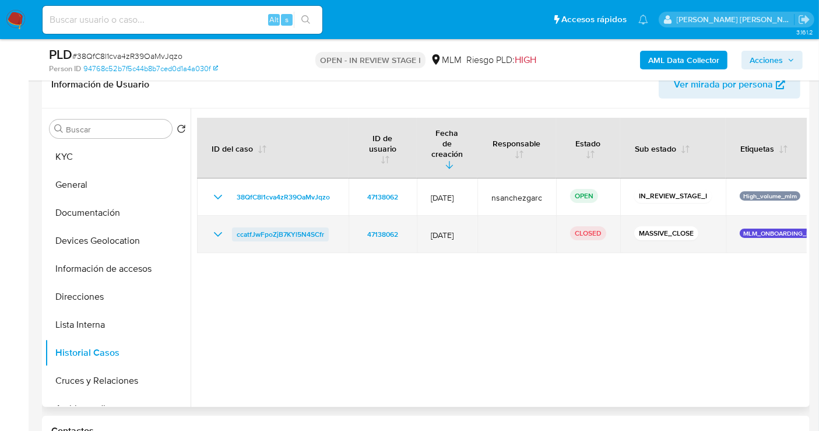
click at [298, 227] on span "ccatfJwFpoZjB7KYl5N4SCfr" at bounding box center [280, 234] width 87 height 14
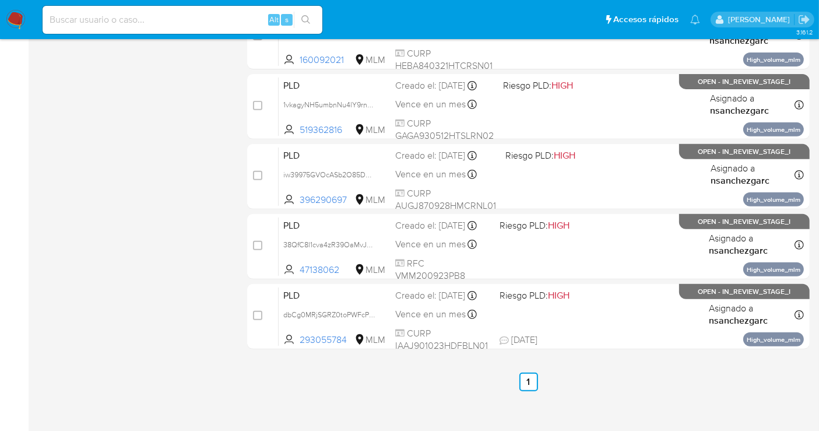
scroll to position [460, 0]
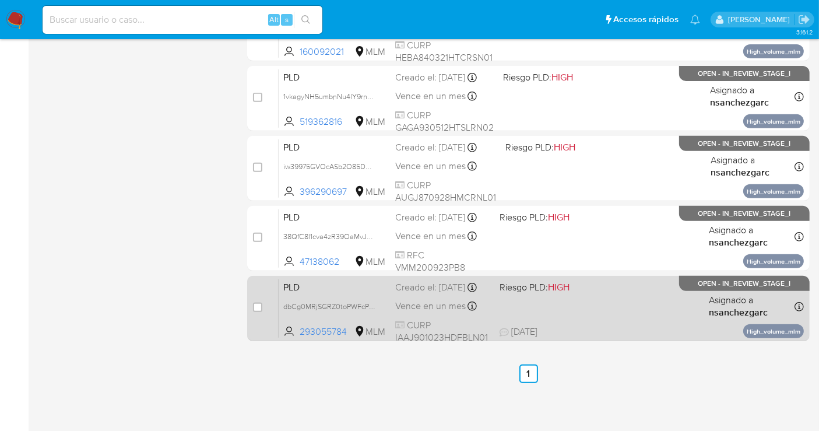
click at [421, 294] on div "Creado el: [DATE] Creado el: [DATE] 02:05:50" at bounding box center [442, 287] width 95 height 13
click at [426, 312] on span "Vence en un mes" at bounding box center [430, 306] width 71 height 13
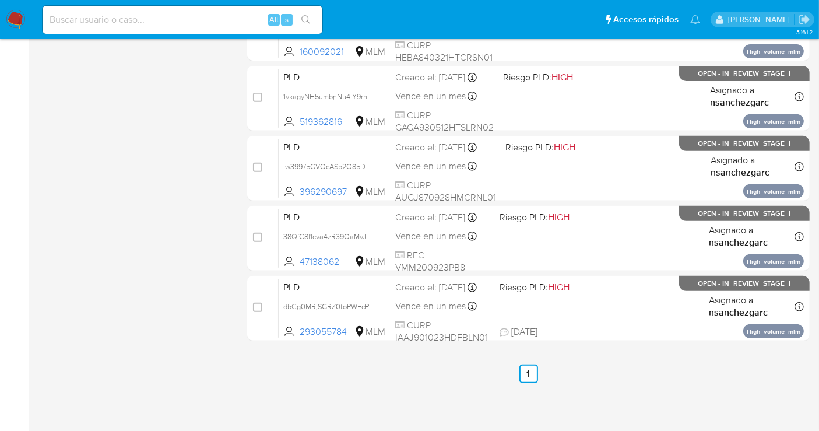
click at [15, 15] on img at bounding box center [16, 20] width 20 height 20
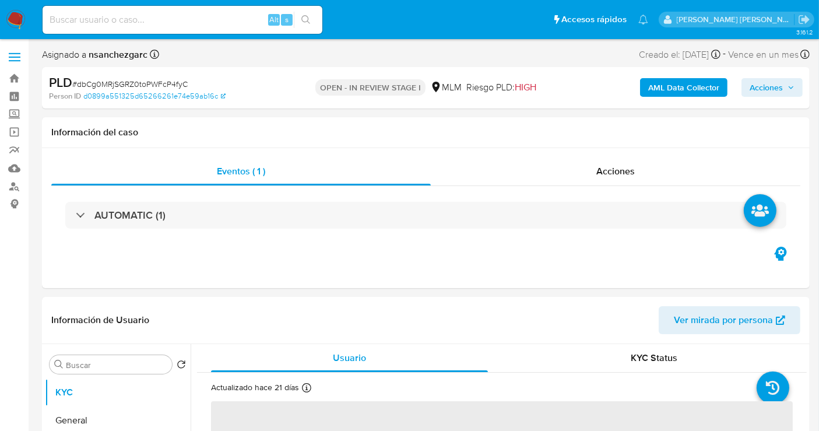
select select "10"
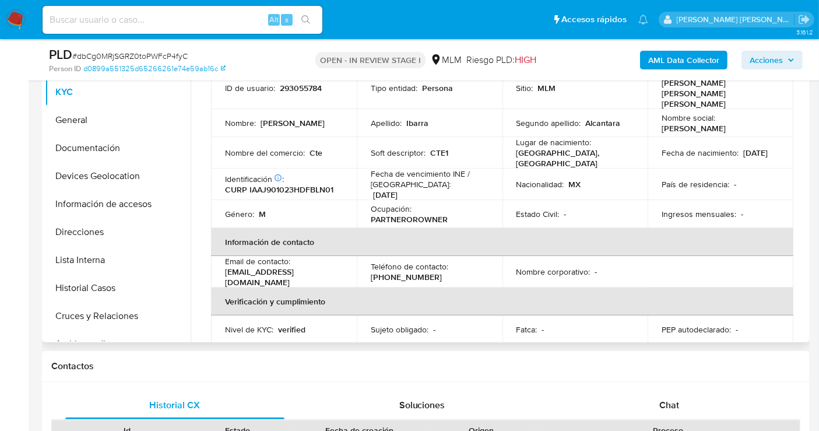
scroll to position [194, 0]
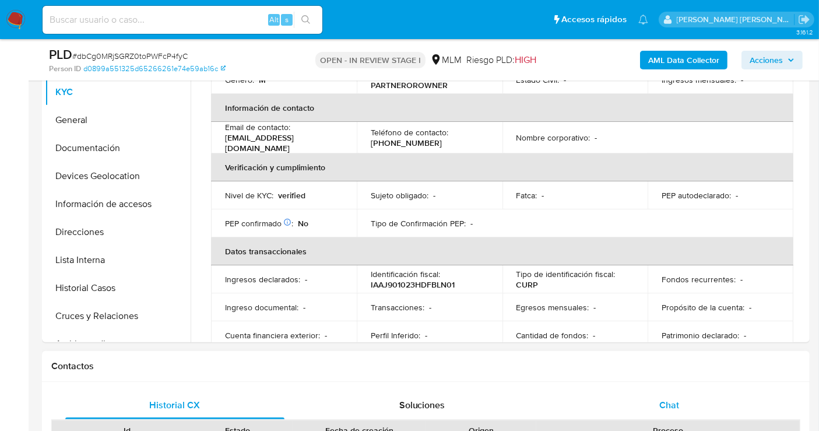
click at [662, 408] on span "Chat" at bounding box center [669, 404] width 20 height 13
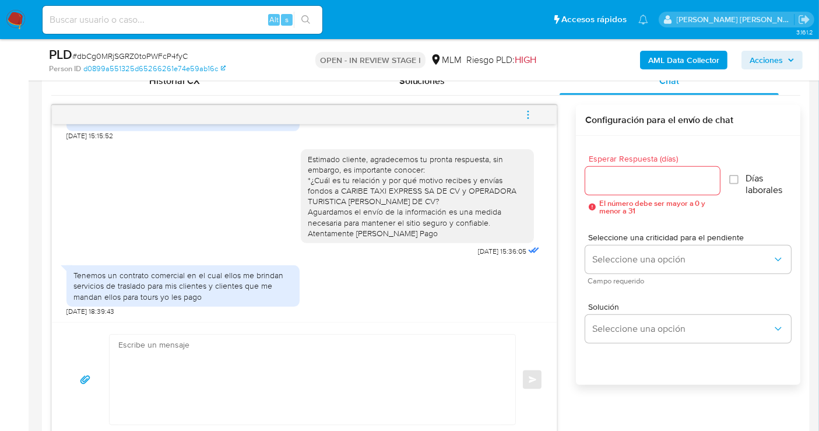
scroll to position [119, 0]
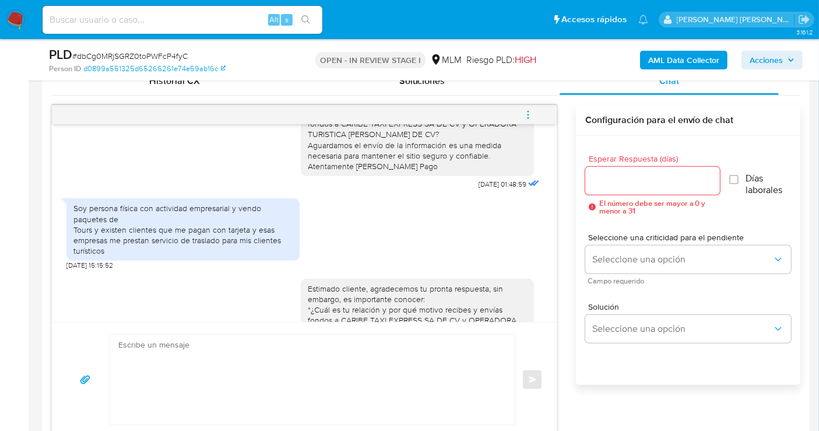
click at [609, 179] on input "Esperar Respuesta (días)" at bounding box center [652, 180] width 135 height 15
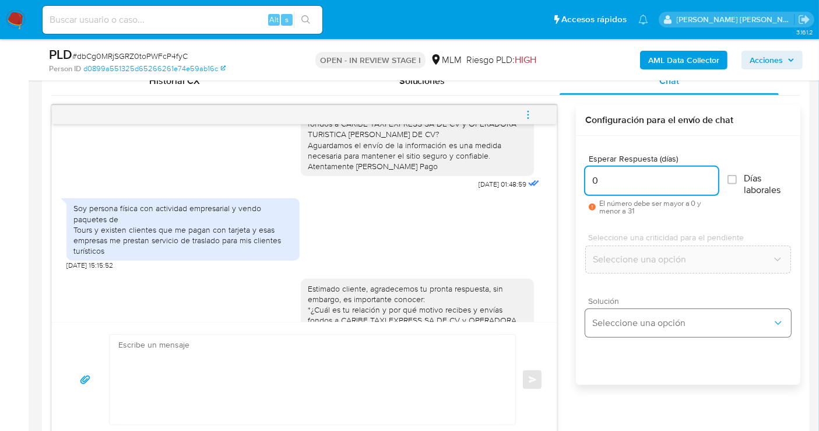
type input "0"
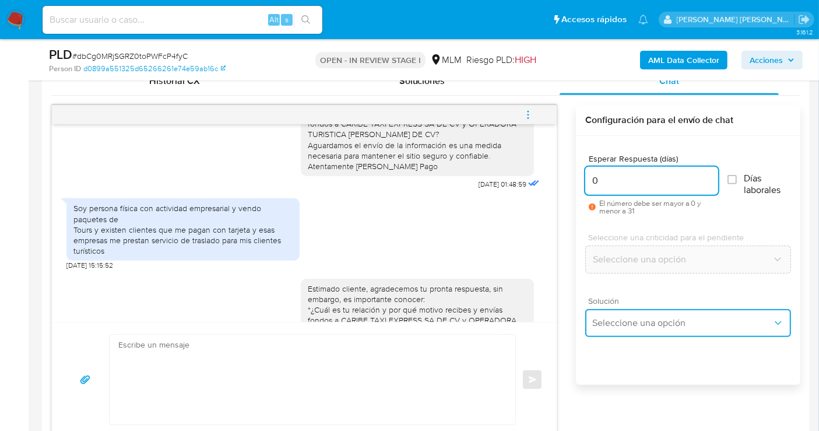
click at [621, 318] on span "Seleccione una opción" at bounding box center [682, 323] width 180 height 12
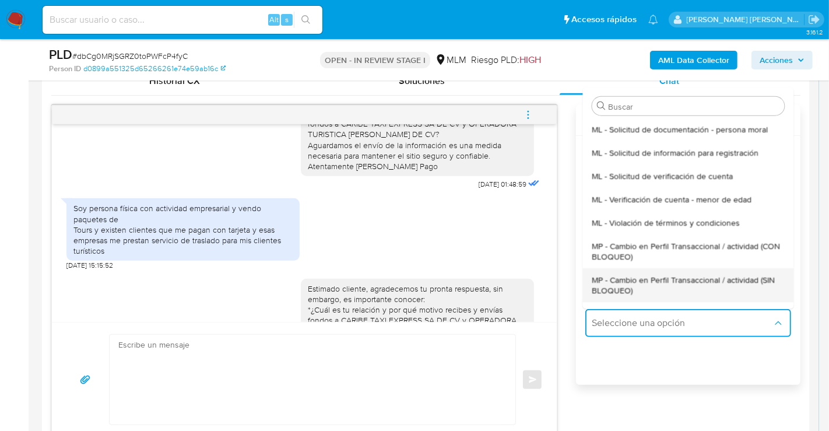
click at [615, 279] on span "MP - Cambio en Perfil Transaccional / actividad (SIN BLOQUEO)" at bounding box center [688, 284] width 192 height 21
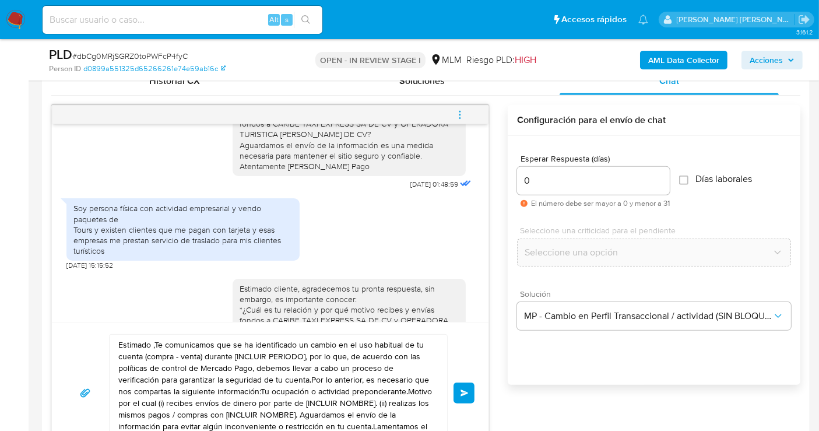
click at [310, 361] on textarea "Estimado ,Te comunicamos que se ha identificado un cambio en el uso habitual de…" at bounding box center [275, 393] width 314 height 117
paste textarea "Cliente, agradecemos tu pronta respuesta. Lamentamos cualquier malestar ocasion…"
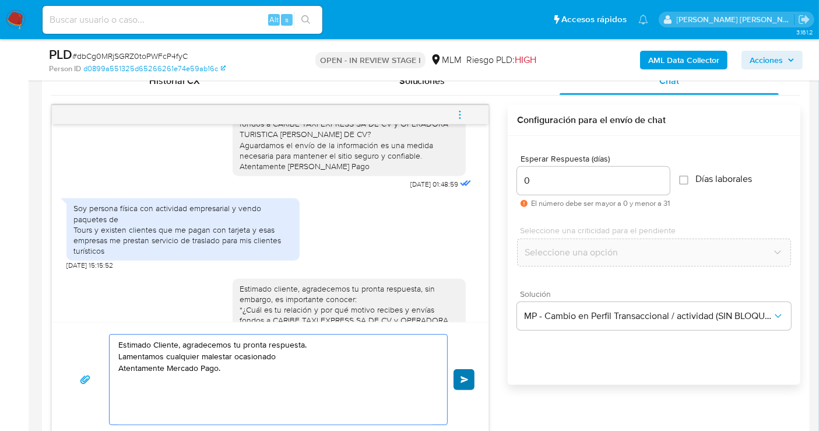
type textarea "Estimado Cliente, agradecemos tu pronta respuesta. Lamentamos cualquier malesta…"
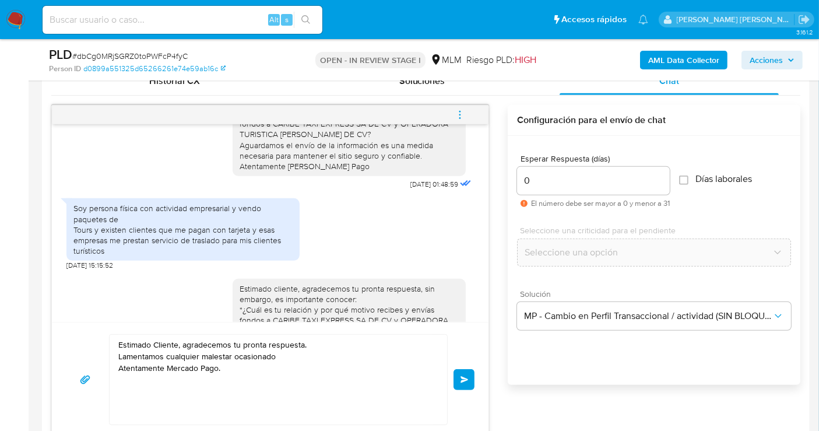
click at [469, 380] on button "Enviar" at bounding box center [463, 379] width 21 height 21
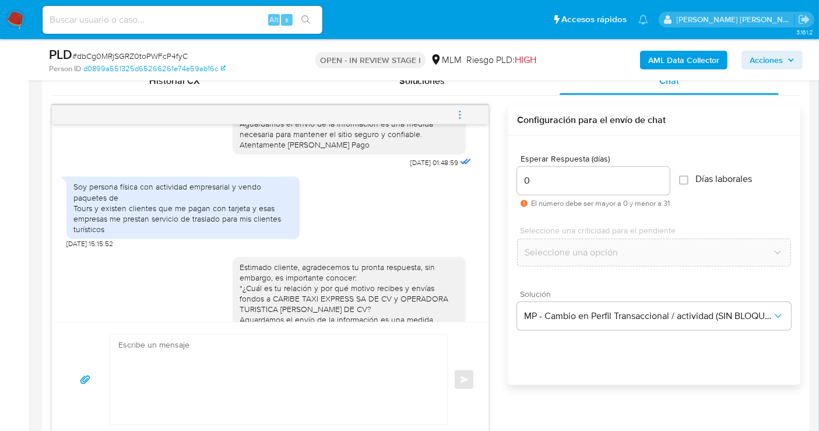
scroll to position [121, 0]
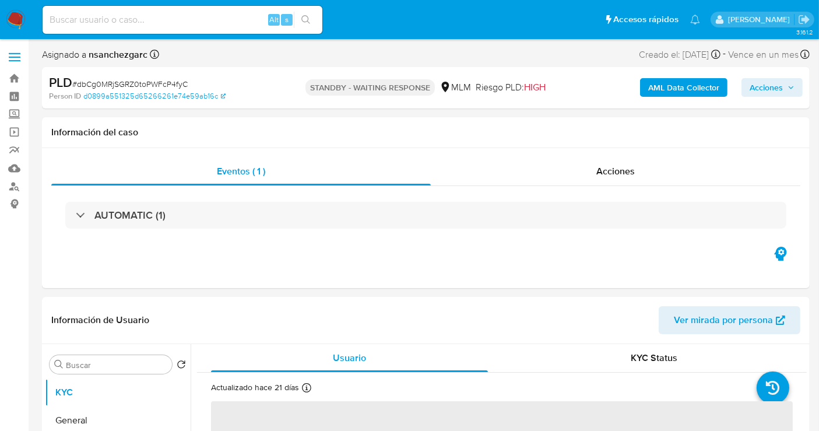
select select "10"
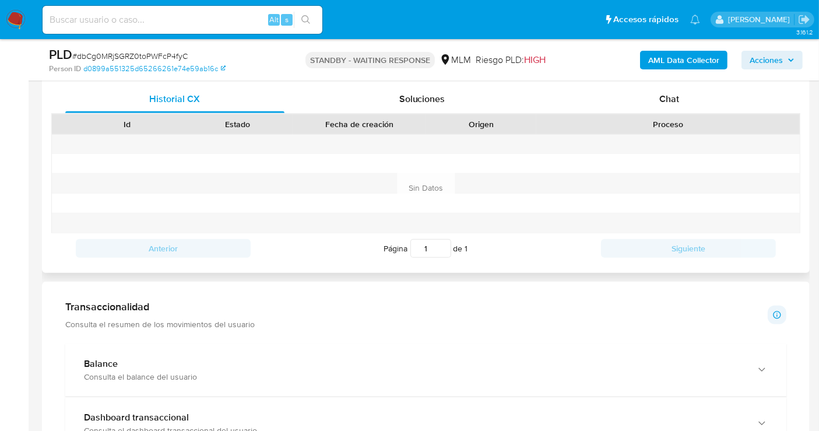
scroll to position [518, 0]
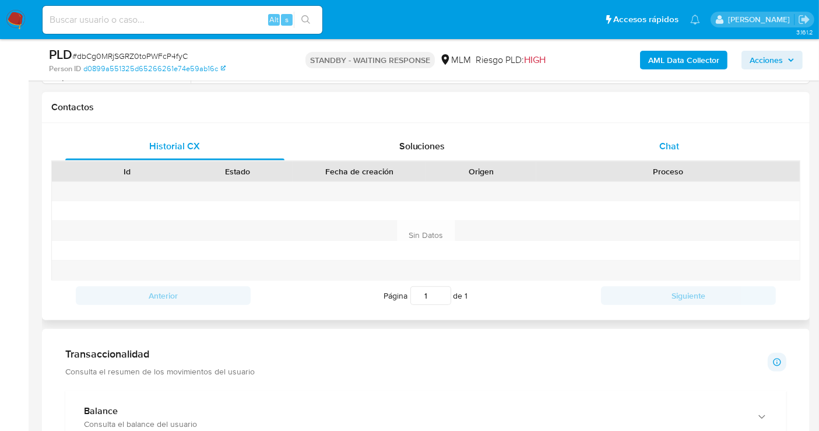
click at [664, 147] on span "Chat" at bounding box center [669, 145] width 20 height 13
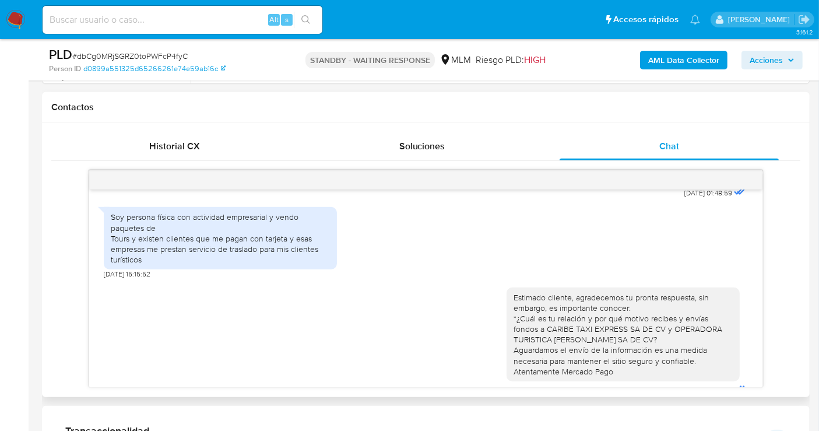
scroll to position [194, 0]
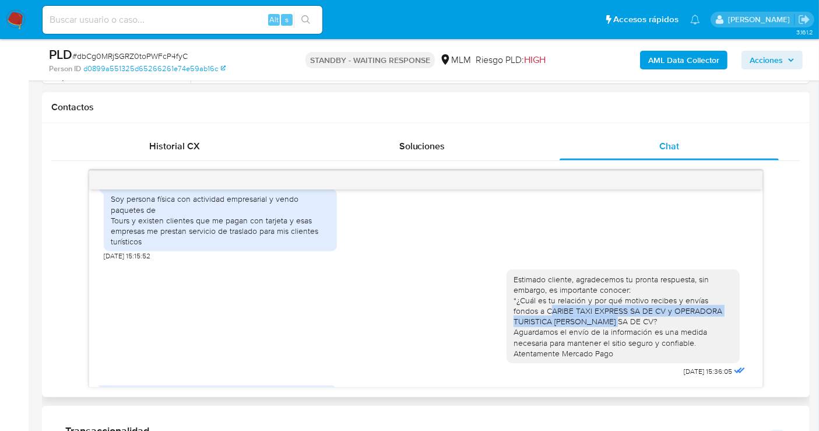
drag, startPoint x: 516, startPoint y: 307, endPoint x: 606, endPoint y: 320, distance: 90.8
click at [606, 320] on div "Estimado cliente, agradecemos tu pronta respuesta, sin embargo, es importante c…" at bounding box center [622, 316] width 219 height 85
drag, startPoint x: 510, startPoint y: 308, endPoint x: 607, endPoint y: 323, distance: 97.8
click at [607, 323] on div "Estimado cliente, agradecemos tu pronta respuesta, sin embargo, es importante c…" at bounding box center [622, 316] width 219 height 85
copy div "CARIBE TAXI EXPRESS SA DE CV y OPERADORA TURISTICA [PERSON_NAME] SA DE CV"
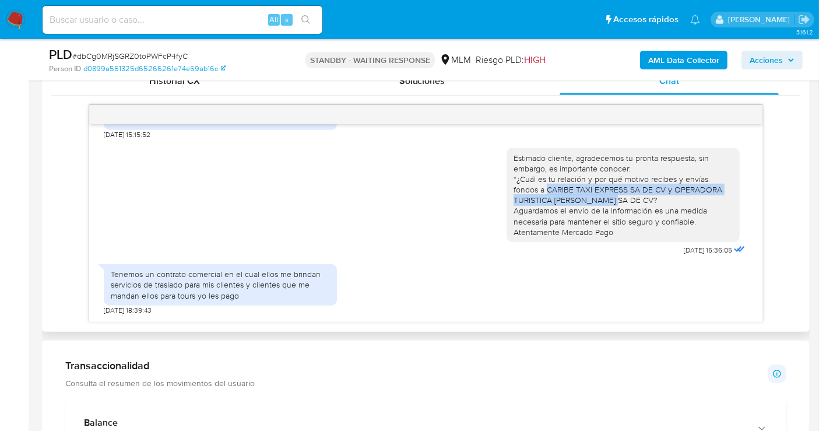
scroll to position [315, 0]
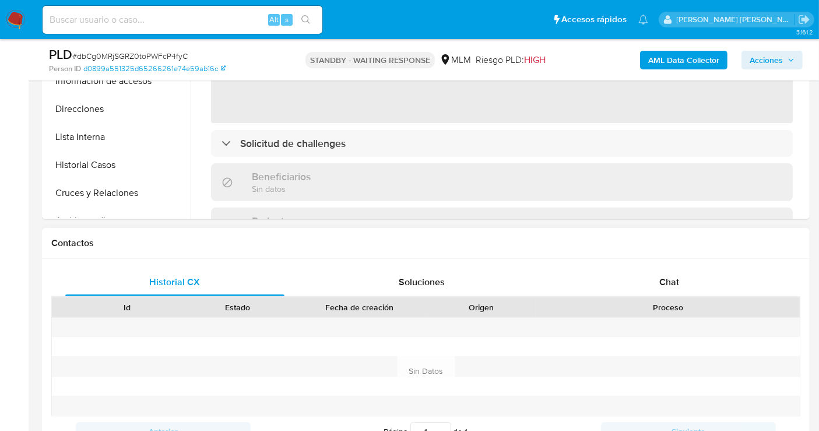
scroll to position [388, 0]
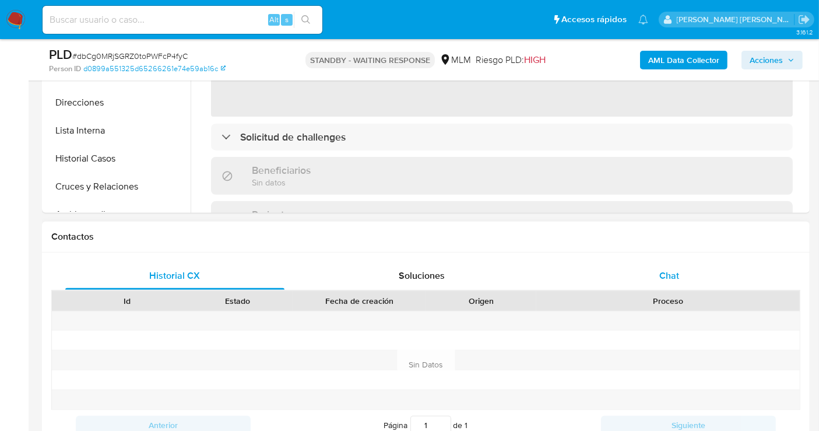
select select "10"
click at [676, 275] on span "Chat" at bounding box center [669, 275] width 20 height 13
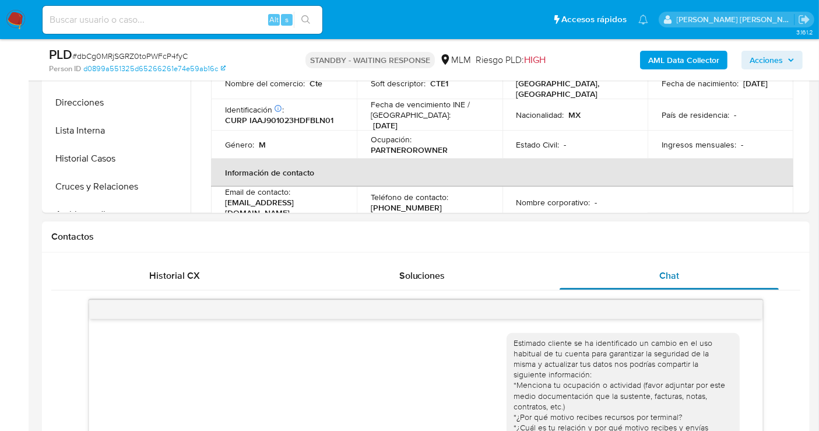
scroll to position [315, 0]
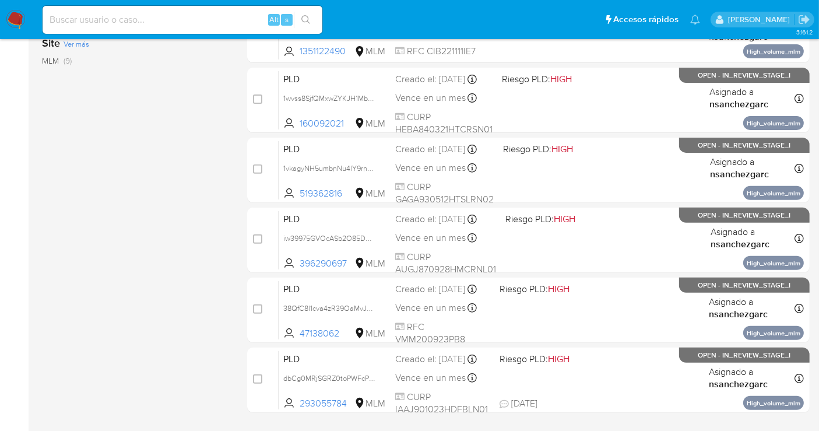
scroll to position [460, 0]
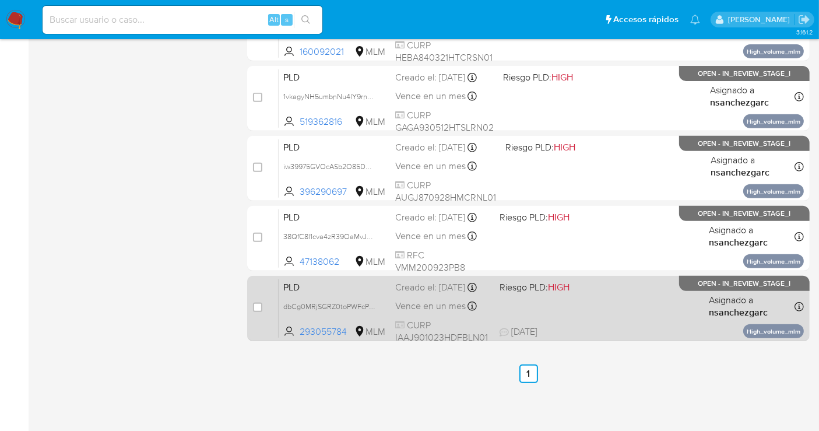
click at [413, 294] on div "Creado el: [DATE] Creado el: [DATE] 02:05:50" at bounding box center [442, 287] width 95 height 13
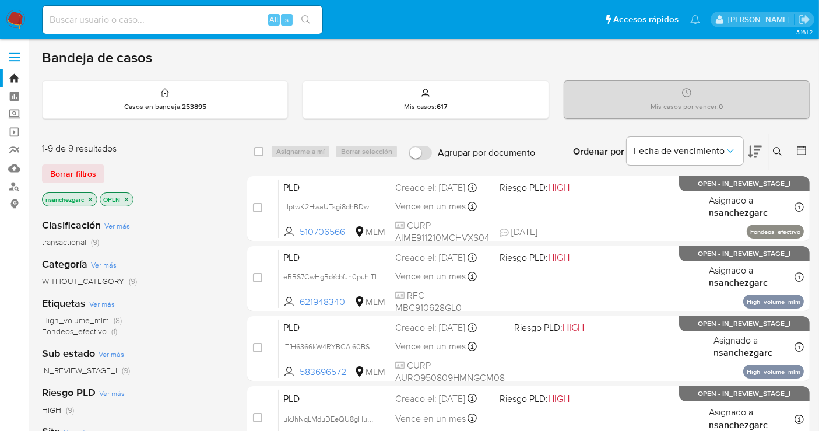
scroll to position [0, 0]
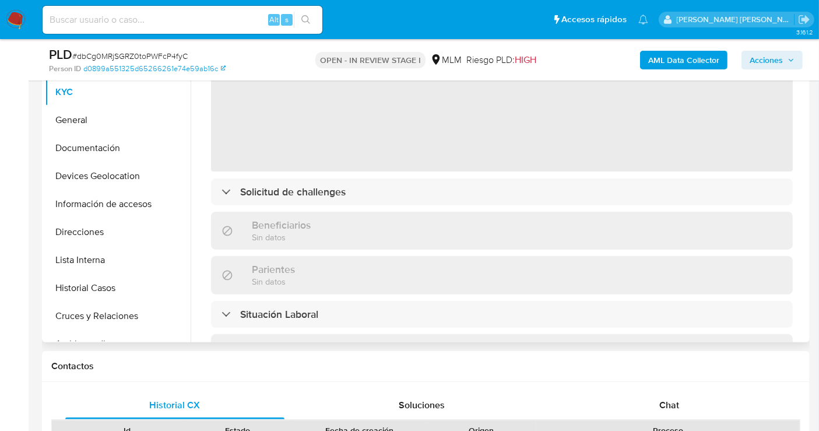
scroll to position [194, 0]
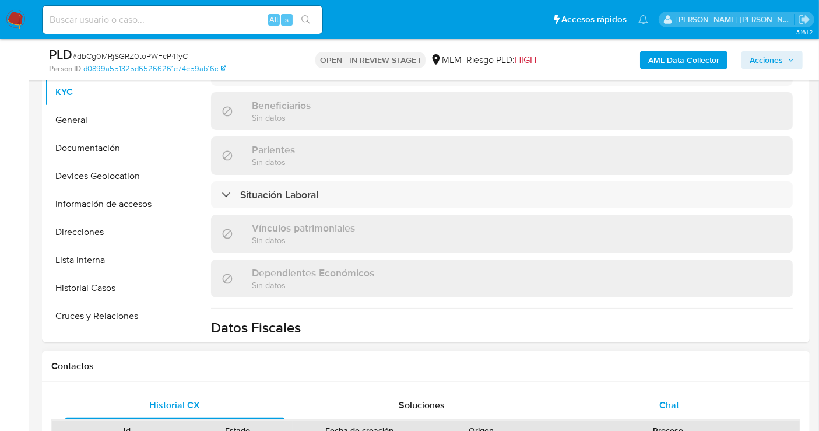
select select "10"
click at [674, 402] on span "Chat" at bounding box center [669, 404] width 20 height 13
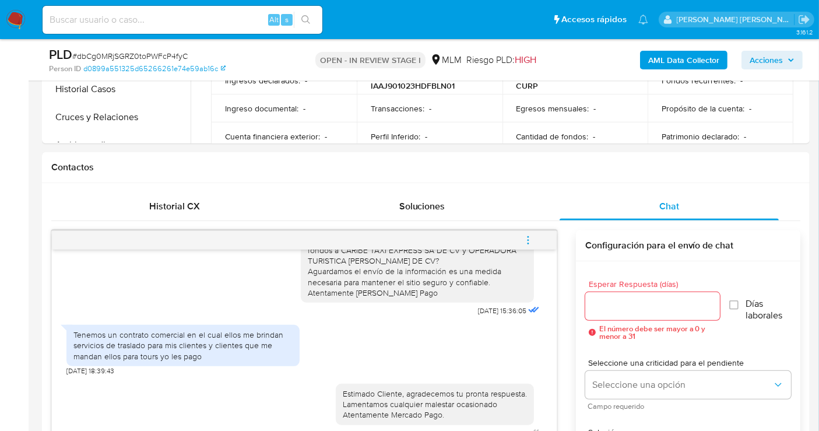
scroll to position [518, 0]
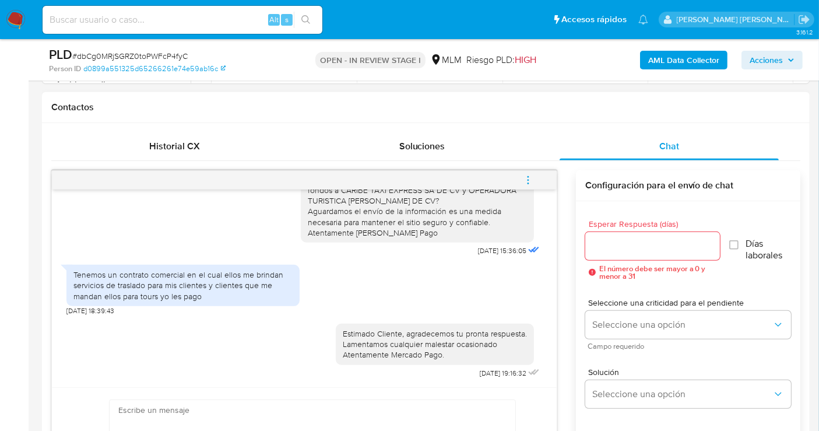
click at [529, 175] on icon "menu-action" at bounding box center [528, 180] width 10 height 10
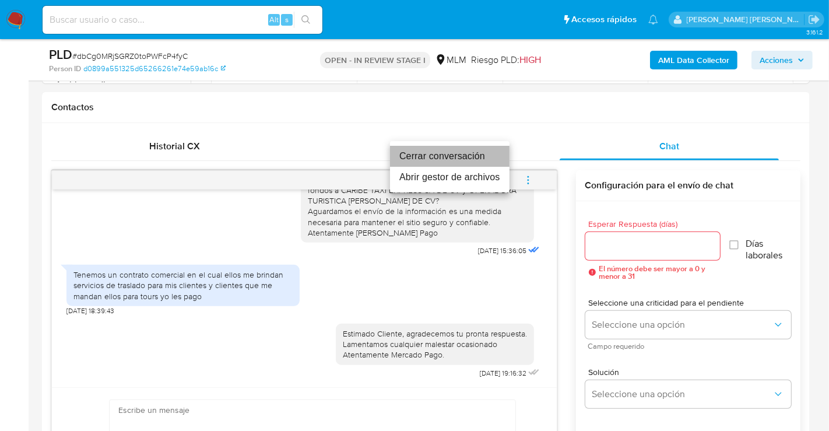
click at [443, 157] on li "Cerrar conversación" at bounding box center [449, 156] width 119 height 21
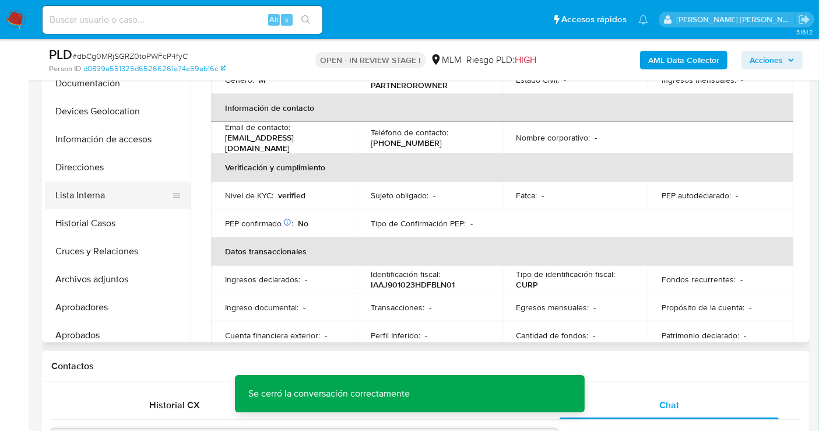
scroll to position [129, 0]
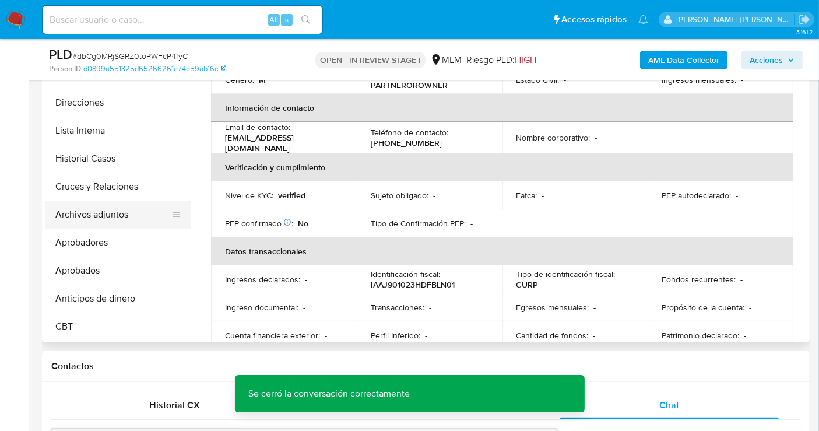
click at [80, 217] on button "Archivos adjuntos" at bounding box center [113, 215] width 136 height 28
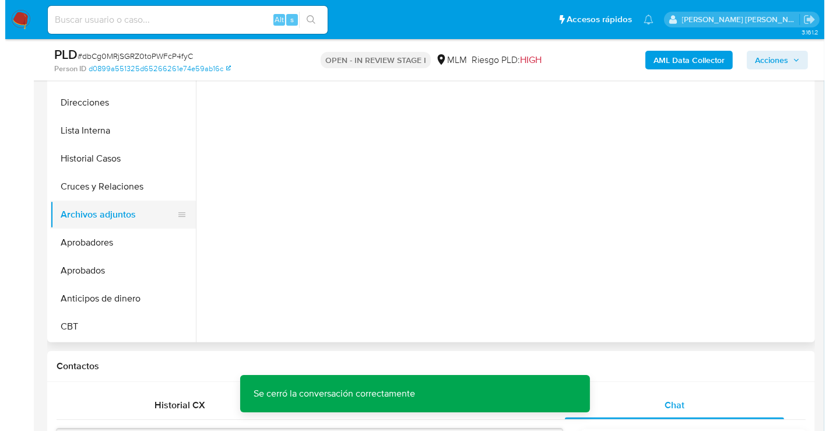
scroll to position [0, 0]
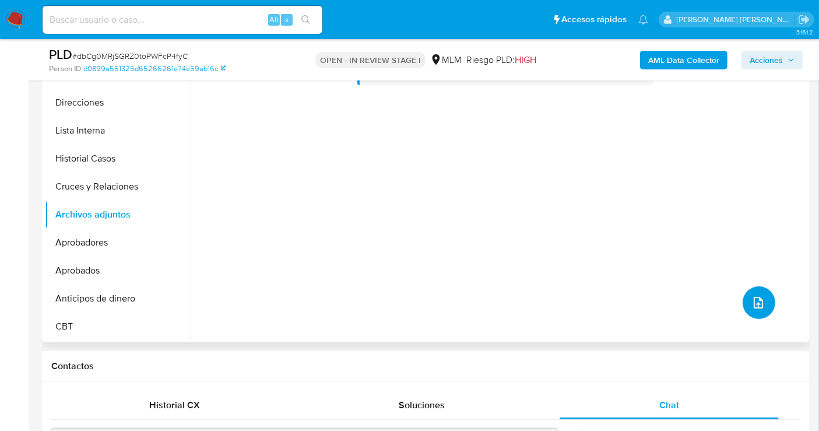
click at [758, 296] on icon "upload-file" at bounding box center [758, 303] width 14 height 14
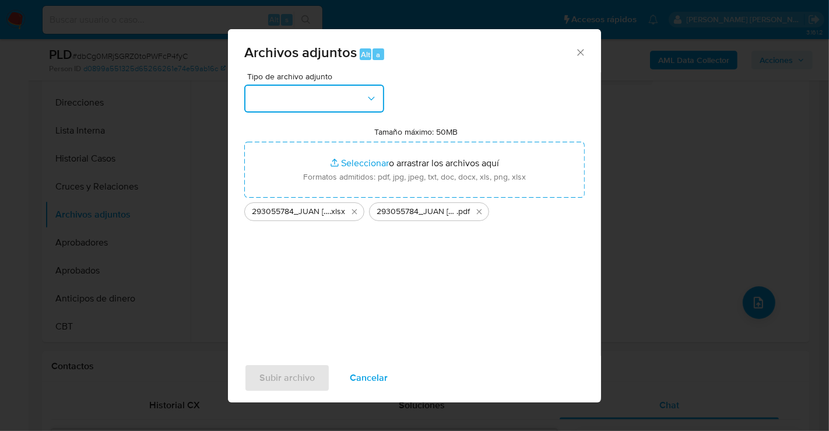
click at [328, 100] on button "button" at bounding box center [314, 99] width 140 height 28
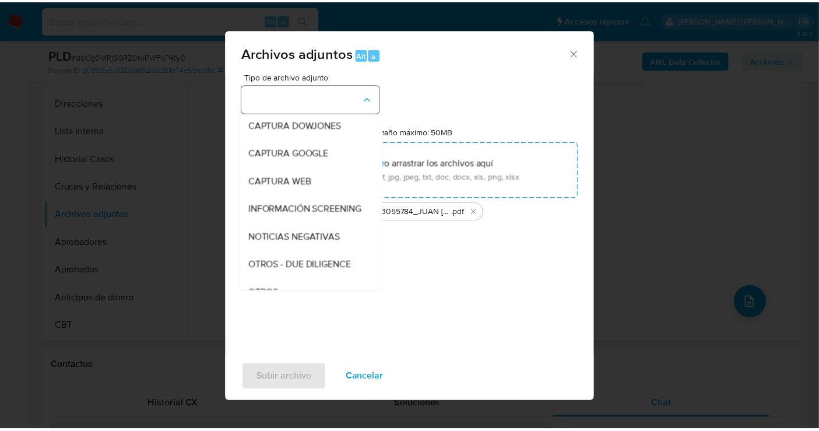
scroll to position [60, 0]
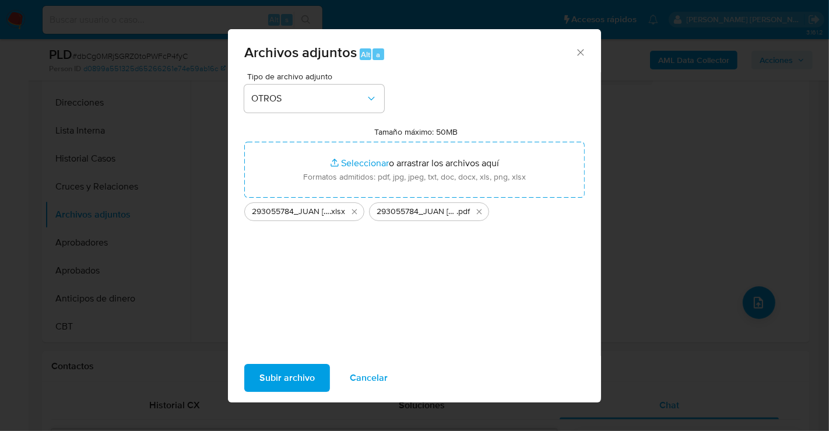
click at [277, 386] on span "Subir archivo" at bounding box center [286, 378] width 55 height 26
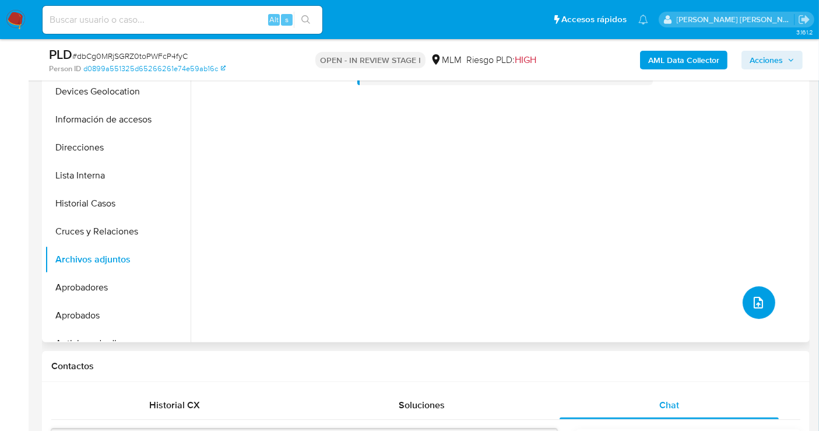
scroll to position [0, 0]
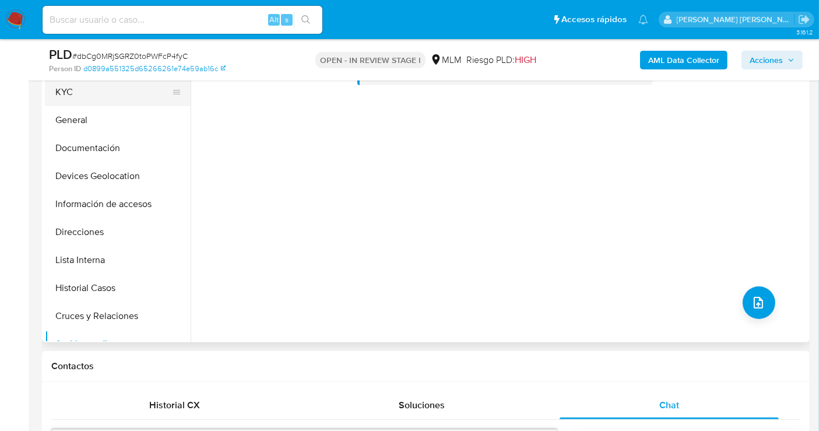
click at [65, 96] on button "KYC" at bounding box center [113, 92] width 136 height 28
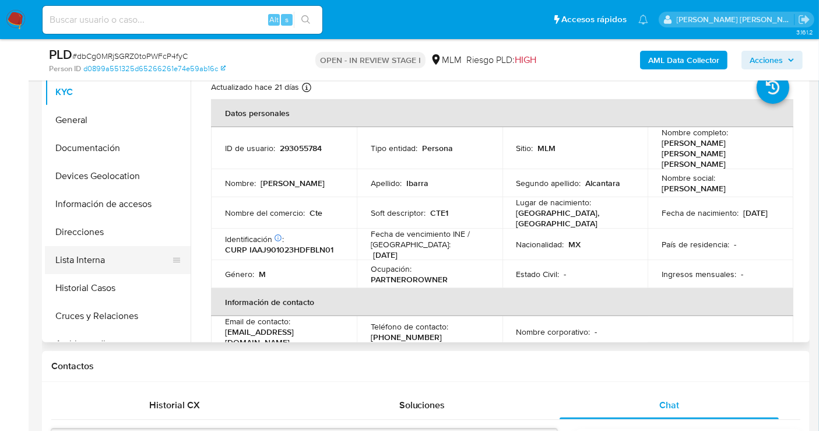
scroll to position [65, 0]
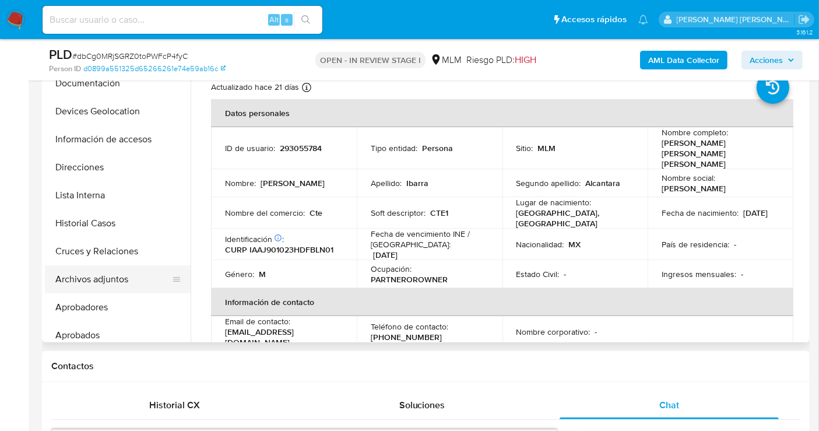
click at [90, 282] on button "Archivos adjuntos" at bounding box center [113, 279] width 136 height 28
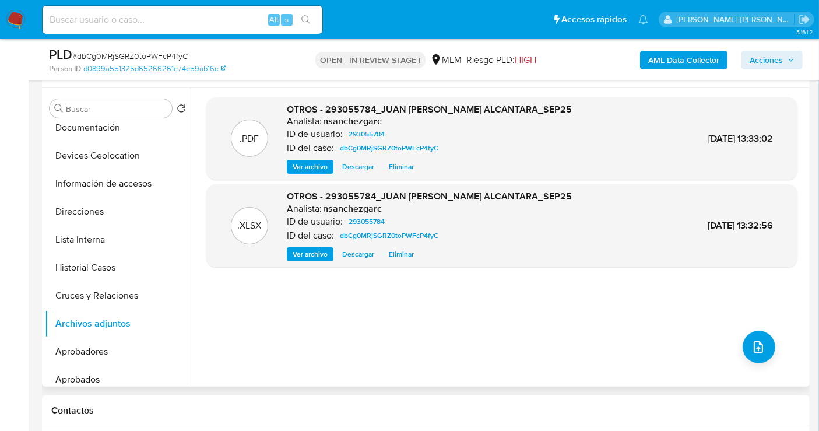
scroll to position [194, 0]
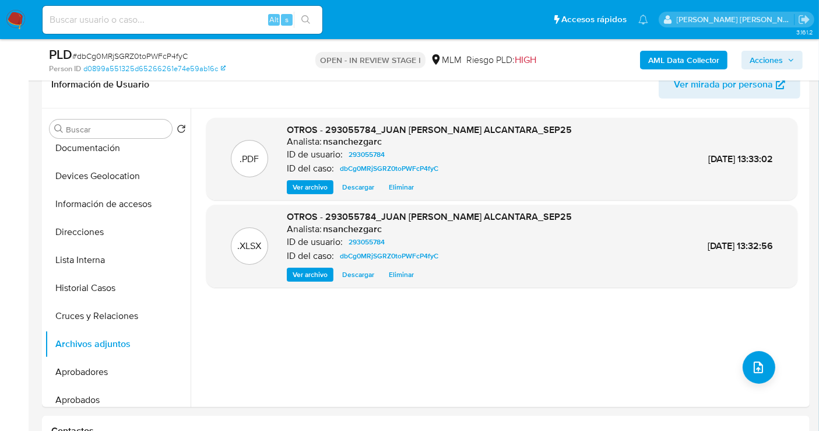
click at [755, 59] on span "Acciones" at bounding box center [766, 60] width 33 height 19
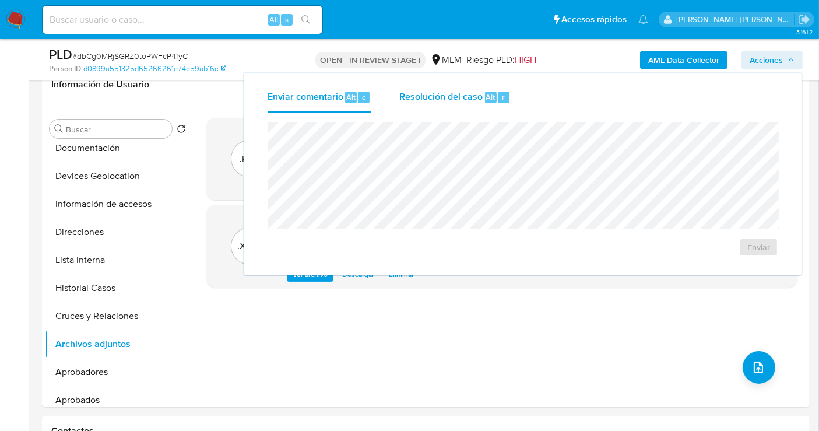
click at [461, 99] on span "Resolución del caso" at bounding box center [440, 96] width 83 height 13
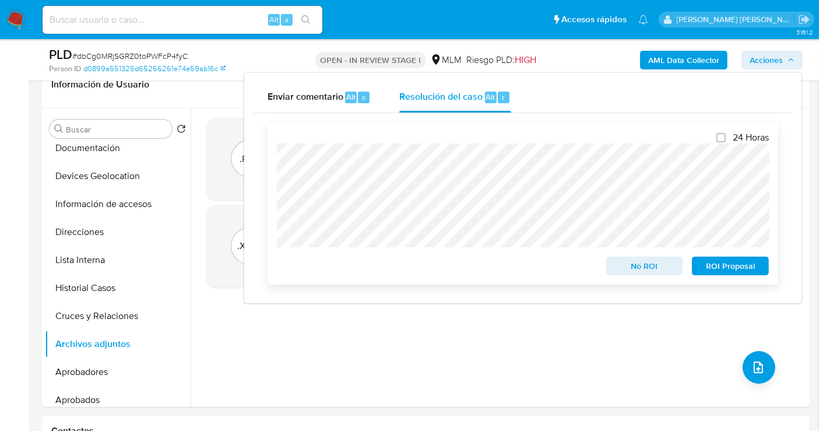
click at [632, 272] on span "No ROI" at bounding box center [644, 266] width 61 height 16
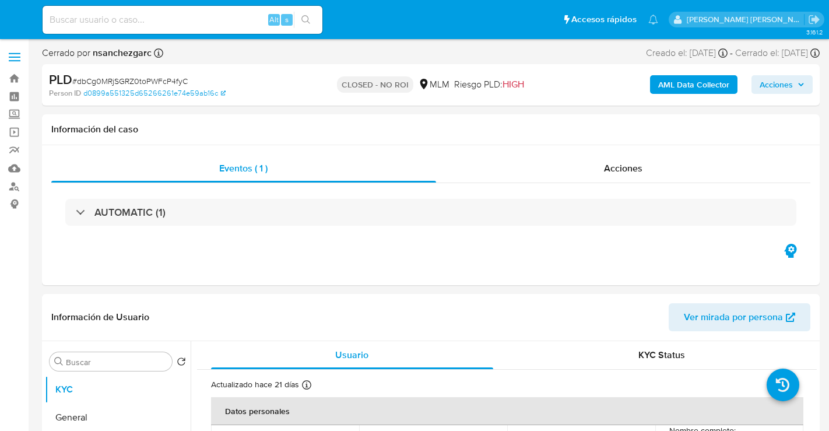
select select "10"
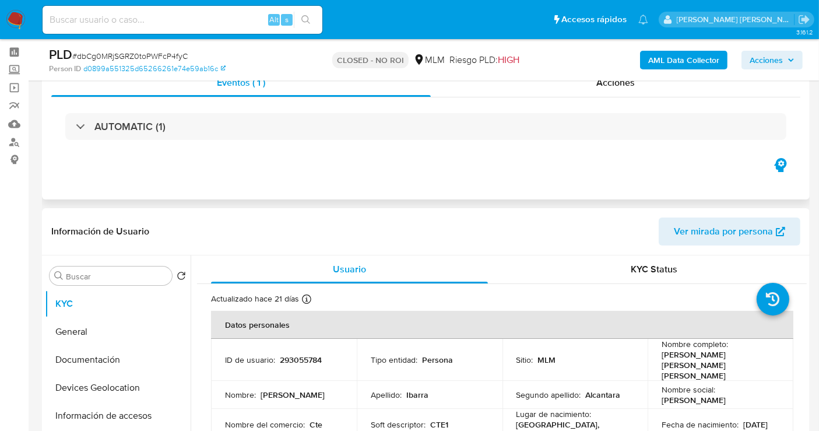
scroll to position [65, 0]
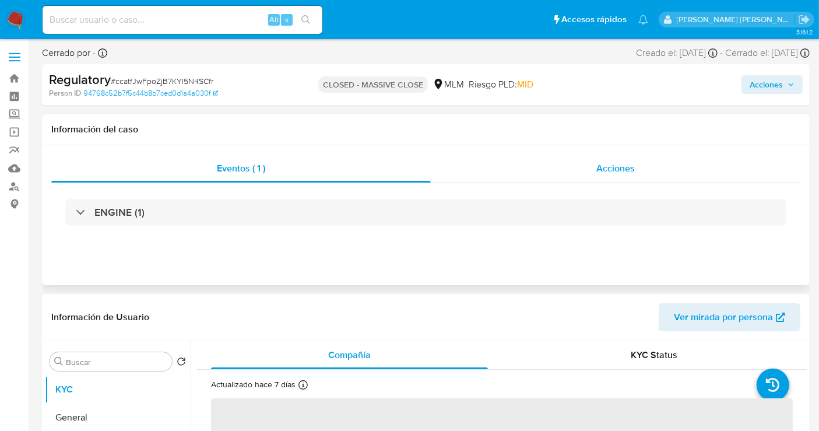
click at [589, 168] on div "Acciones" at bounding box center [616, 168] width 370 height 28
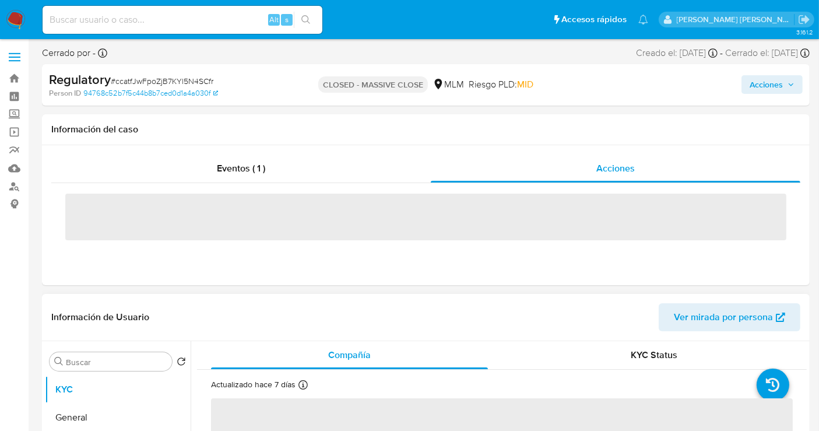
select select "10"
